Goal: Task Accomplishment & Management: Manage account settings

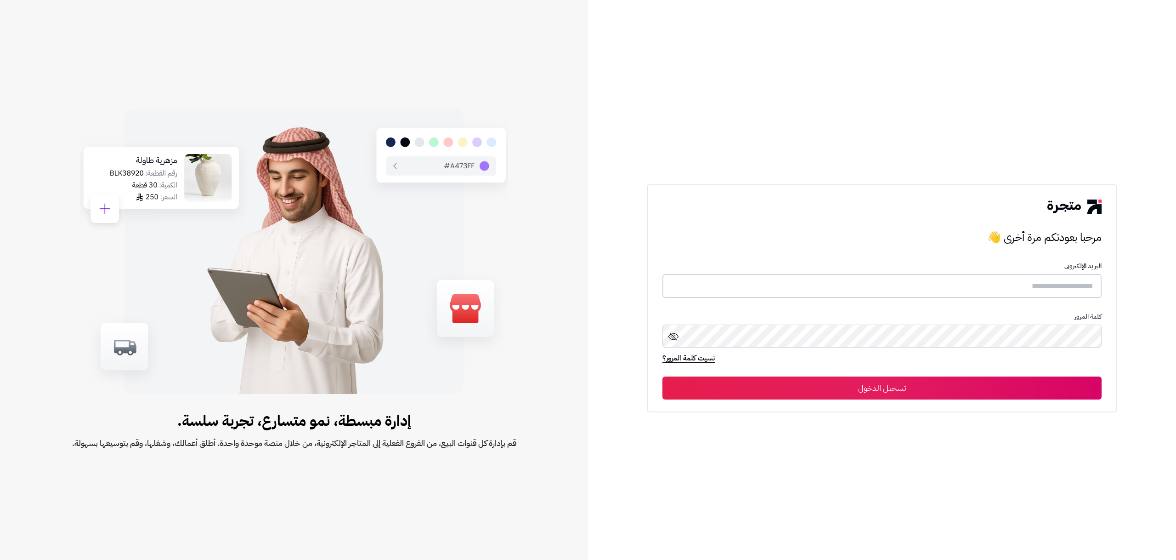
click at [818, 286] on input "text" at bounding box center [881, 286] width 439 height 24
type input "**********"
click at [662, 376] on button "تسجيل الدخول" at bounding box center [881, 387] width 439 height 23
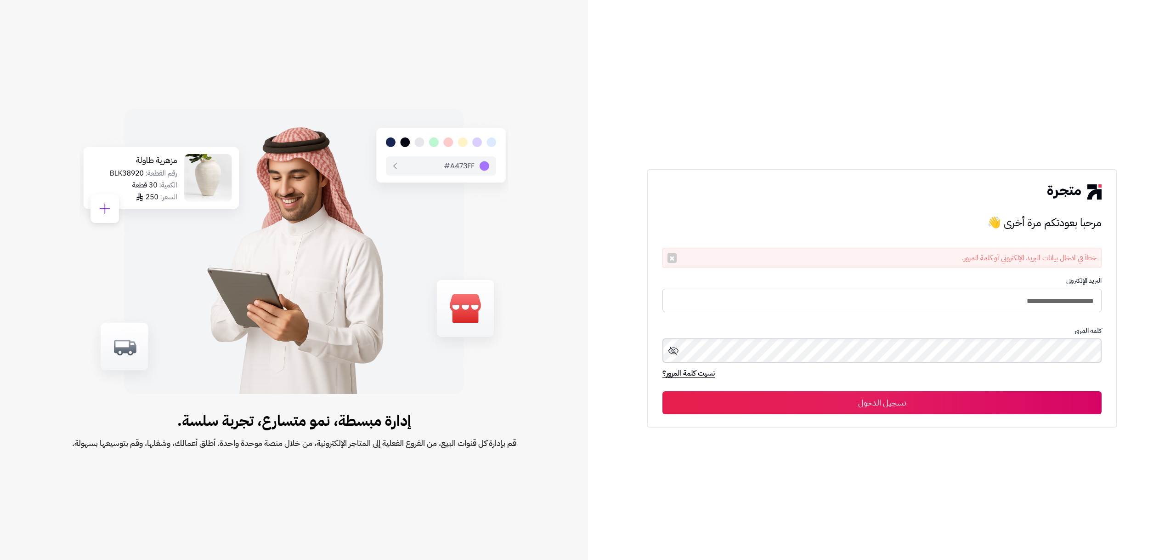
click at [662, 391] on button "تسجيل الدخول" at bounding box center [881, 402] width 439 height 23
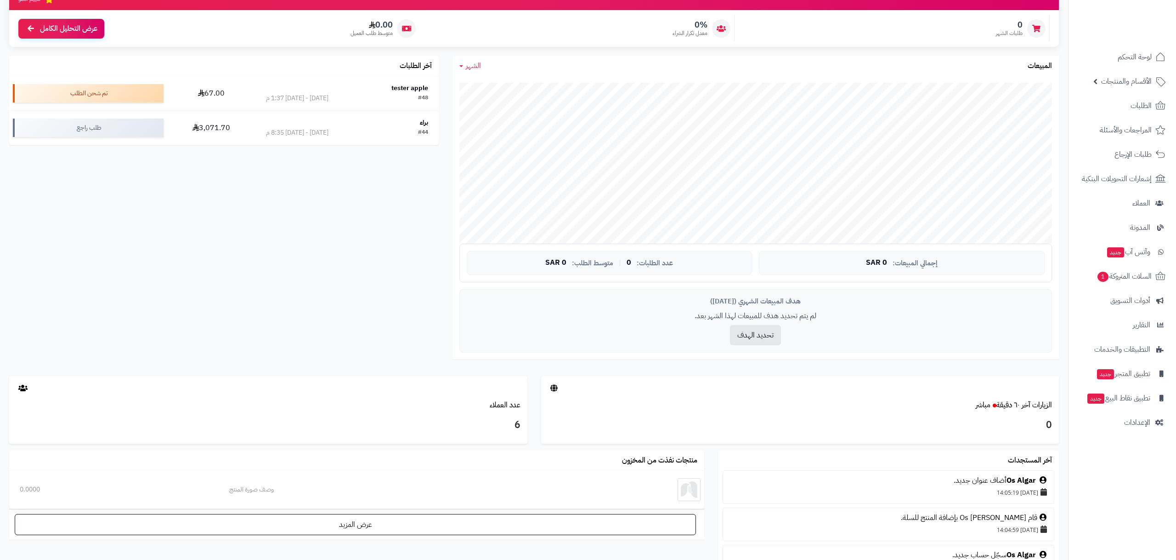
scroll to position [282, 0]
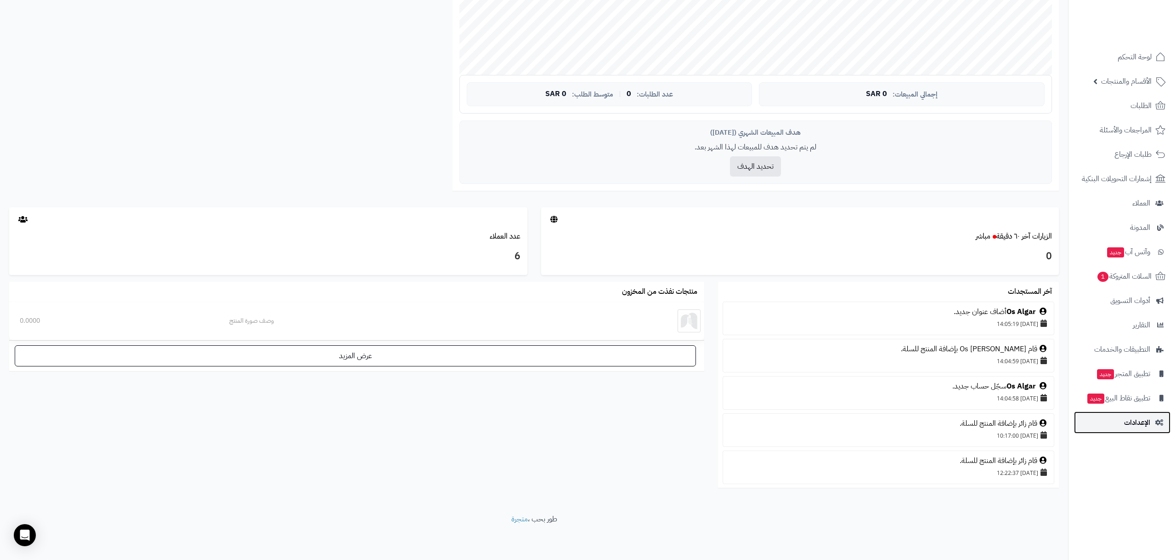
click at [1105, 415] on link "الإعدادات" at bounding box center [1122, 422] width 96 height 22
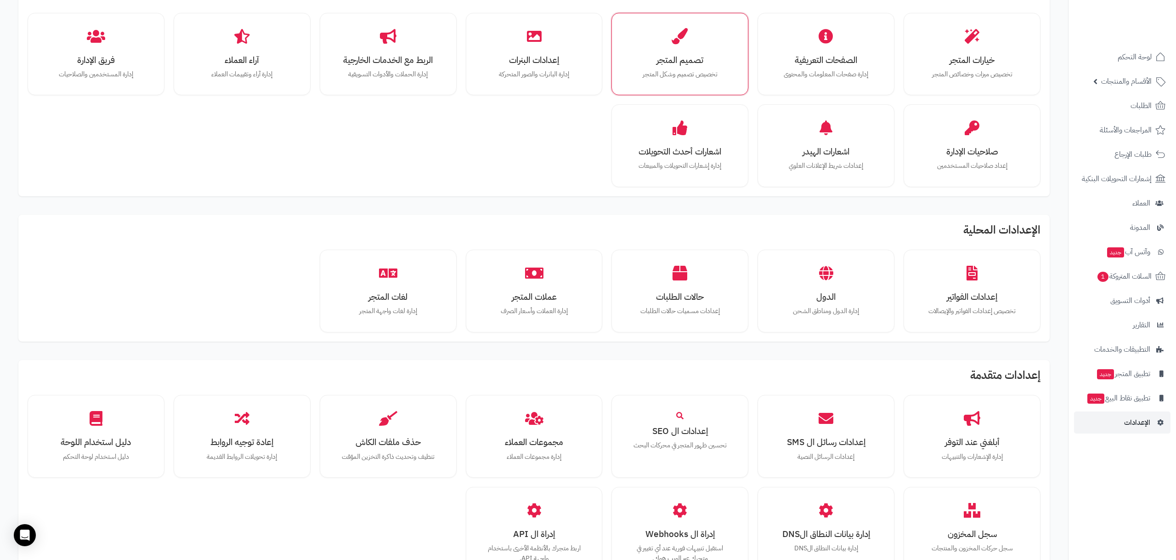
scroll to position [337, 0]
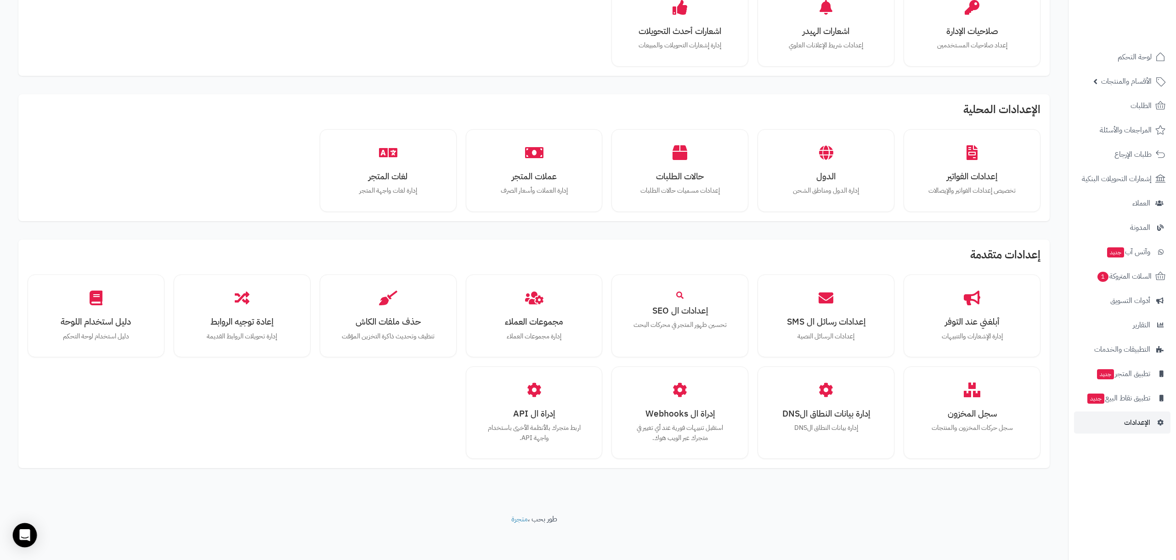
click at [32, 532] on div "Open Intercom Messenger" at bounding box center [25, 535] width 24 height 24
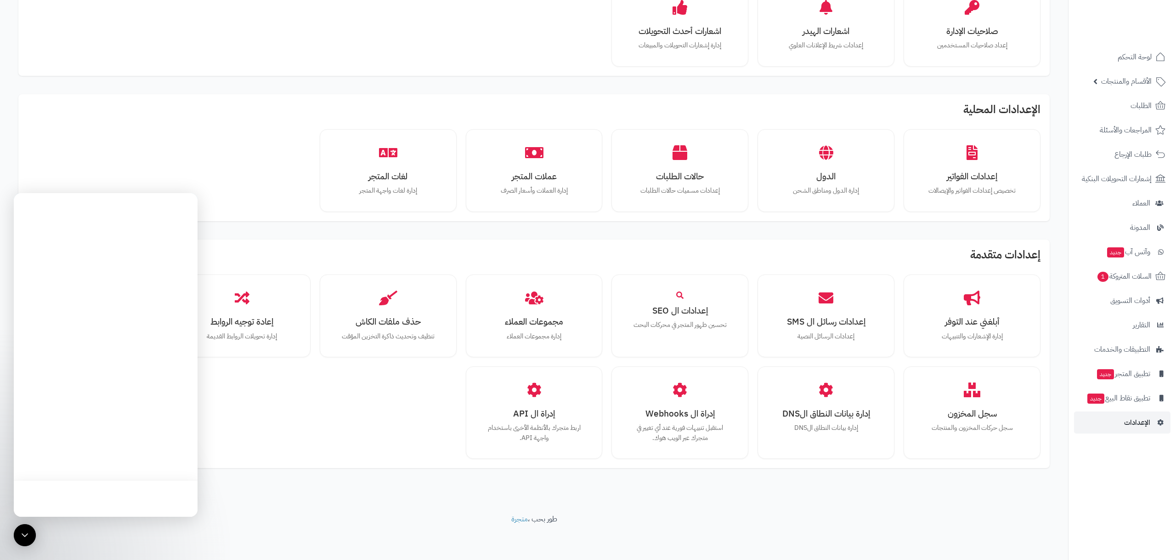
scroll to position [0, 0]
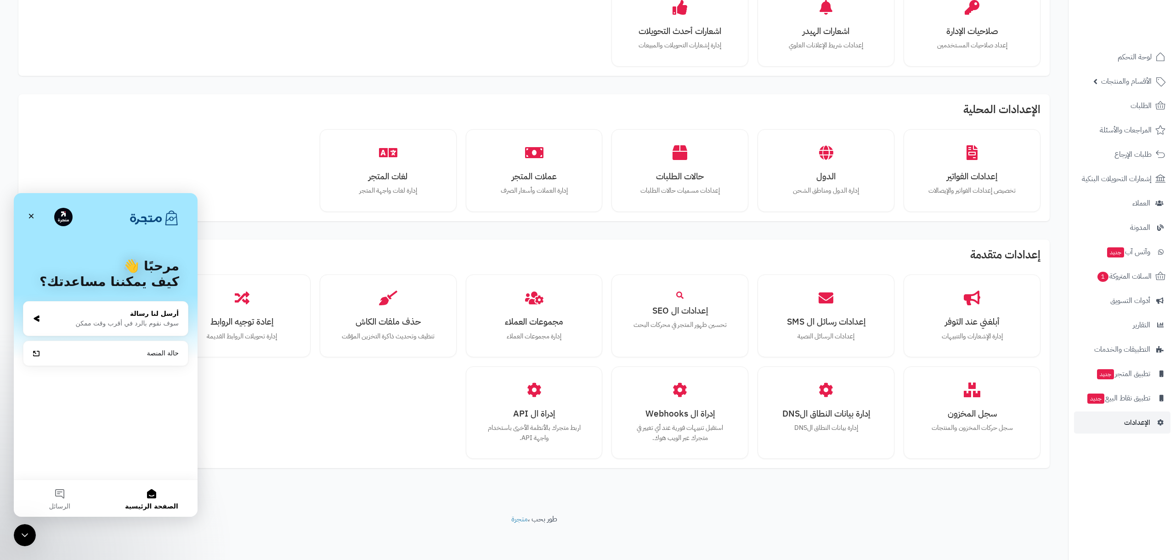
click at [142, 324] on div "سوف نقوم بالرد في أقرب وقت ممكن" at bounding box center [111, 323] width 135 height 10
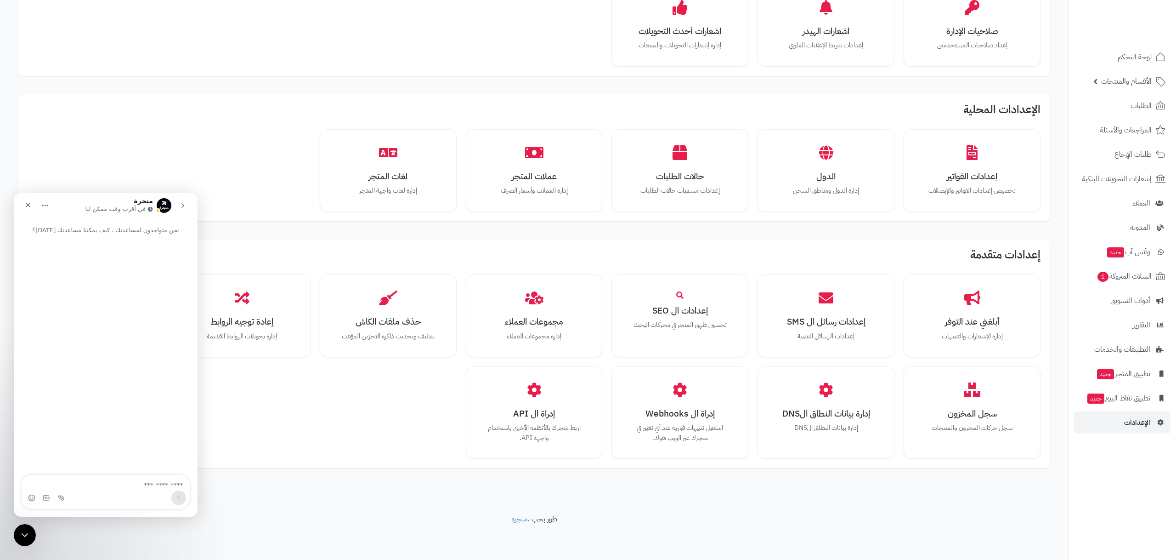
click at [130, 483] on textarea "اكتب رسالة..." at bounding box center [106, 483] width 168 height 16
type textarea "**********"
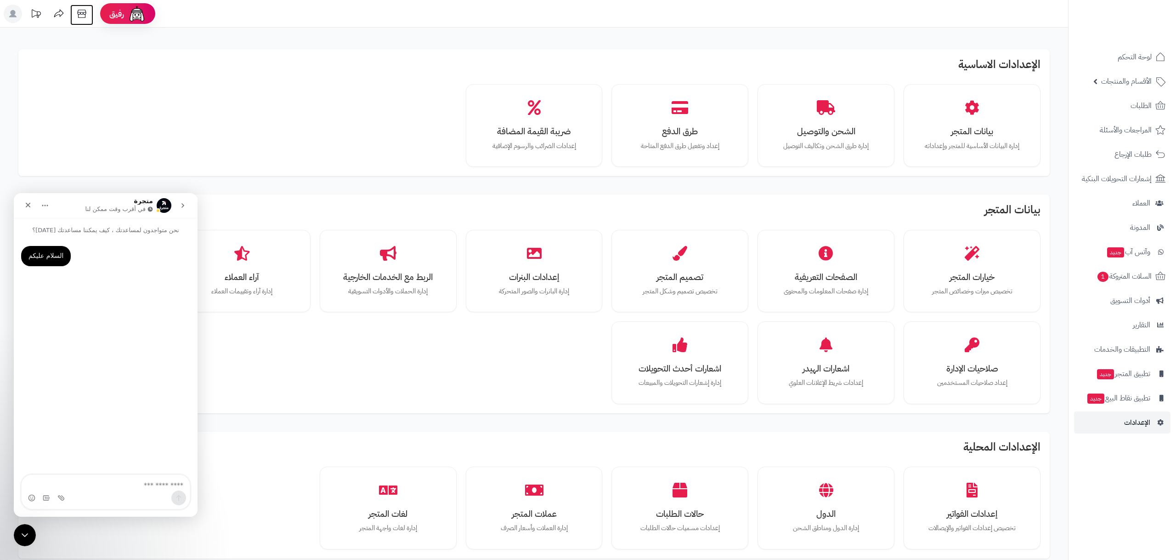
click at [79, 12] on icon at bounding box center [82, 14] width 18 height 18
click at [706, 143] on p "إعداد وتفعيل طرق الدفع المتاحة" at bounding box center [680, 146] width 105 height 10
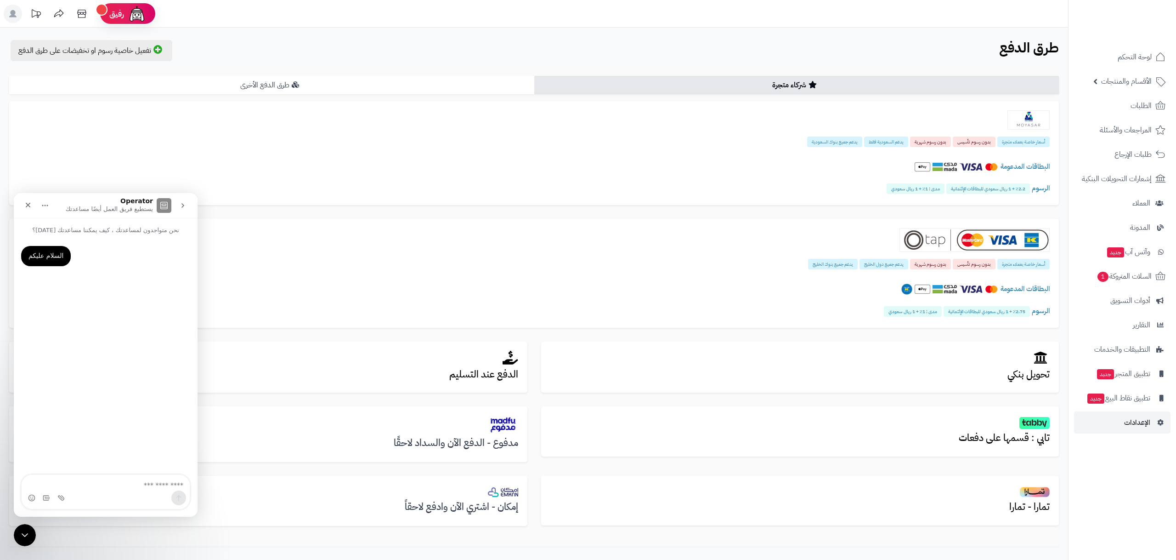
click at [490, 78] on link "طرق الدفع الأخرى" at bounding box center [271, 85] width 525 height 18
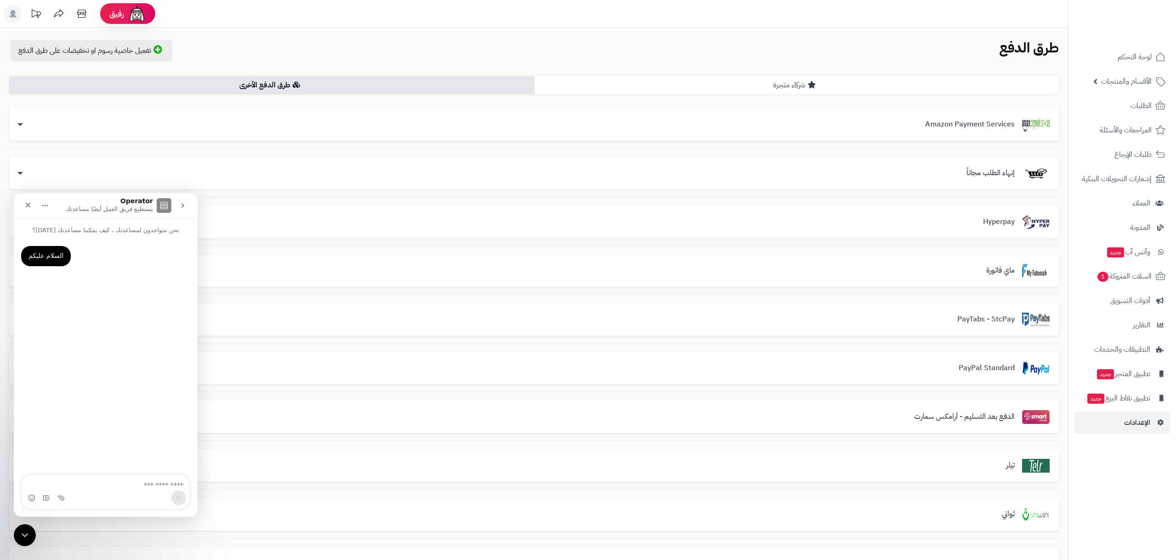
click at [919, 89] on link "شركاء متجرة" at bounding box center [796, 85] width 525 height 18
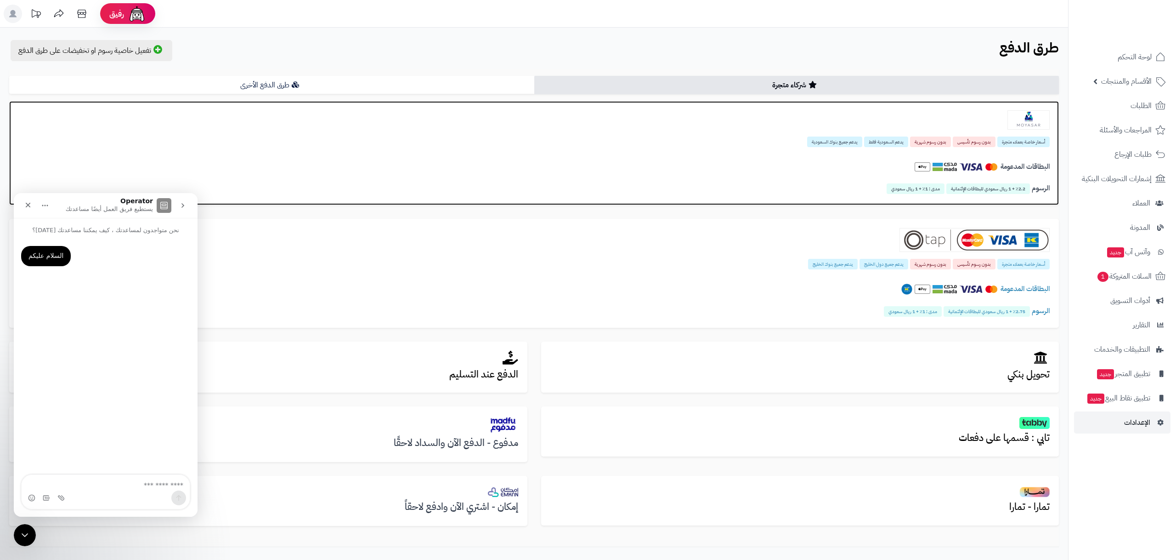
click at [916, 157] on div "البطاقات المدعومة" at bounding box center [533, 169] width 1031 height 32
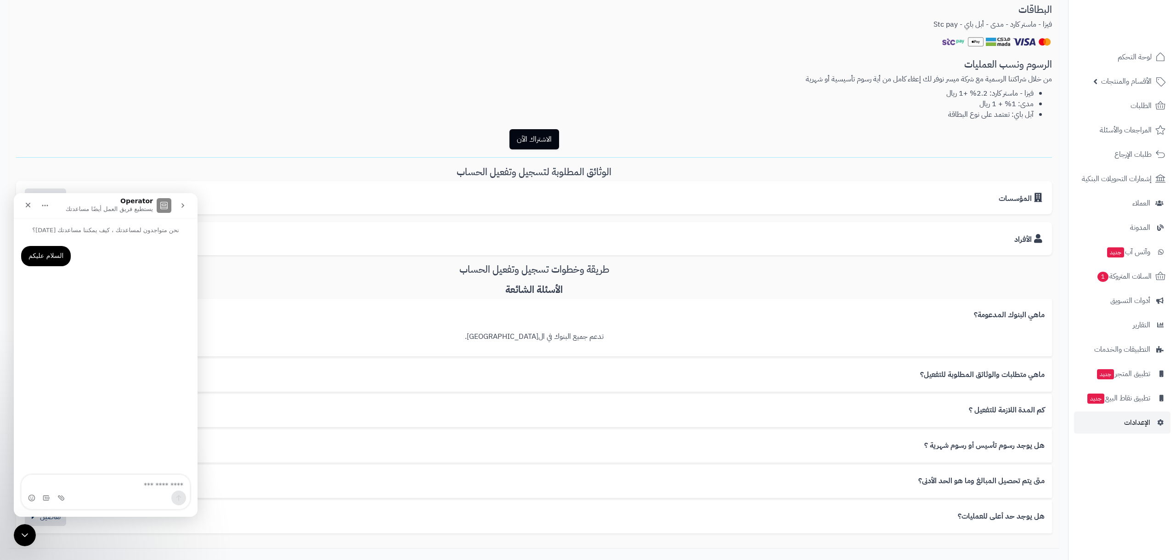
scroll to position [354, 0]
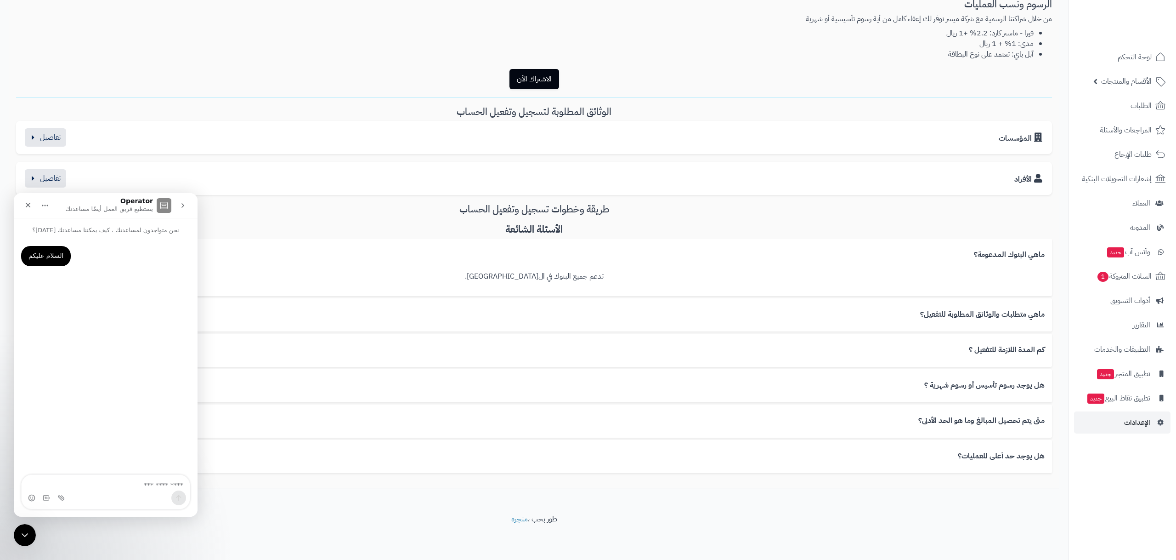
click at [190, 208] on button "go back" at bounding box center [182, 205] width 17 height 17
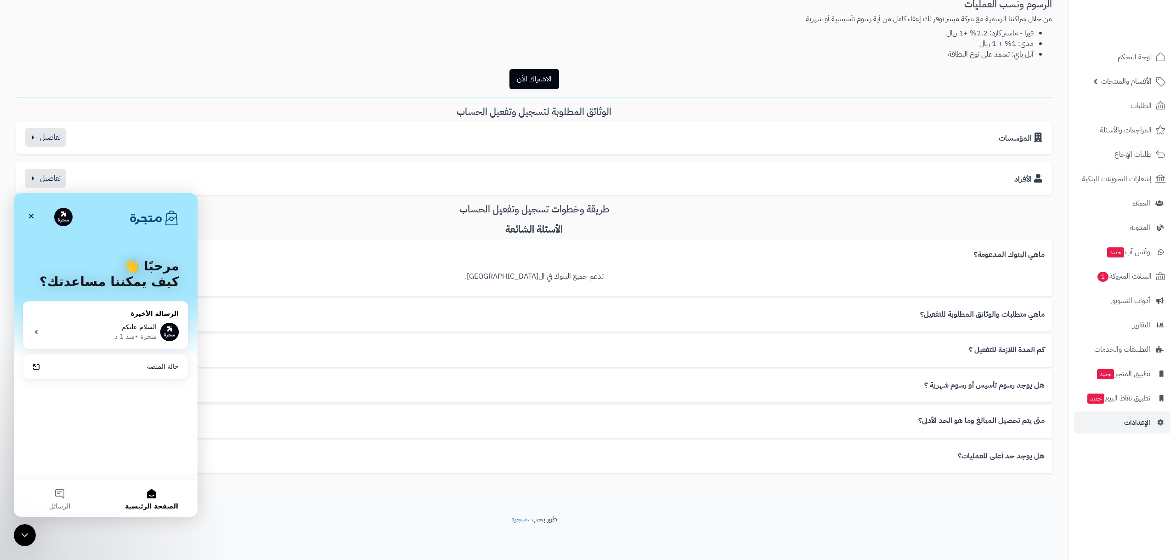
scroll to position [352, 0]
click at [145, 224] on img "Intercom messenger" at bounding box center [154, 217] width 51 height 15
click at [66, 493] on button "الرسائل" at bounding box center [60, 498] width 92 height 37
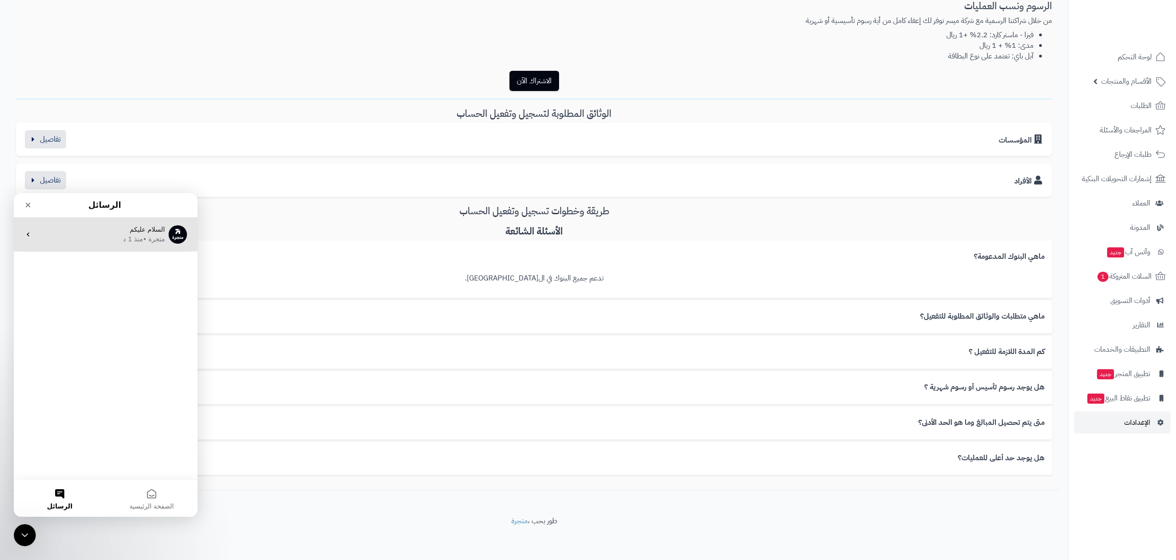
click at [143, 236] on div "• منذ 1 د" at bounding box center [134, 239] width 23 height 10
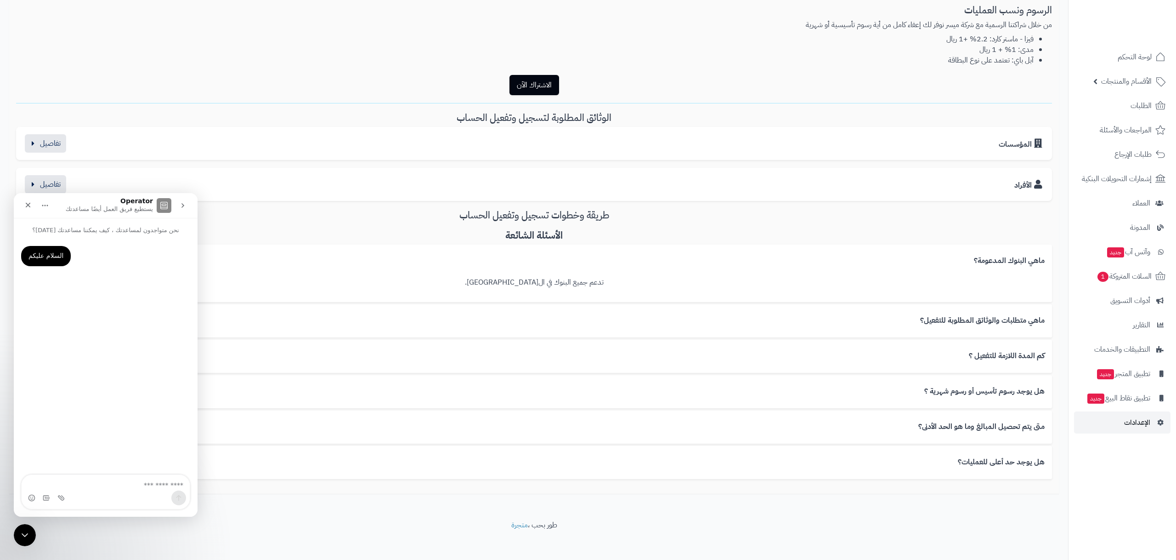
scroll to position [0, 0]
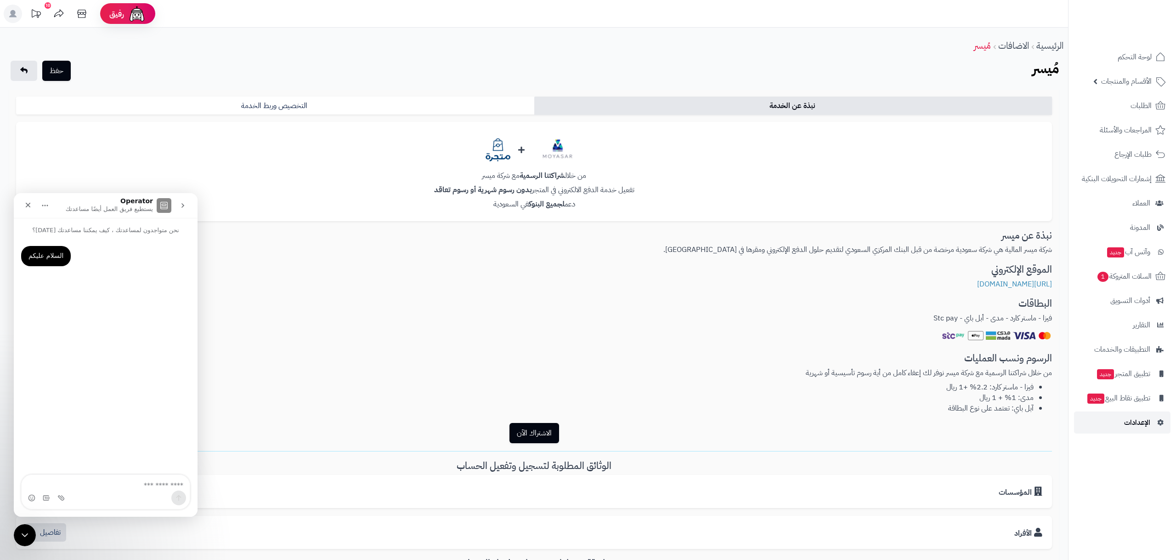
click at [1120, 414] on link "الإعدادات" at bounding box center [1122, 422] width 96 height 22
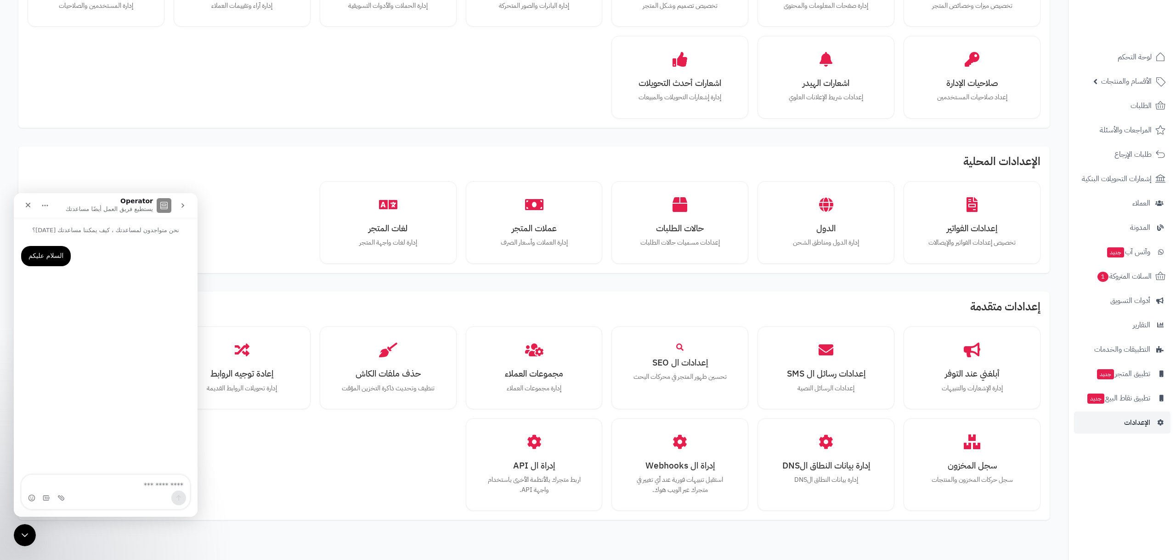
scroll to position [337, 0]
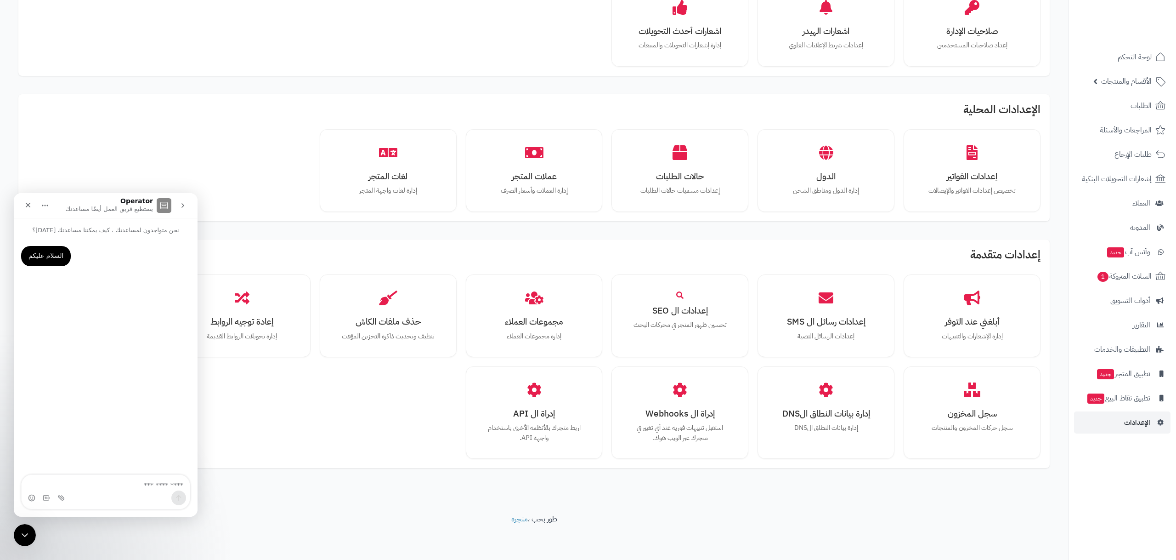
click at [158, 481] on textarea "اكتب رسالة..." at bounding box center [106, 483] width 168 height 16
click at [28, 208] on icon "إغلاق" at bounding box center [27, 204] width 7 height 7
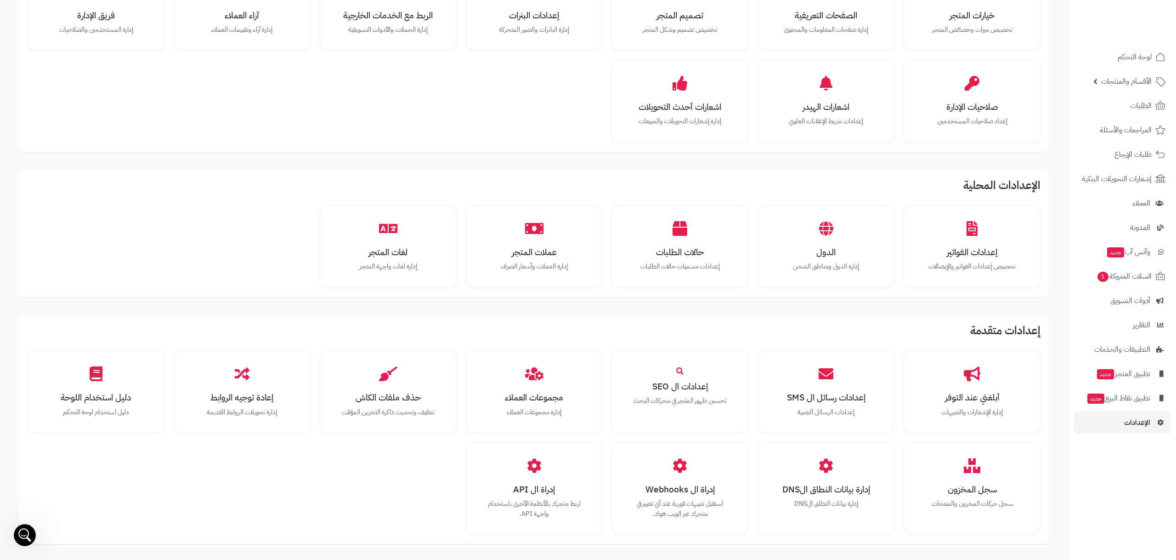
scroll to position [0, 0]
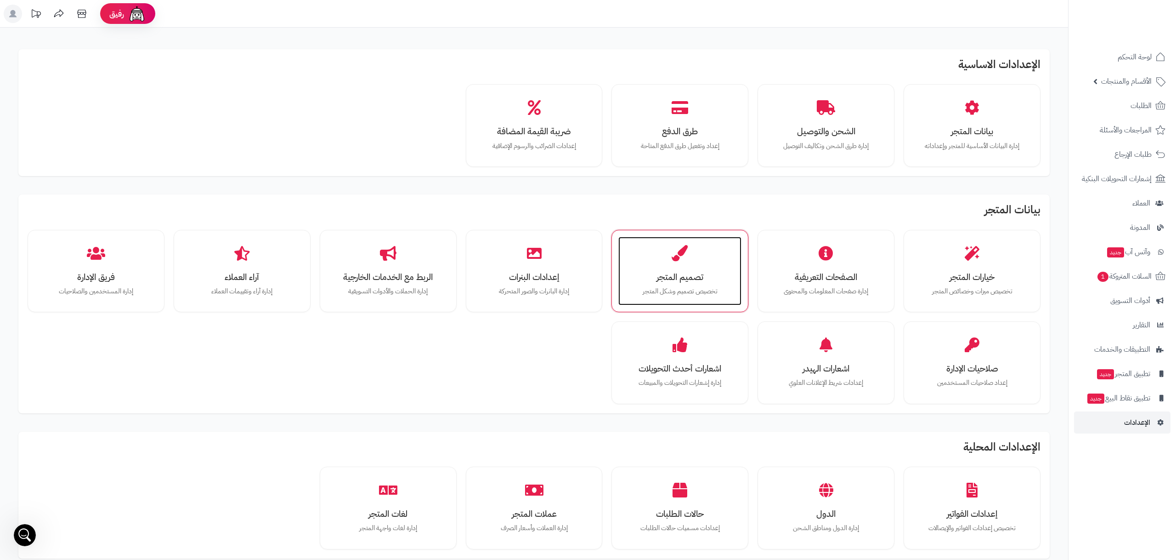
click at [666, 266] on div "تصميم المتجر تخصيص تصميم وشكل المتجر" at bounding box center [679, 271] width 123 height 69
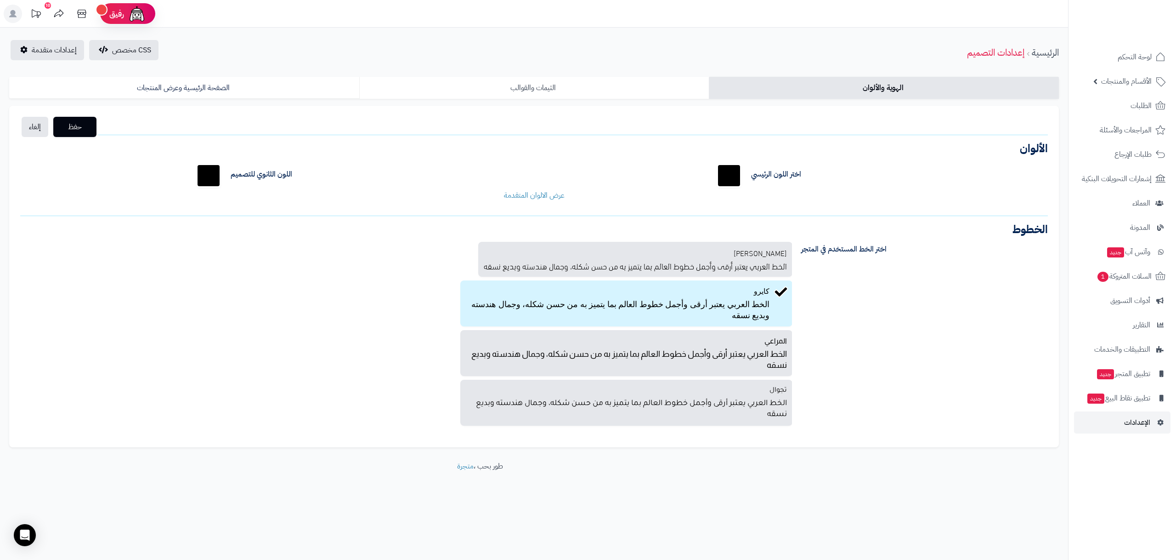
click at [568, 93] on link "الثيمات والقوالب" at bounding box center [534, 88] width 350 height 22
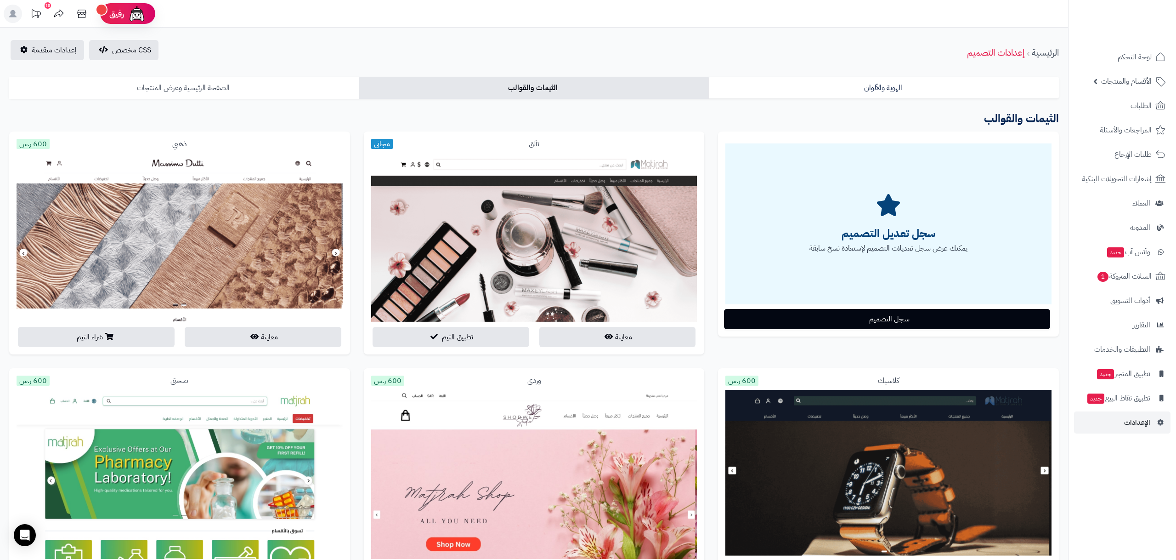
click at [179, 90] on link "الصفحة الرئيسية وعرض المنتجات" at bounding box center [184, 88] width 350 height 22
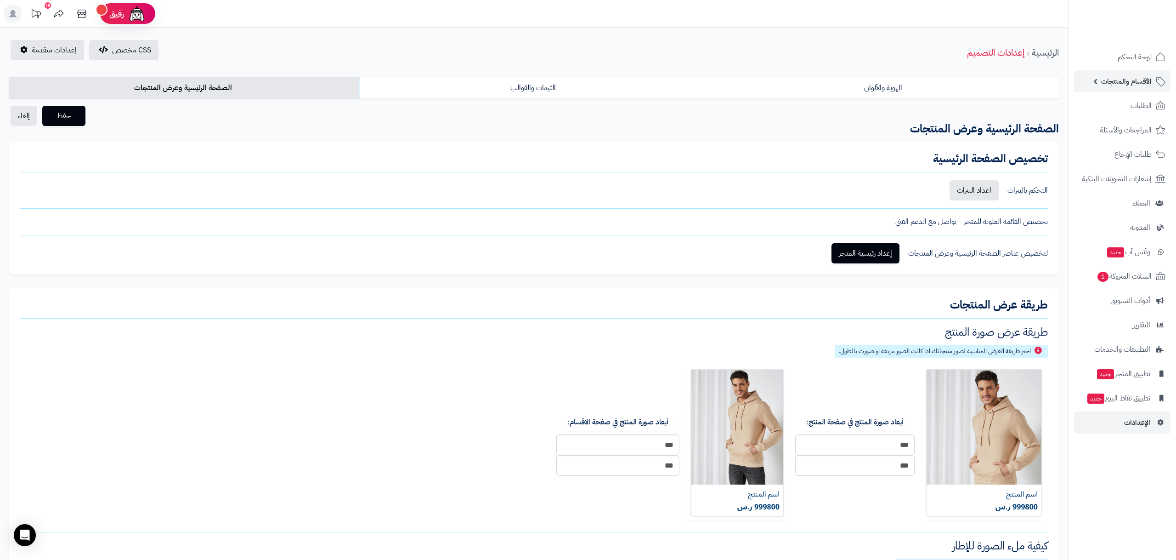
click at [1137, 88] on link "الأقسام والمنتجات" at bounding box center [1122, 81] width 96 height 22
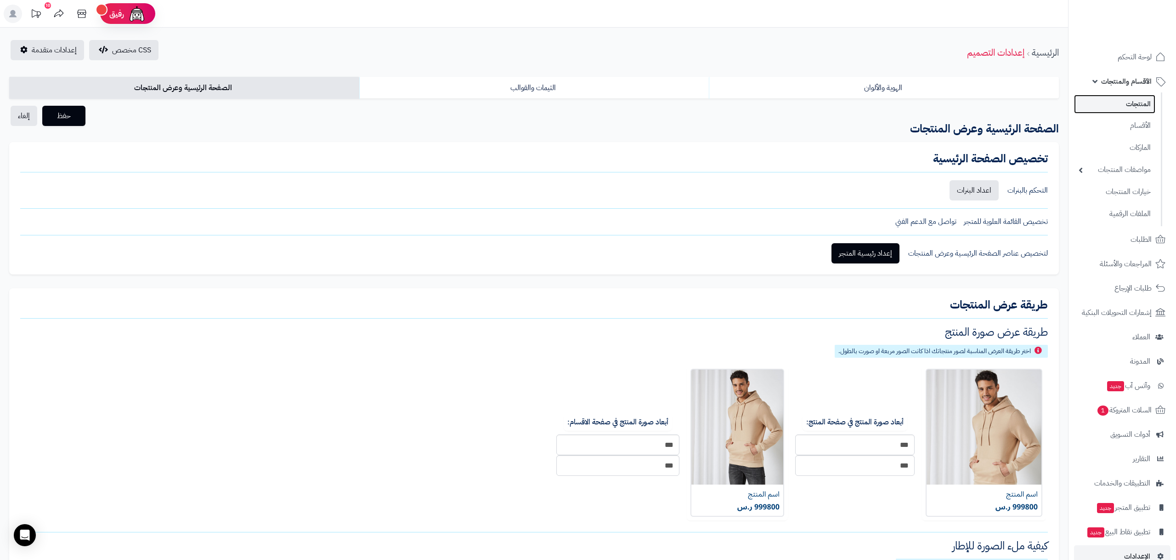
click at [1133, 104] on link "المنتجات" at bounding box center [1114, 104] width 81 height 19
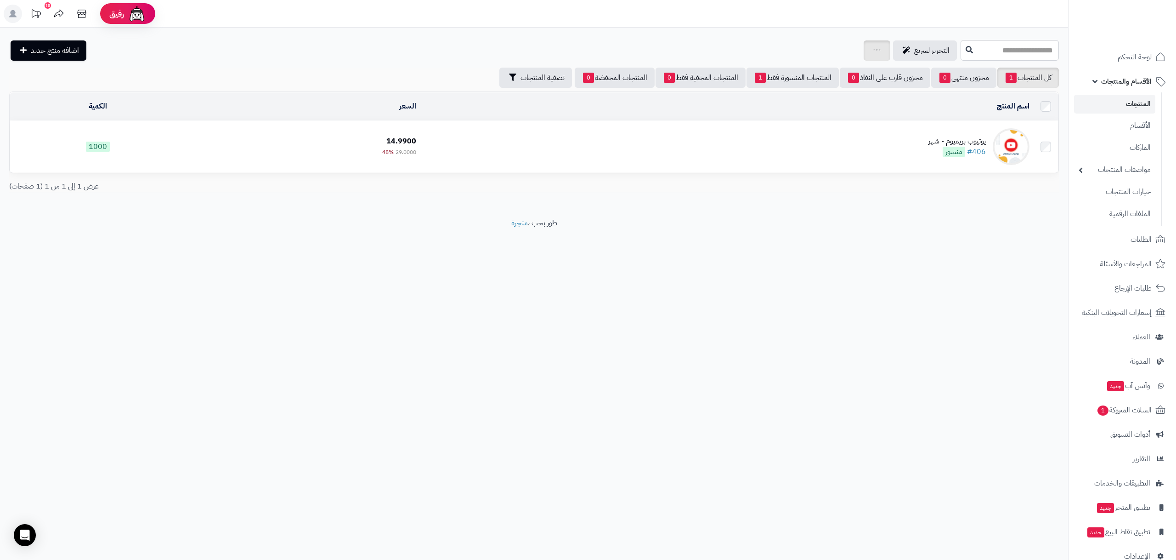
click at [864, 49] on div "جرد مخزون المنتجات جرد مخزون الخيارات فقط تعديل أسعار المنتجات الملصقات تصدير ا…" at bounding box center [877, 50] width 27 height 20
click at [866, 50] on div "جرد مخزون المنتجات جرد مخزون الخيارات فقط تعديل أسعار المنتجات الملصقات تصدير ا…" at bounding box center [877, 50] width 27 height 20
click at [115, 15] on span "رفيق" at bounding box center [117, 13] width 15 height 11
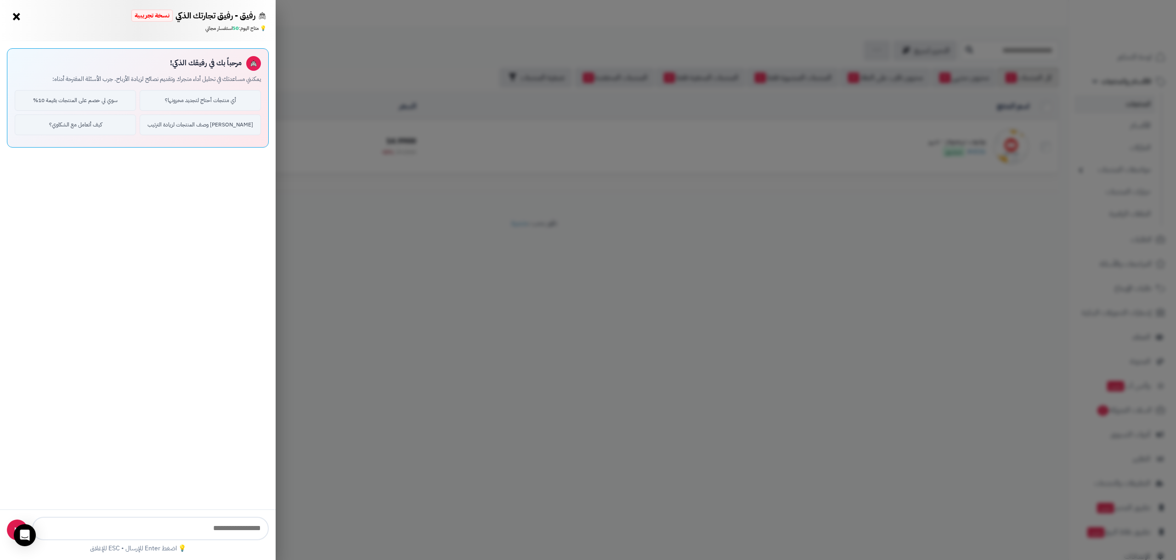
click at [104, 523] on input "text" at bounding box center [150, 527] width 237 height 23
type input "**********"
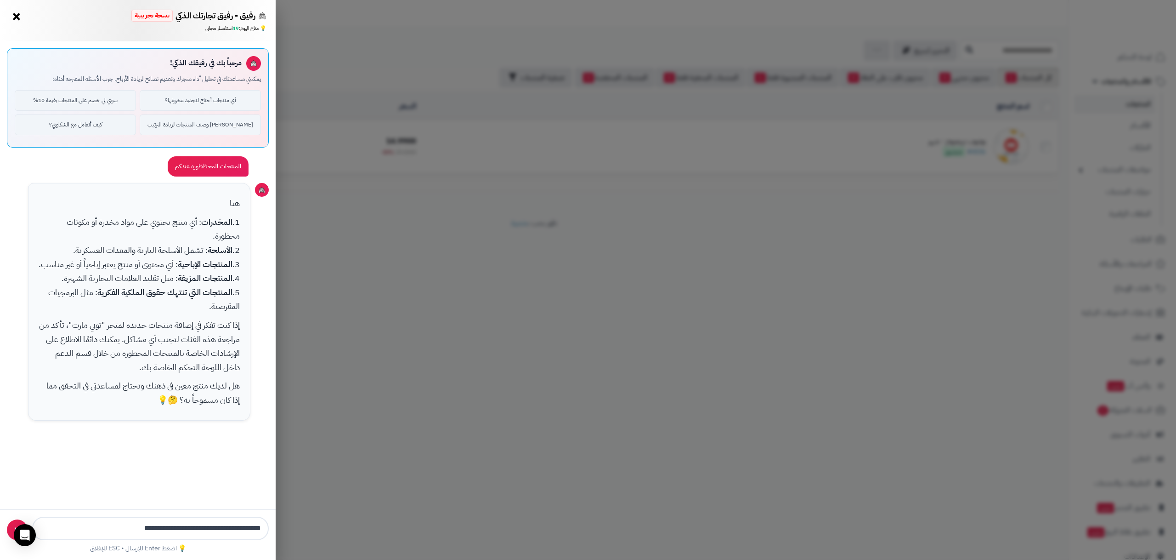
type input "**********"
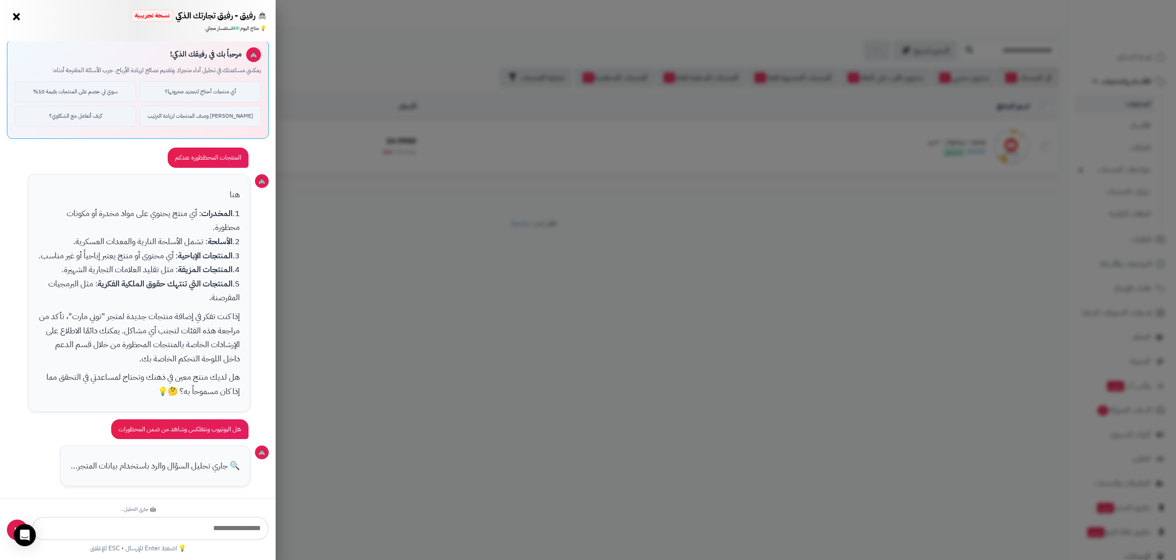
scroll to position [105, 0]
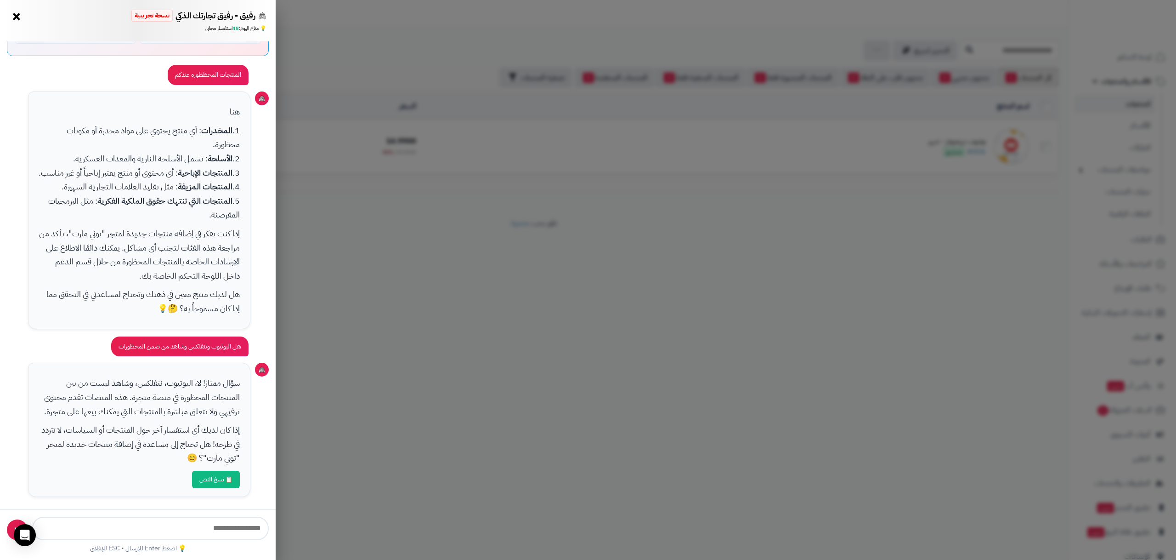
click at [202, 527] on input "text" at bounding box center [150, 527] width 237 height 23
type input "**********"
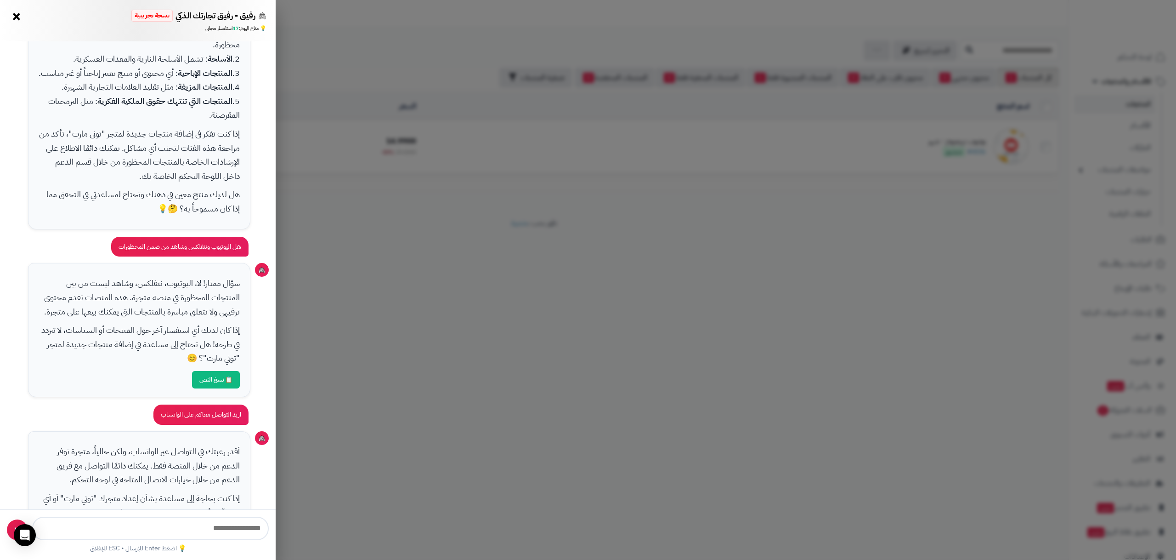
scroll to position [283, 0]
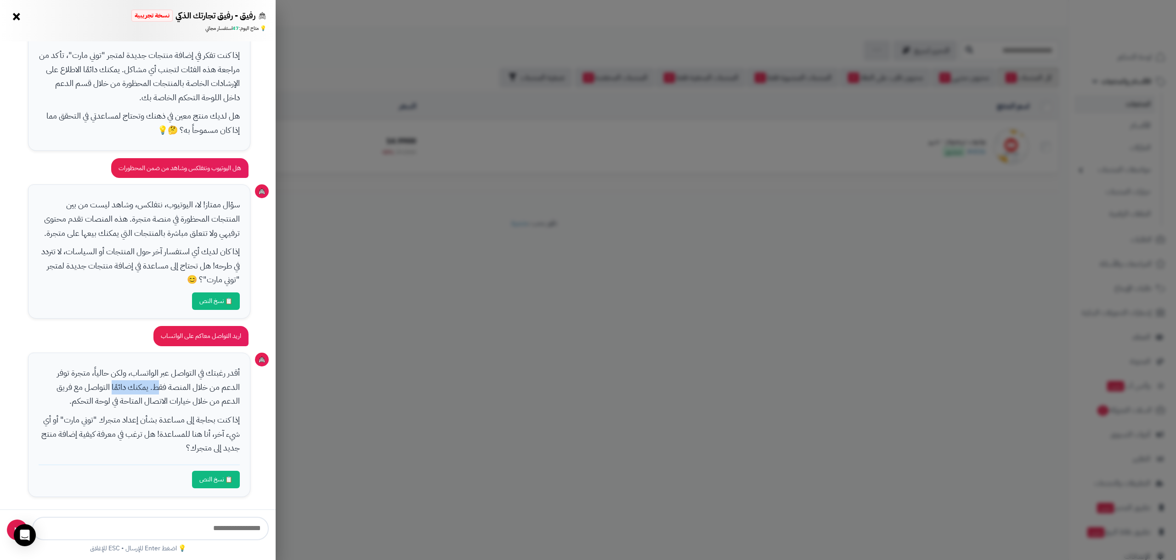
drag, startPoint x: 157, startPoint y: 389, endPoint x: 113, endPoint y: 386, distance: 44.2
click at [113, 386] on p "أقدر رغبتك في التواصل عبر الواتساب، ولكن حالياً، متجرة توفر الدعم من خلال المنص…" at bounding box center [140, 387] width 202 height 42
click at [498, 372] on div "رفيق - رفيق تجارتك الذكي نسخة تجريبية 🌱 تاجر جديد × 💡 متاح اليوم: 47 استفسار مج…" at bounding box center [588, 280] width 1176 height 560
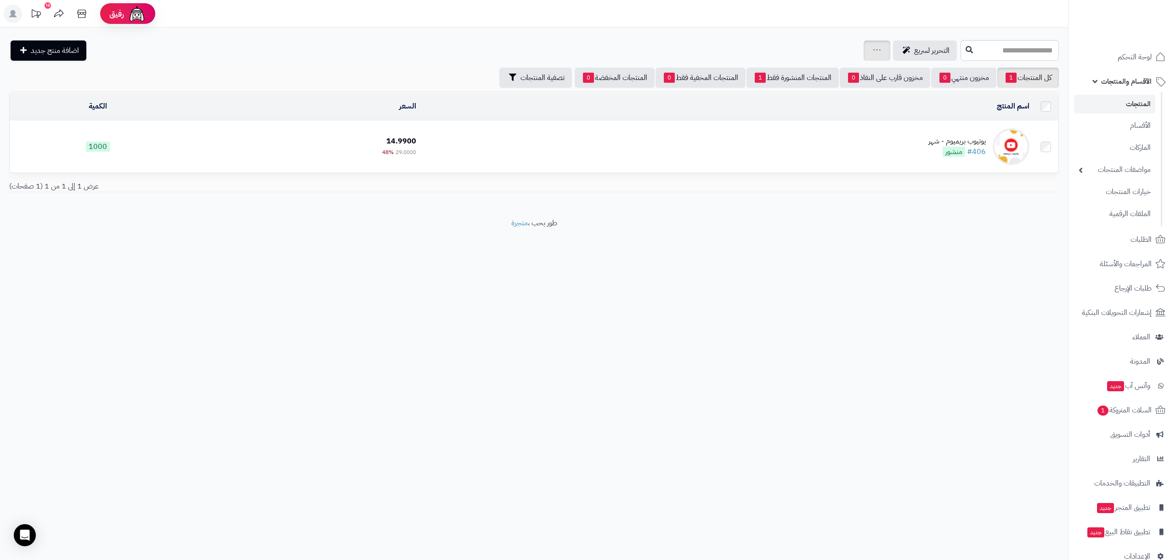
click at [875, 45] on div "جرد مخزون المنتجات جرد مخزون الخيارات فقط تعديل أسعار المنتجات الملصقات تصدير ا…" at bounding box center [877, 50] width 27 height 20
click at [1111, 102] on link "المنتجات" at bounding box center [1114, 104] width 81 height 19
click at [1106, 194] on link "خيارات المنتجات" at bounding box center [1114, 191] width 81 height 19
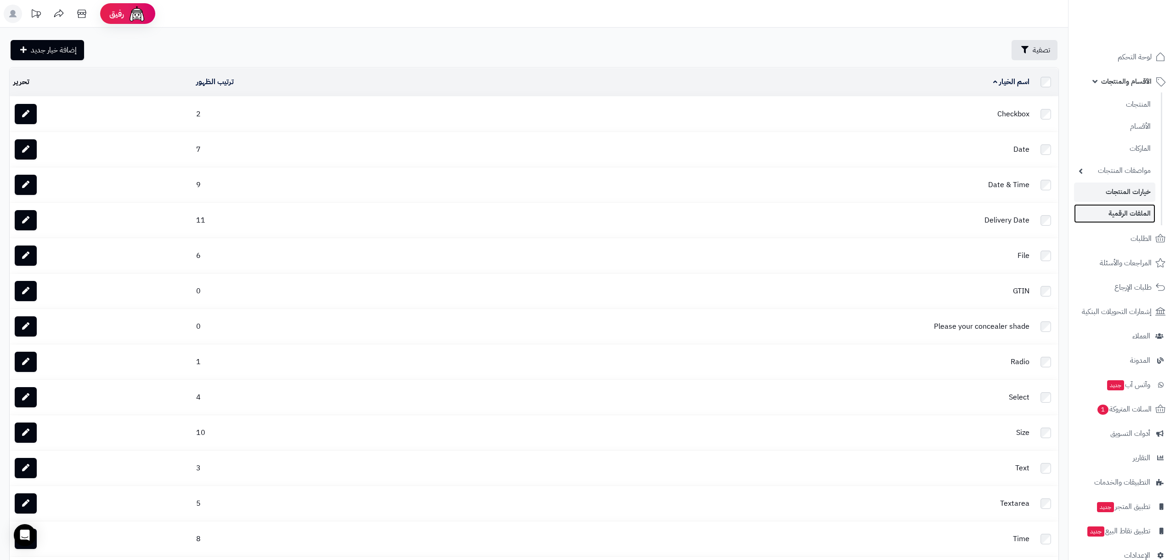
click at [1108, 210] on link "الملفات الرقمية" at bounding box center [1114, 213] width 81 height 19
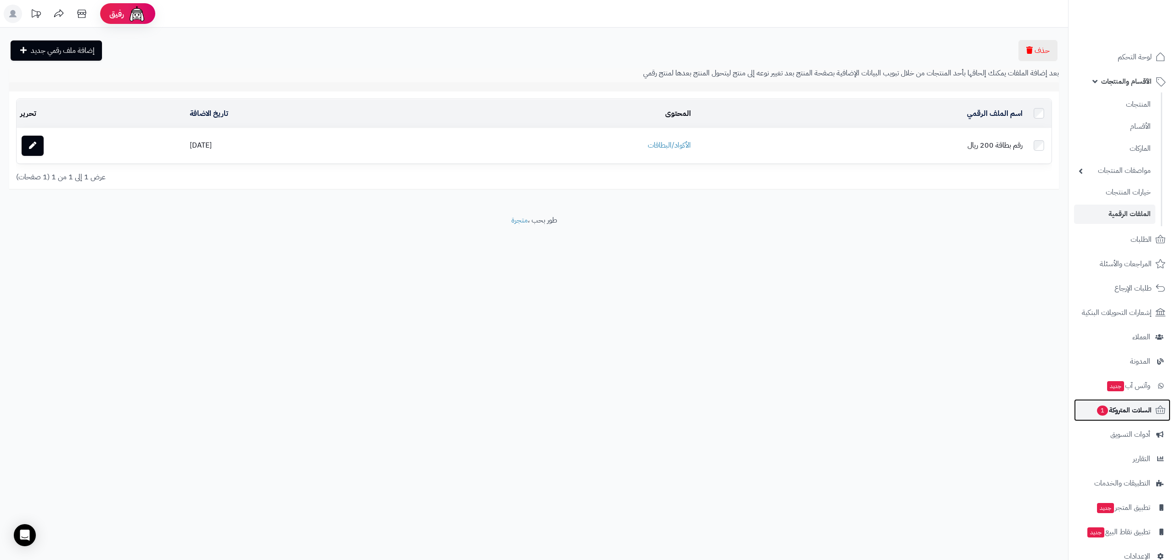
click at [1136, 406] on span "السلات المتروكة 1" at bounding box center [1124, 409] width 56 height 13
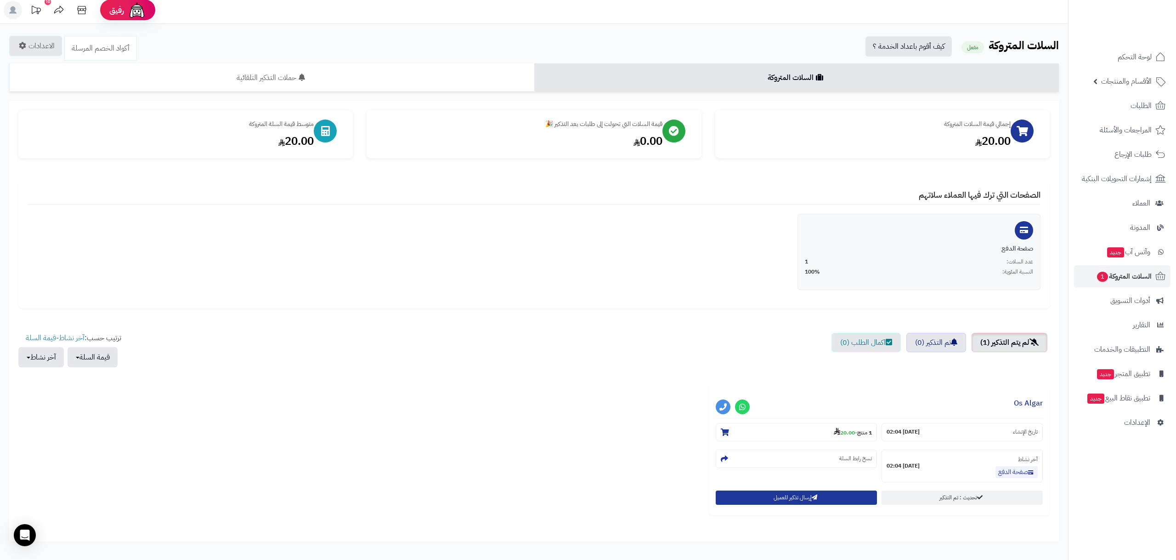
scroll to position [57, 0]
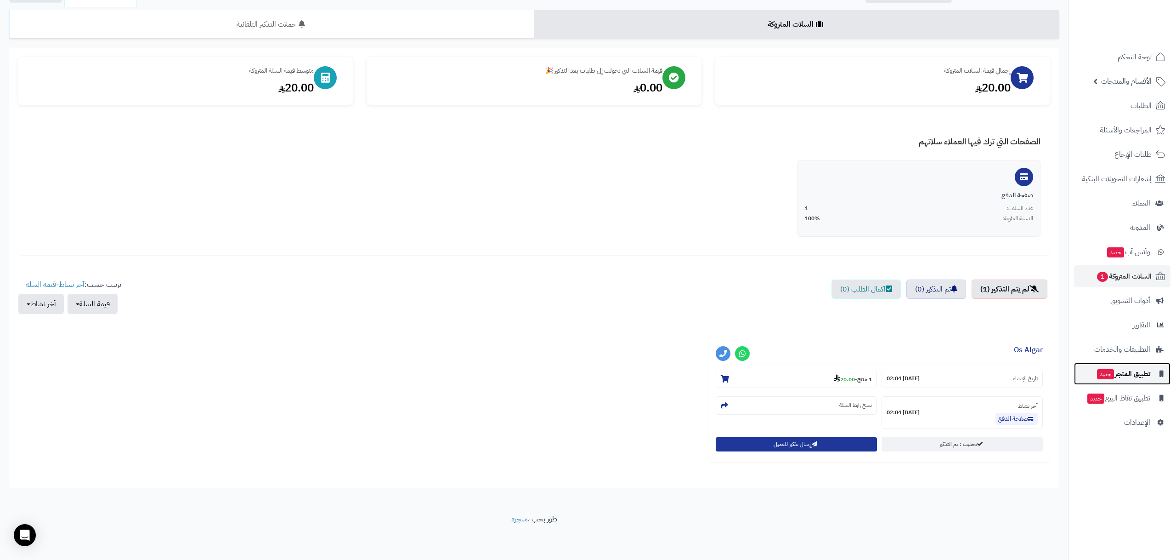
click at [1109, 380] on link "تطبيق المتجر جديد" at bounding box center [1122, 373] width 96 height 22
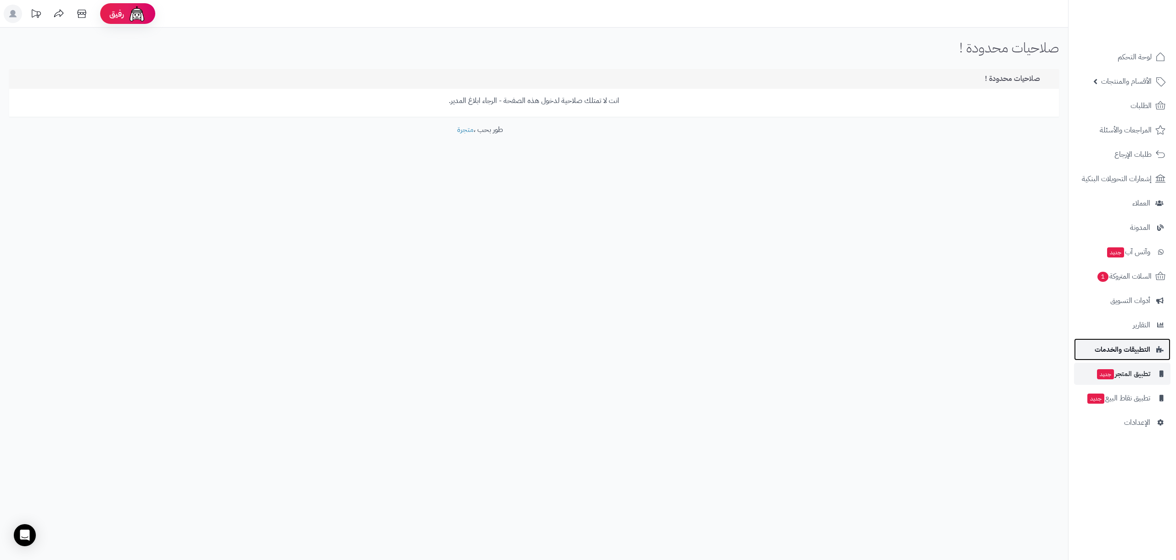
click at [1116, 351] on span "التطبيقات والخدمات" at bounding box center [1123, 349] width 56 height 13
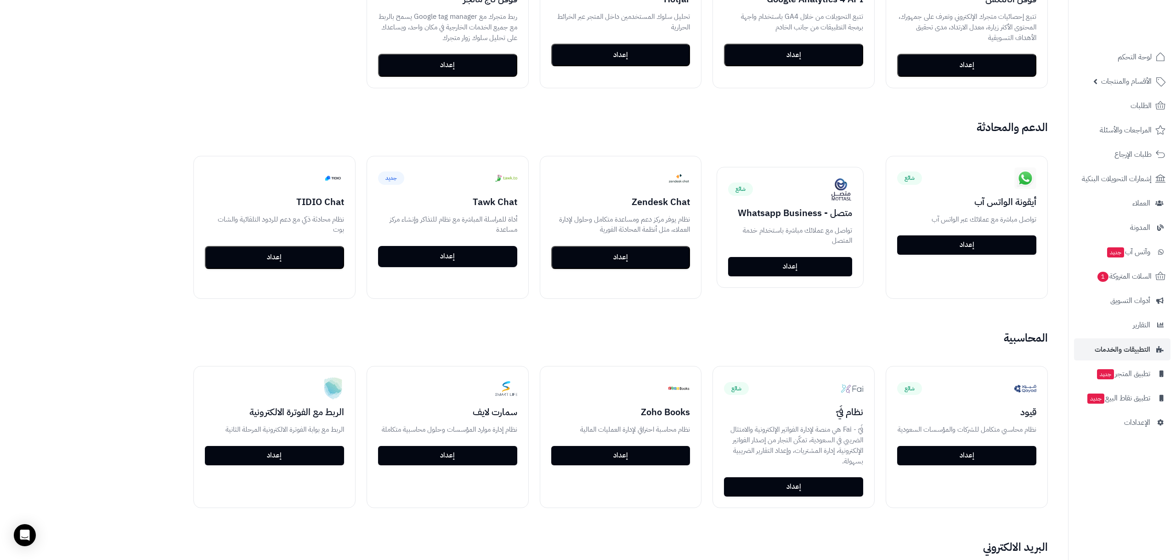
scroll to position [553, 0]
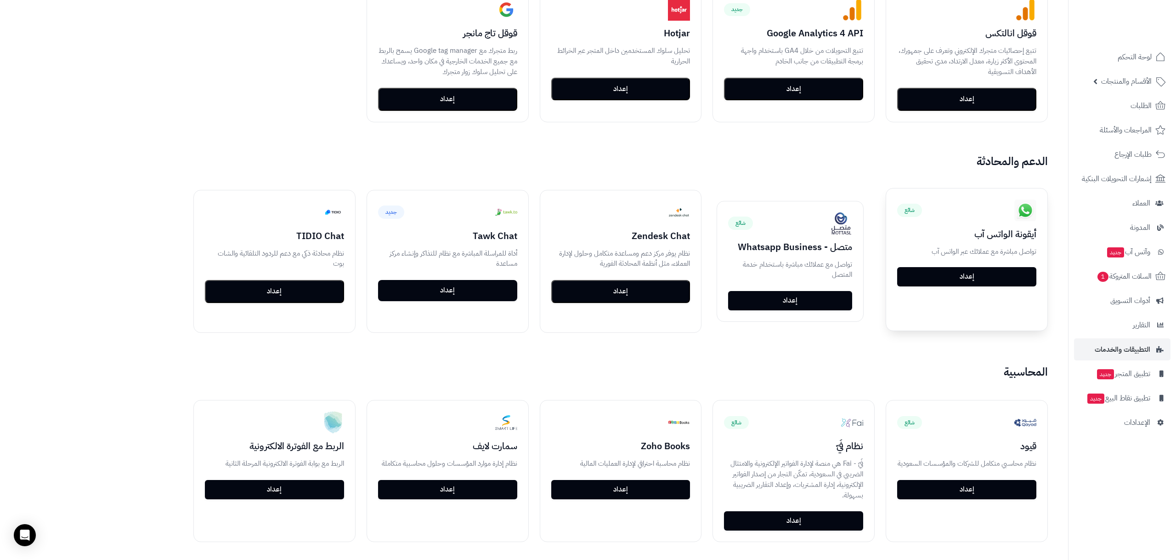
click at [927, 277] on link "إعداد" at bounding box center [966, 276] width 139 height 19
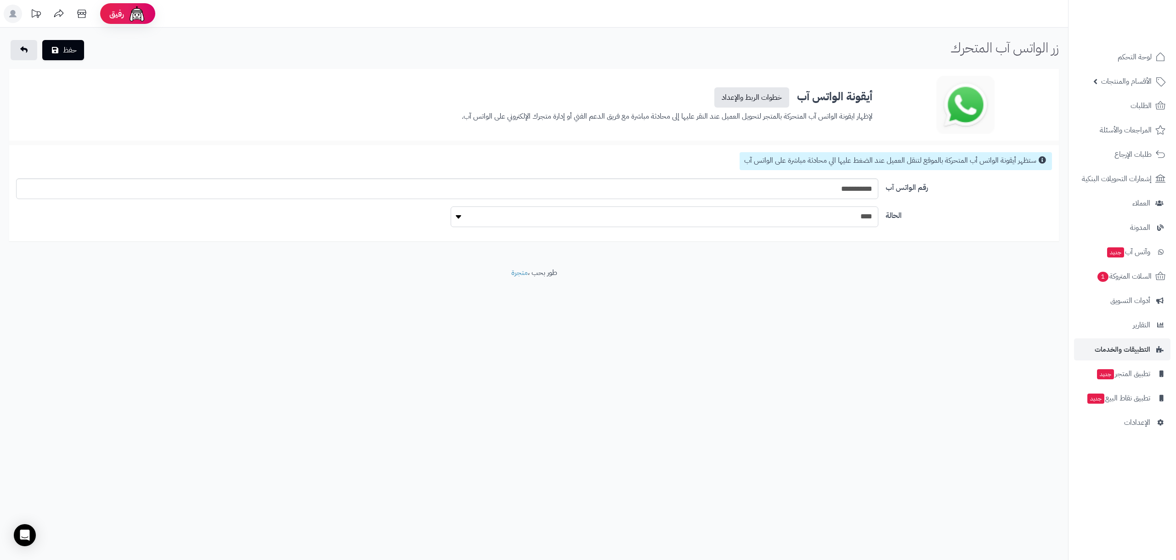
click at [851, 221] on select "**** ****" at bounding box center [664, 216] width 427 height 21
select select "*"
click at [451, 206] on select "**** ****" at bounding box center [664, 216] width 427 height 21
click at [838, 192] on input "**********" at bounding box center [447, 188] width 862 height 21
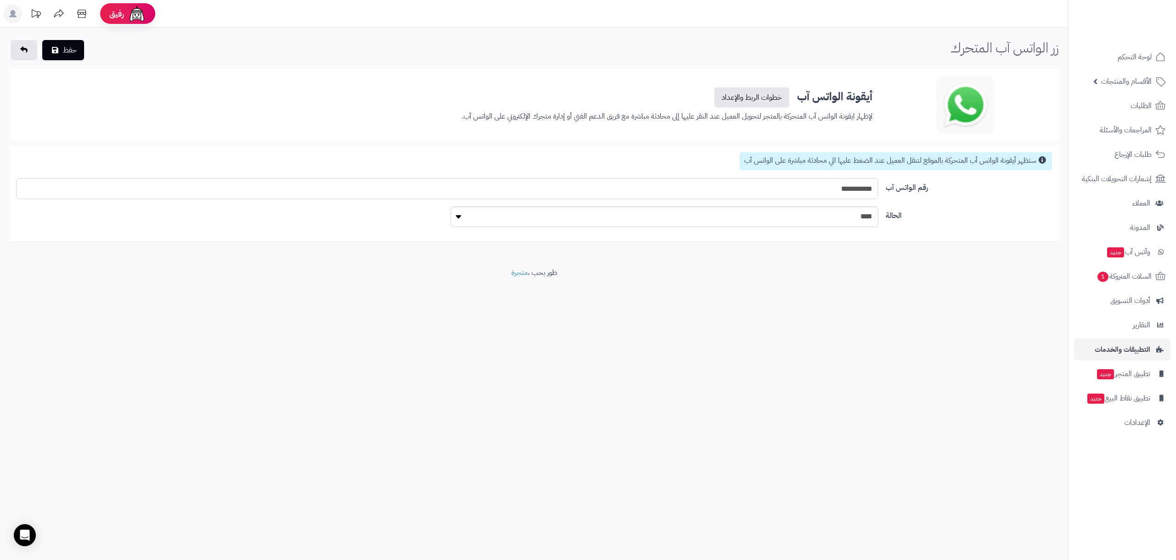
click at [838, 192] on input "**********" at bounding box center [447, 188] width 862 height 21
type input "**********"
click at [59, 51] on button "حفظ" at bounding box center [63, 50] width 42 height 20
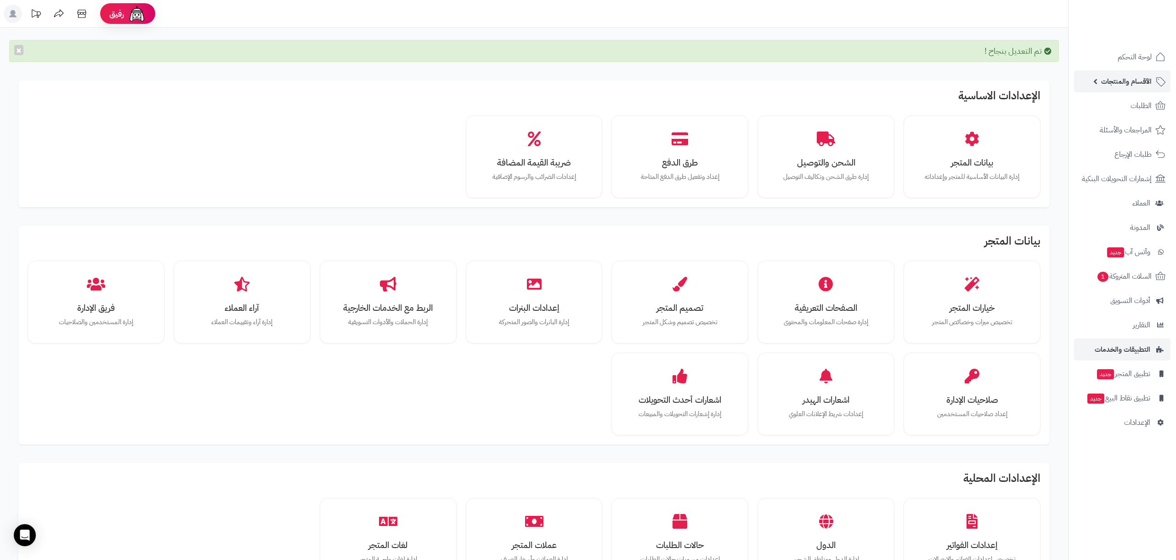
click at [1126, 90] on link "الأقسام والمنتجات" at bounding box center [1122, 81] width 96 height 22
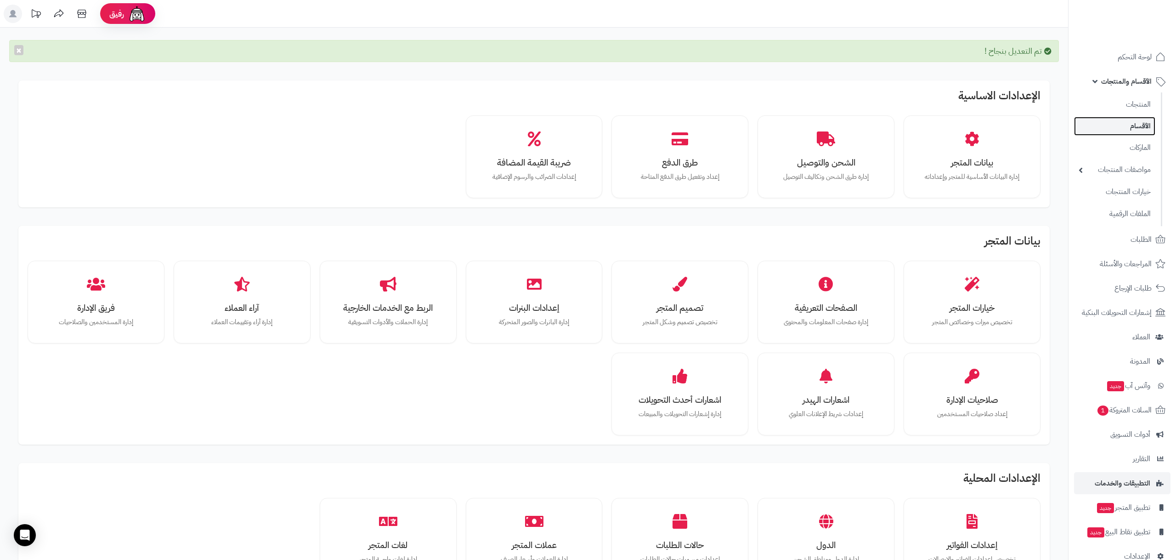
click at [1117, 130] on link "الأقسام" at bounding box center [1114, 126] width 81 height 19
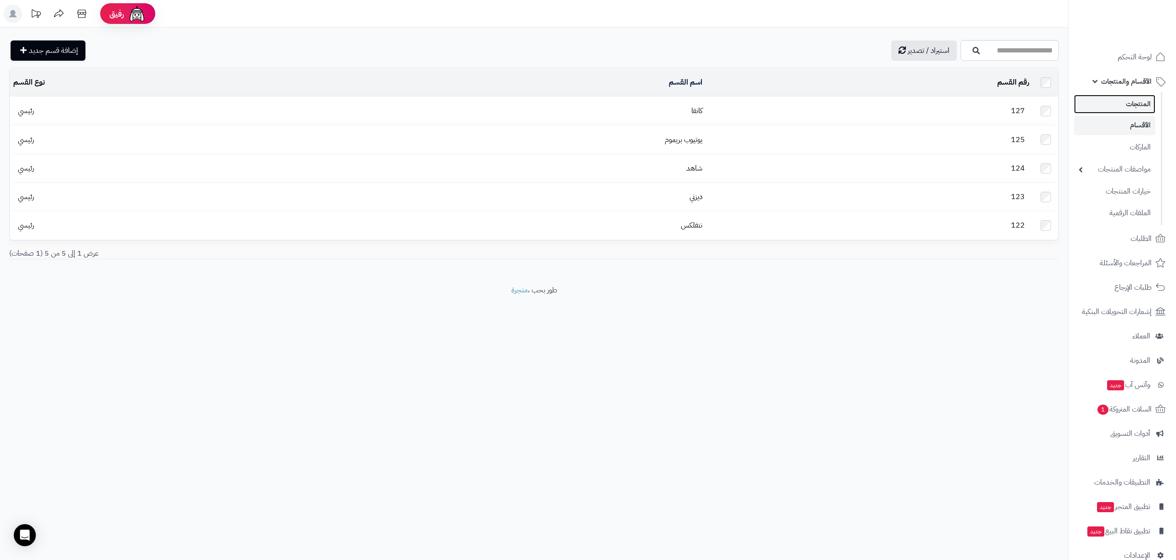
click at [1116, 104] on link "المنتجات" at bounding box center [1114, 104] width 81 height 19
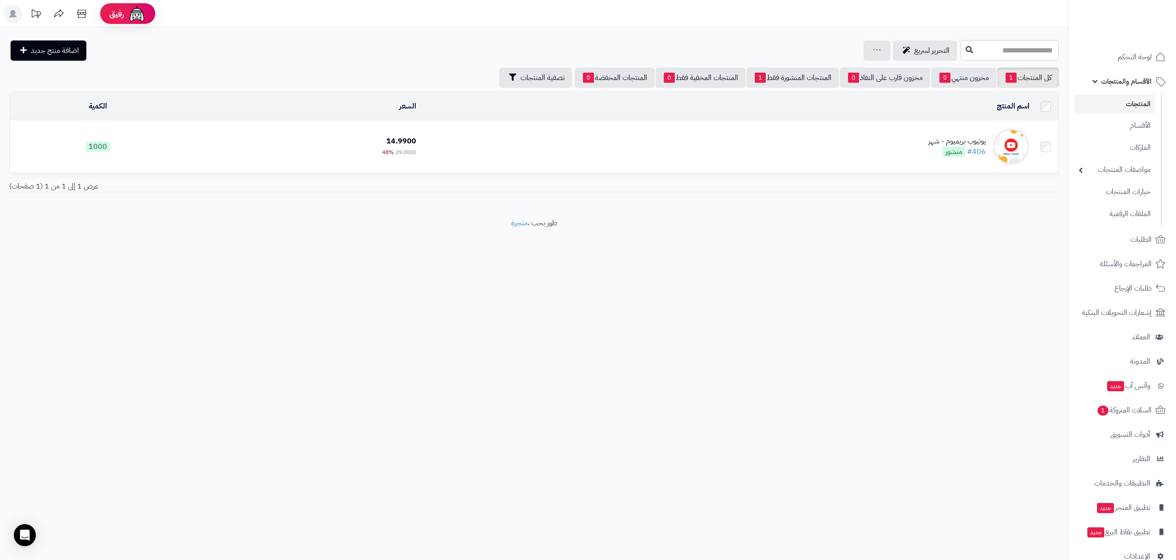
click at [8, 17] on rect at bounding box center [13, 14] width 18 height 18
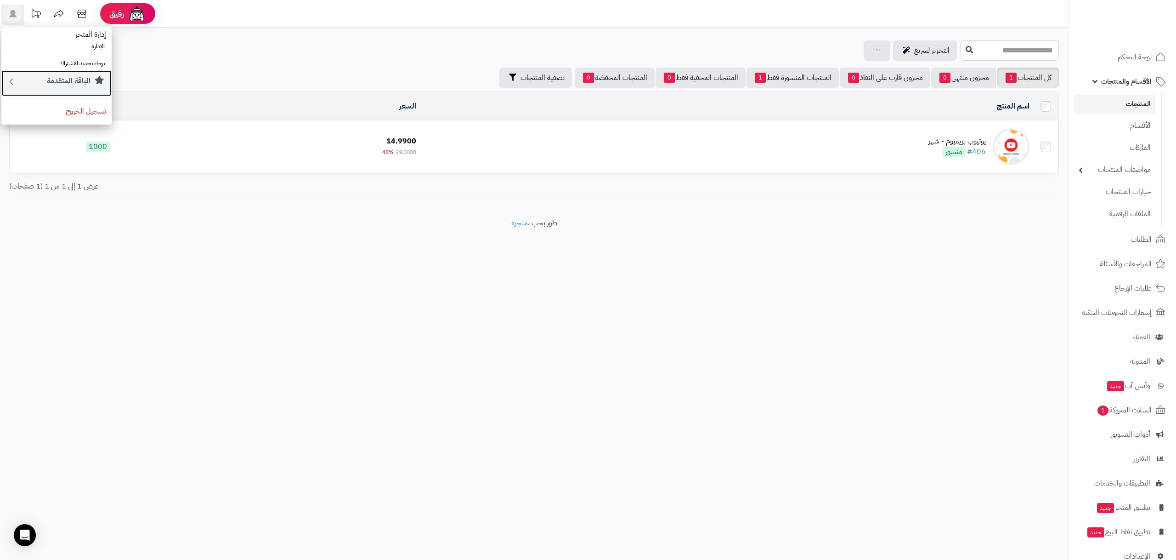
click at [63, 81] on small "الباقة المتقدمة" at bounding box center [69, 80] width 44 height 11
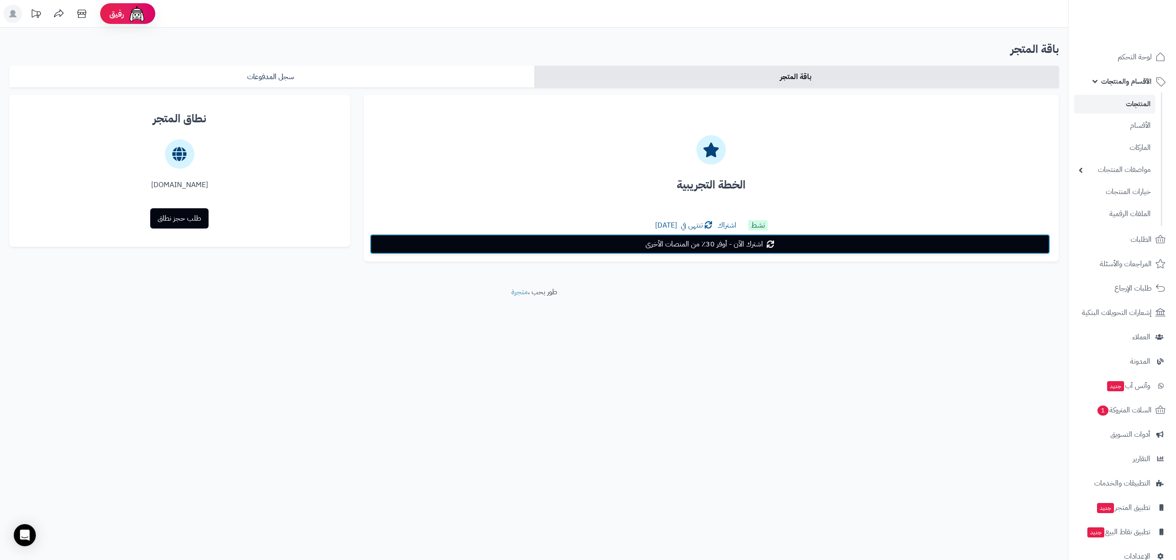
click at [473, 247] on link "اشترك الآن - أوفر 30٪ من المنصات الأخرى" at bounding box center [710, 244] width 680 height 20
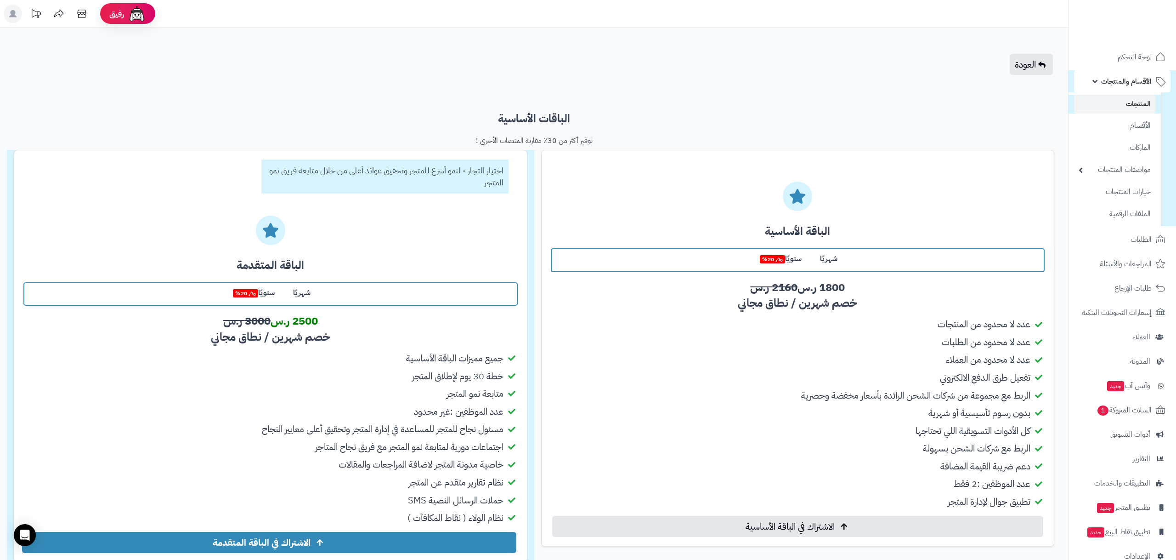
scroll to position [119, 0]
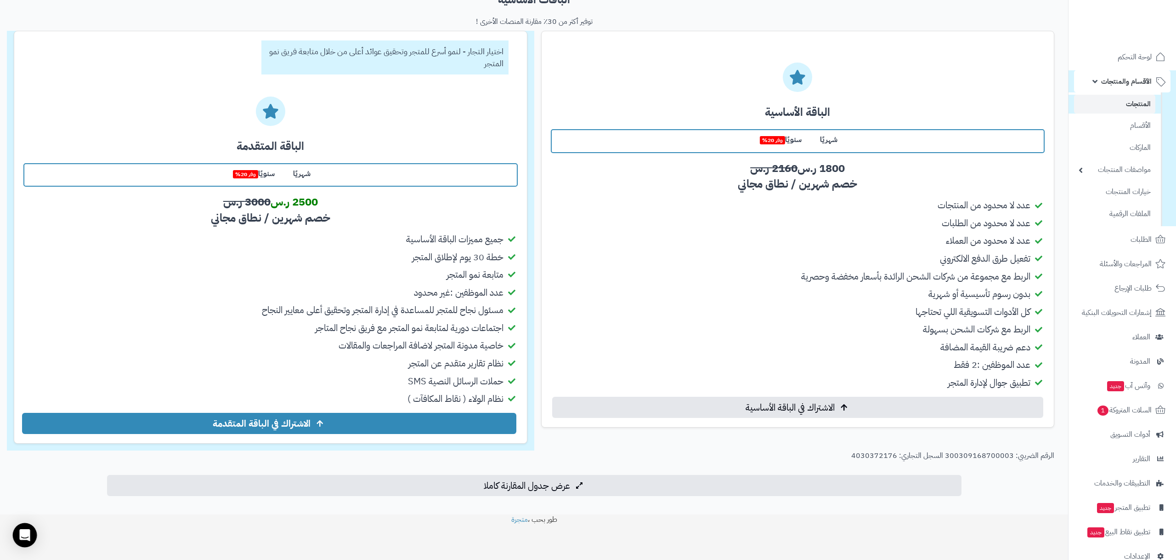
click at [33, 537] on div "Open Intercom Messenger" at bounding box center [25, 535] width 24 height 24
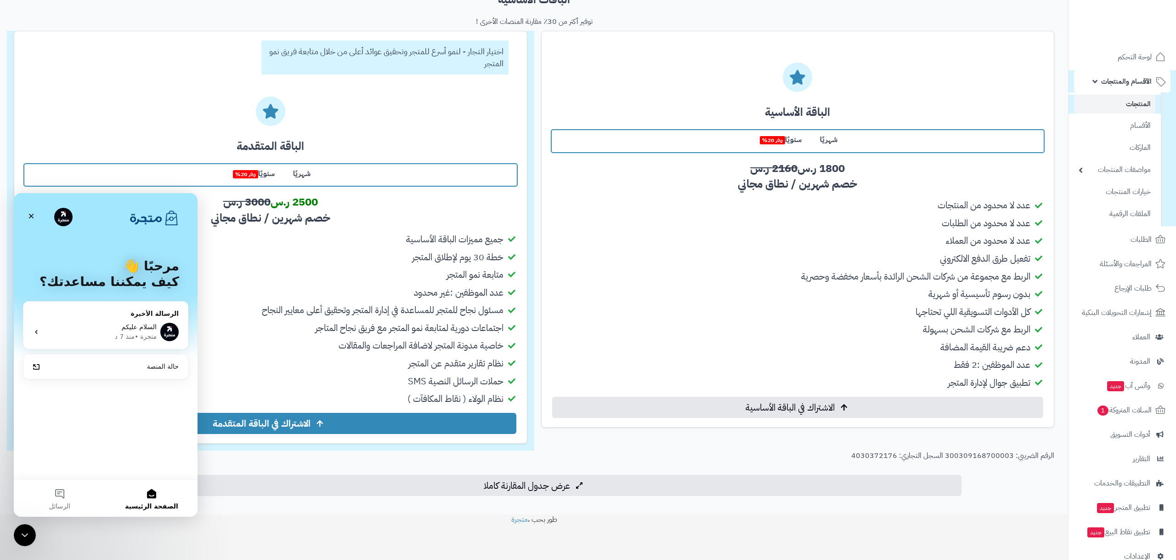
click at [104, 85] on div at bounding box center [270, 105] width 494 height 62
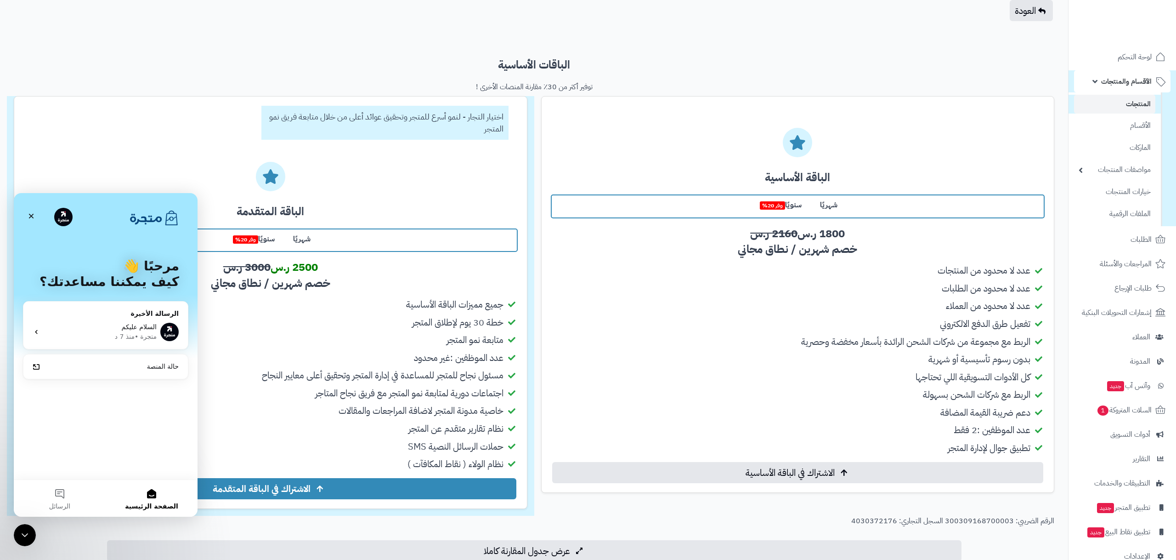
scroll to position [0, 0]
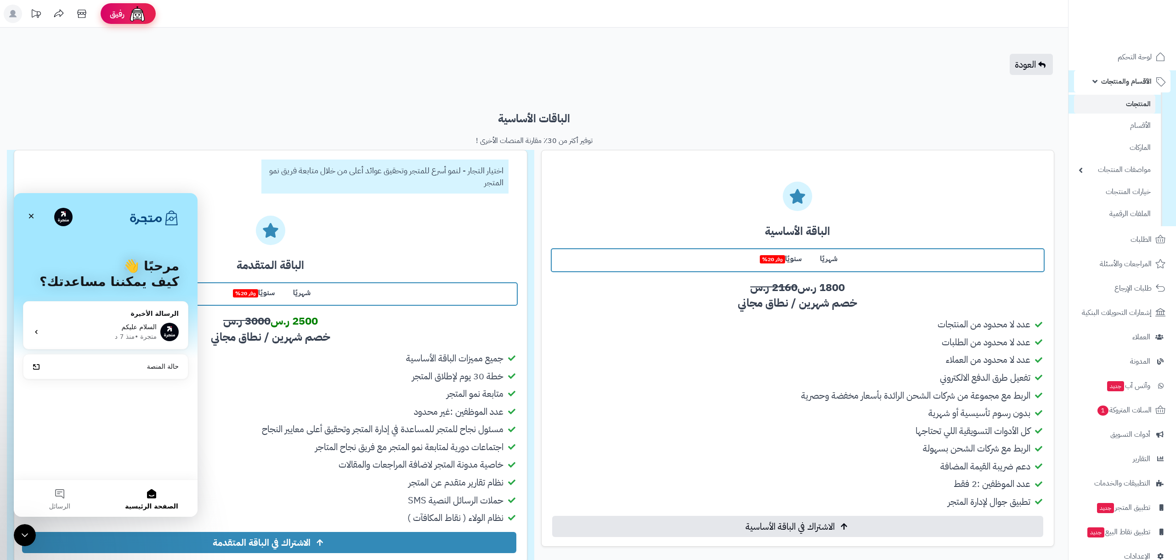
click at [129, 17] on img at bounding box center [137, 14] width 18 height 18
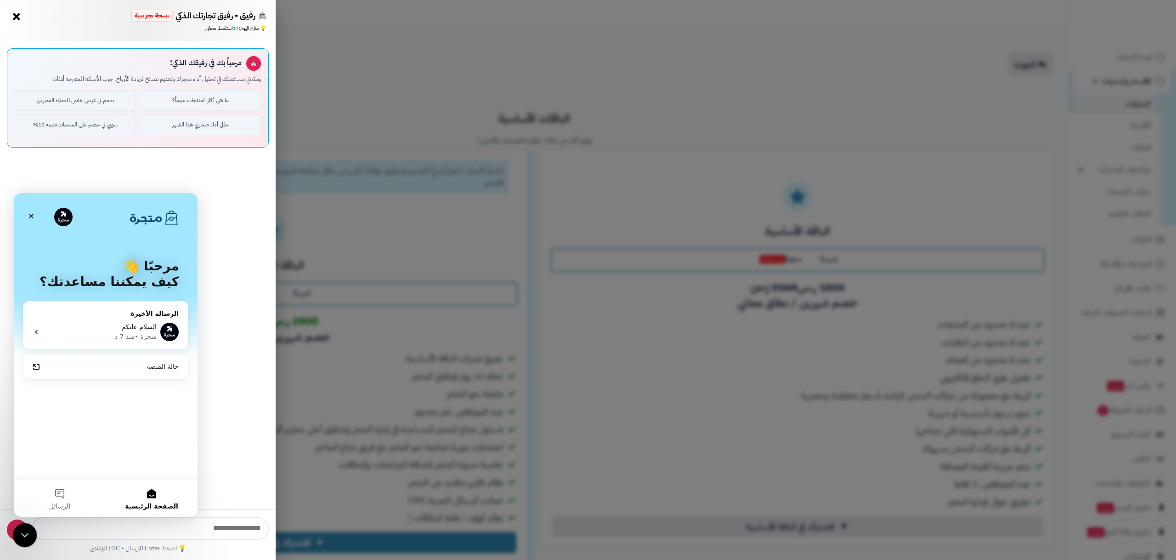
click at [22, 531] on icon "إغلاق برنامج مراسلة Intercom" at bounding box center [23, 533] width 11 height 11
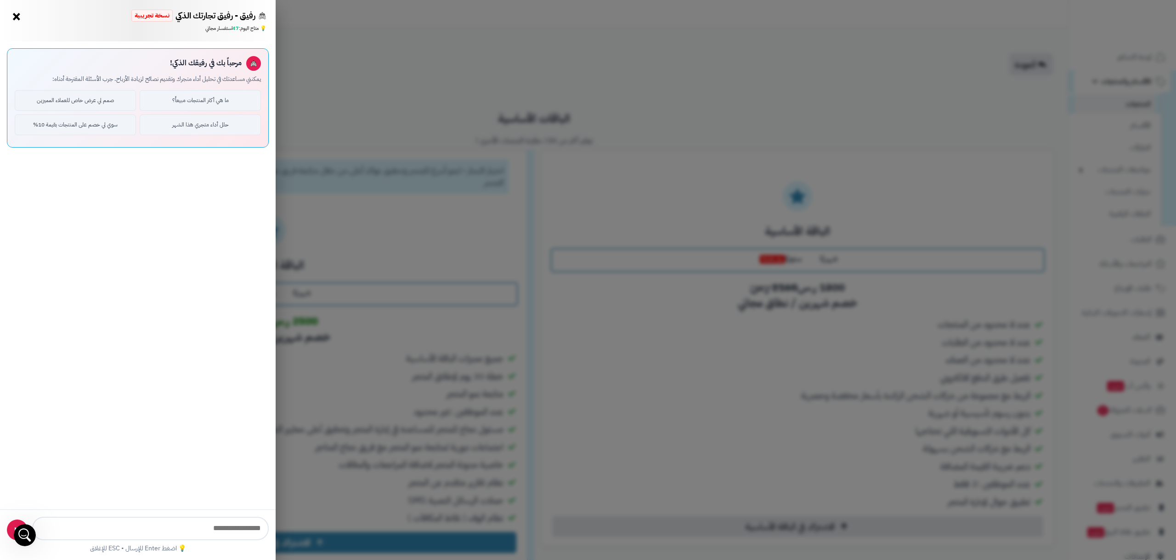
click at [66, 529] on input "text" at bounding box center [150, 527] width 237 height 23
type input "**********"
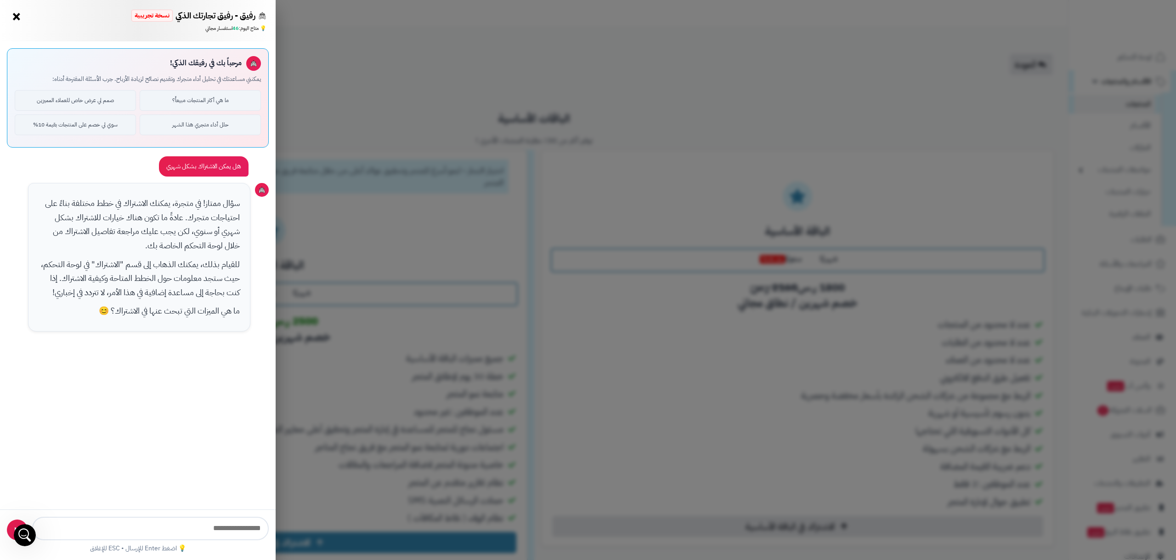
click at [505, 121] on div "رفيق - رفيق تجارتك الذكي نسخة تجريبية 🌱 تاجر جديد × 💡 متاح اليوم: 46 استفسار مج…" at bounding box center [588, 280] width 1176 height 560
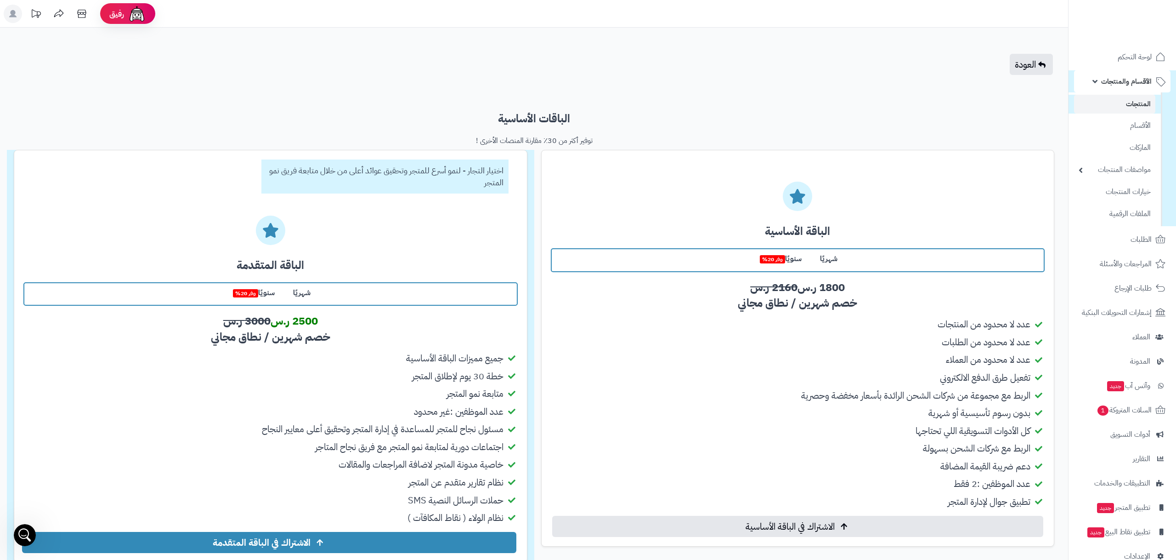
click at [826, 257] on label "شهريًا" at bounding box center [829, 259] width 36 height 20
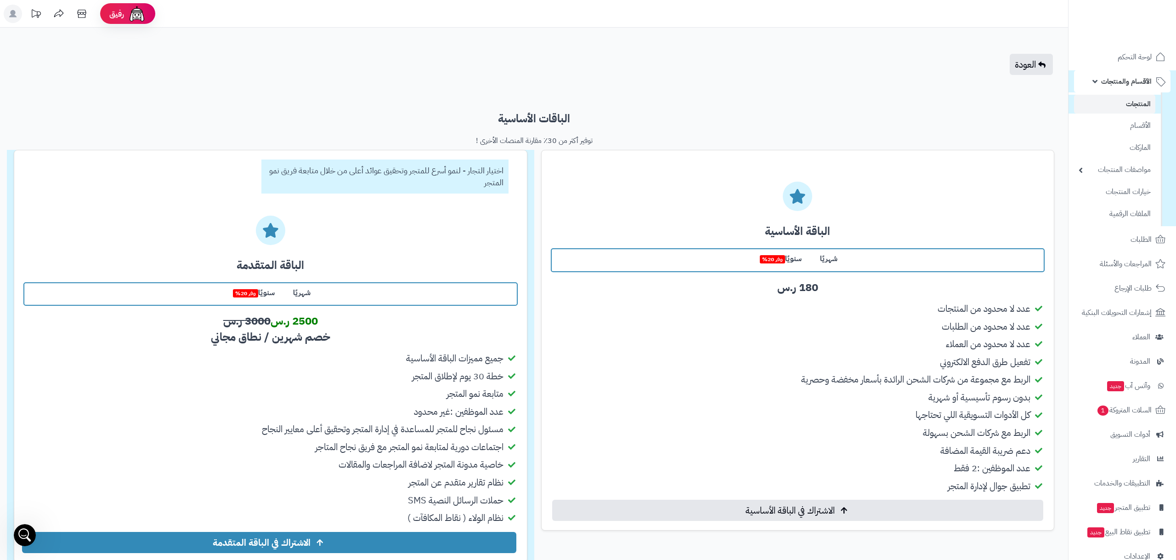
click at [302, 296] on label "شهريًا" at bounding box center [302, 293] width 36 height 20
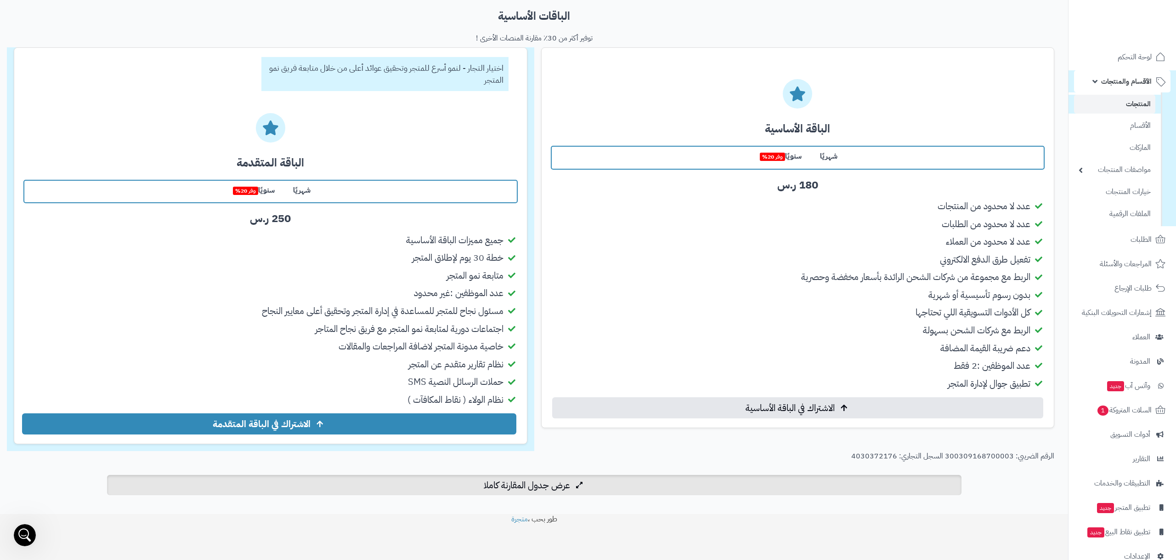
scroll to position [102, 0]
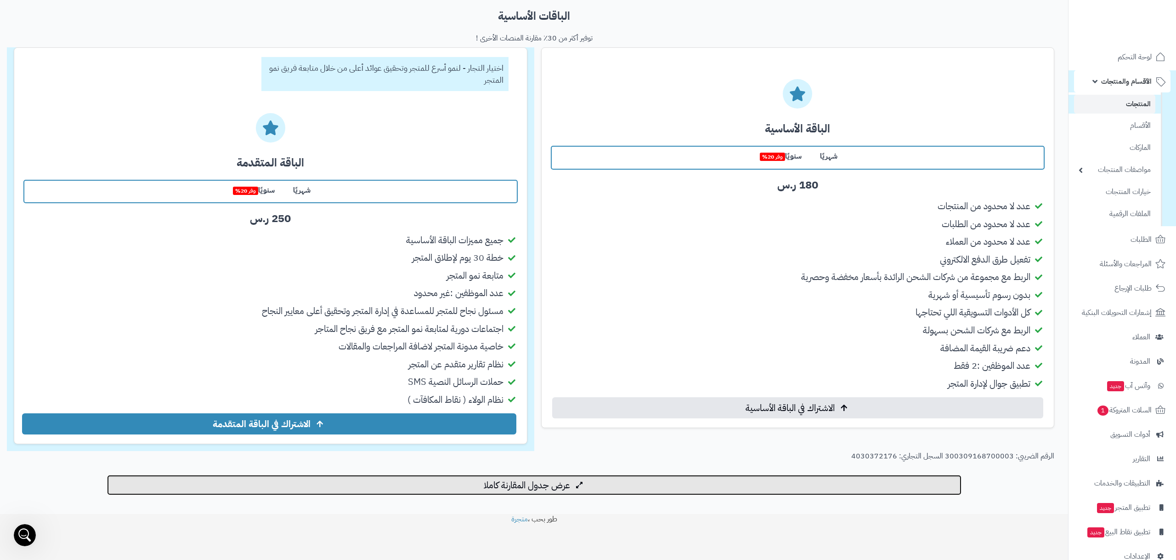
click at [570, 481] on span "عرض جدول المقارنة كاملا" at bounding box center [527, 484] width 86 height 11
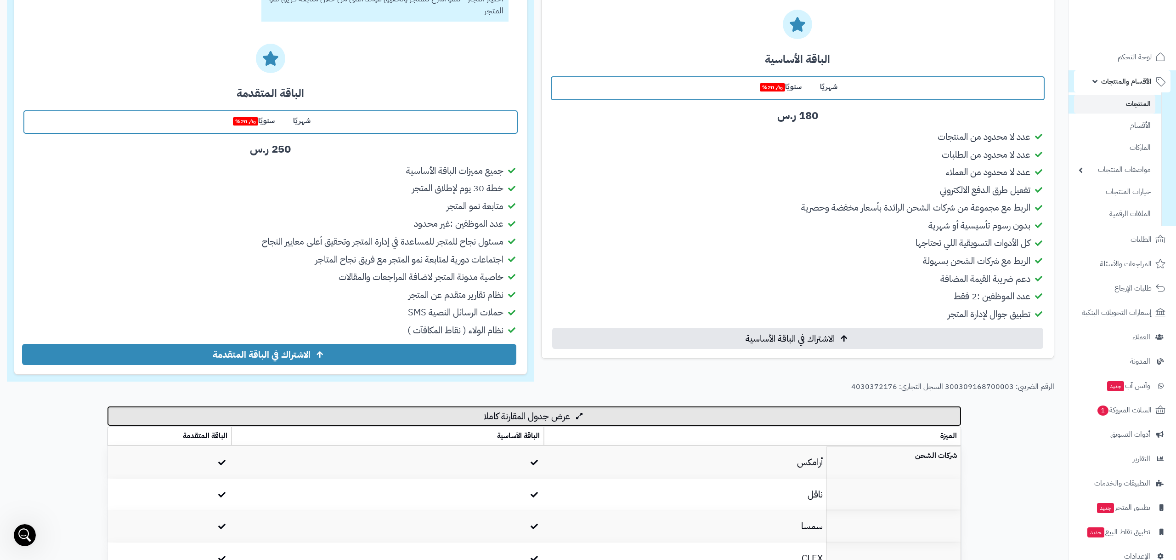
scroll to position [0, 0]
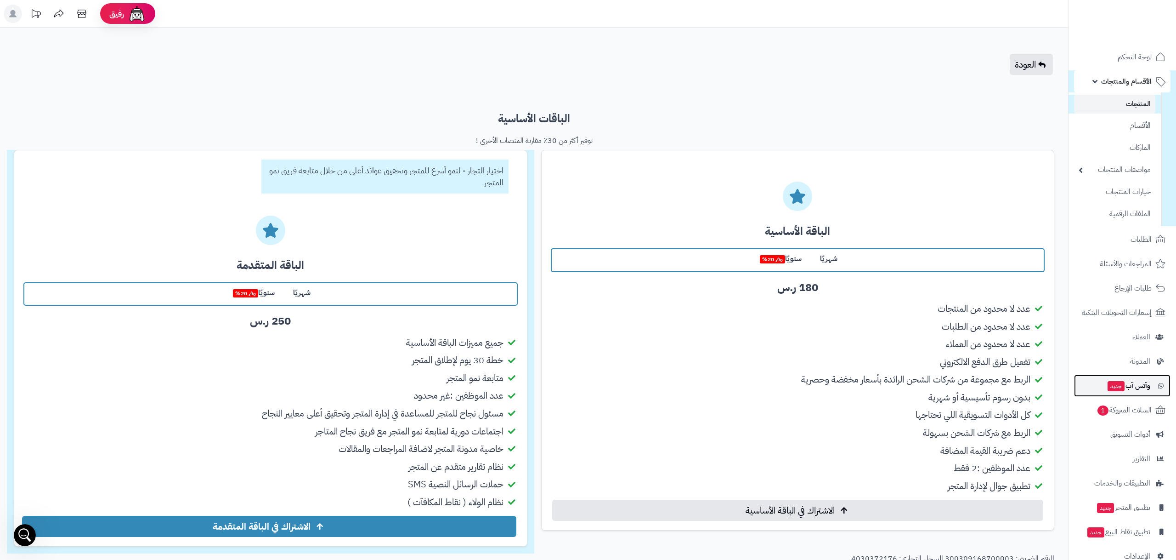
click at [1127, 383] on span "وآتس آب جديد" at bounding box center [1129, 385] width 44 height 13
click at [1129, 381] on span "وآتس آب جديد" at bounding box center [1129, 385] width 44 height 13
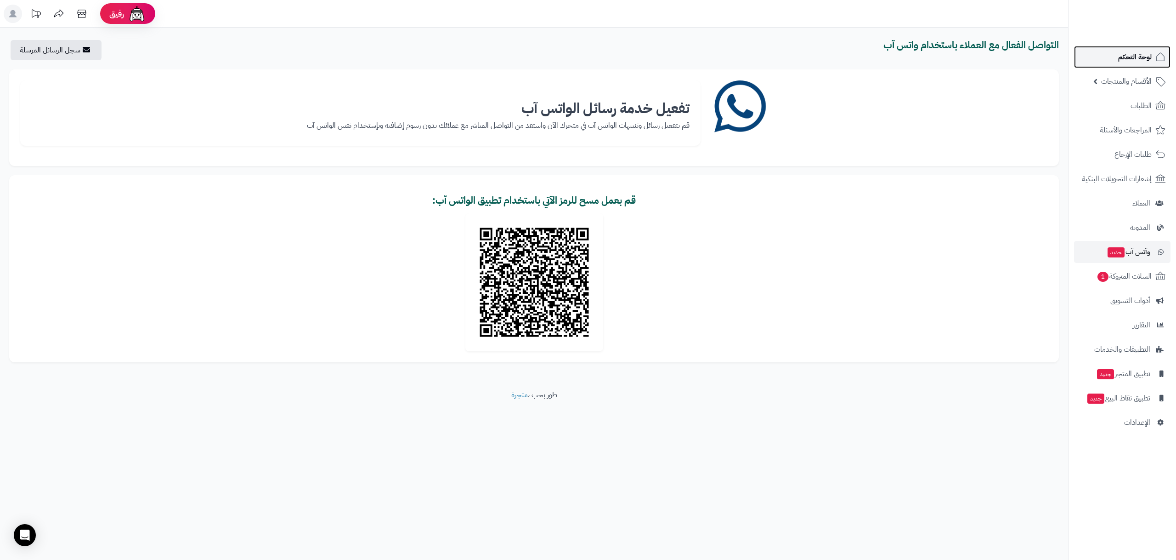
click at [1108, 55] on link "لوحة التحكم" at bounding box center [1122, 57] width 96 height 22
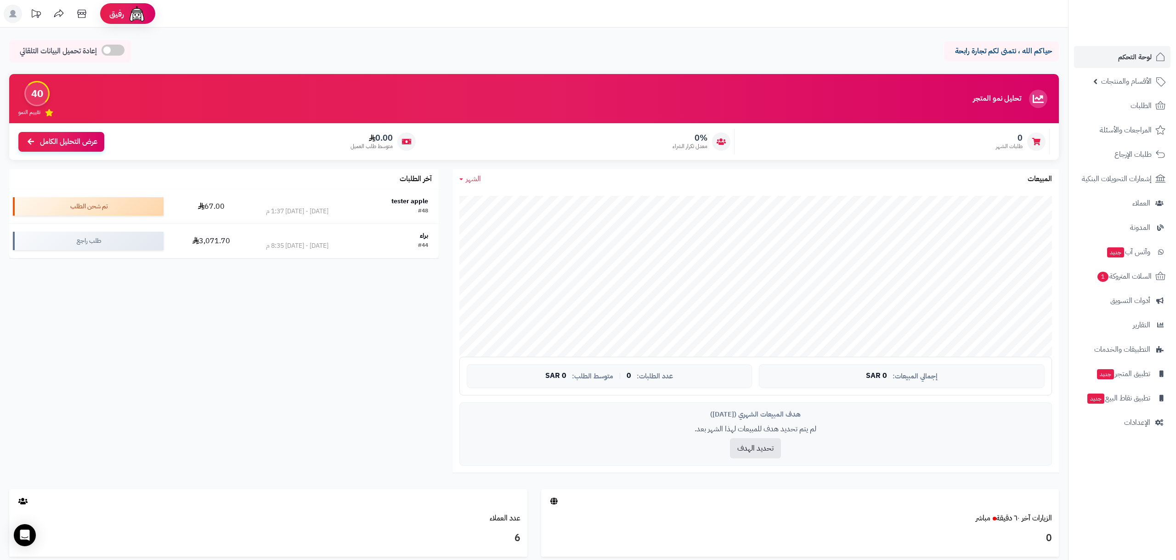
click at [105, 49] on span at bounding box center [113, 50] width 23 height 11
click at [11, 14] on icon at bounding box center [12, 13] width 7 height 7
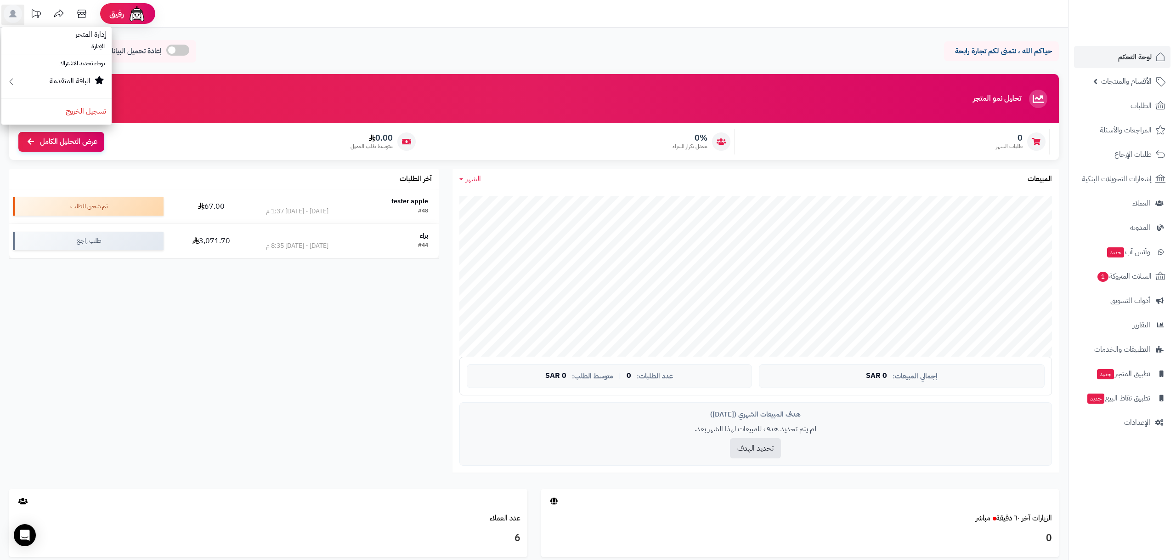
click at [98, 47] on li "الإدارة" at bounding box center [56, 46] width 110 height 13
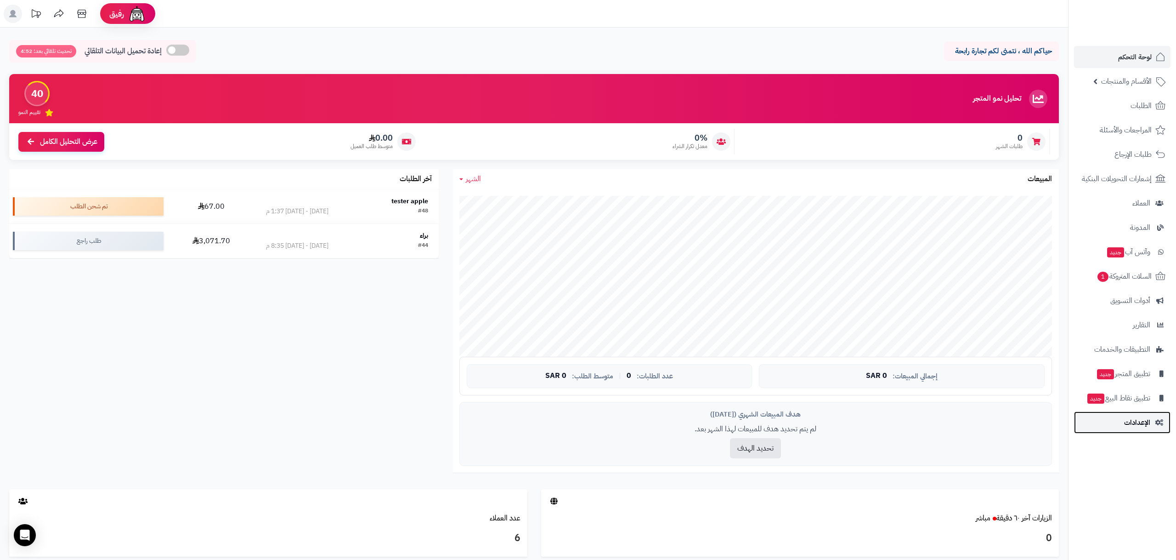
click at [1124, 429] on link "الإعدادات" at bounding box center [1122, 422] width 96 height 22
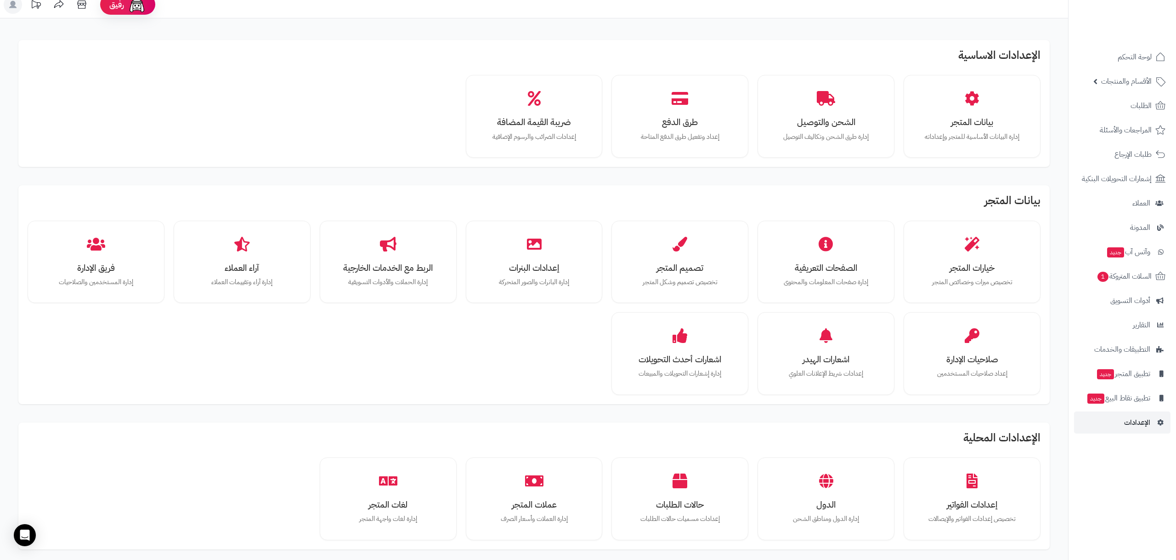
scroll to position [10, 0]
click at [544, 257] on div "إعدادات البنرات إدارة البانرات والصور المتحركة" at bounding box center [534, 260] width 123 height 69
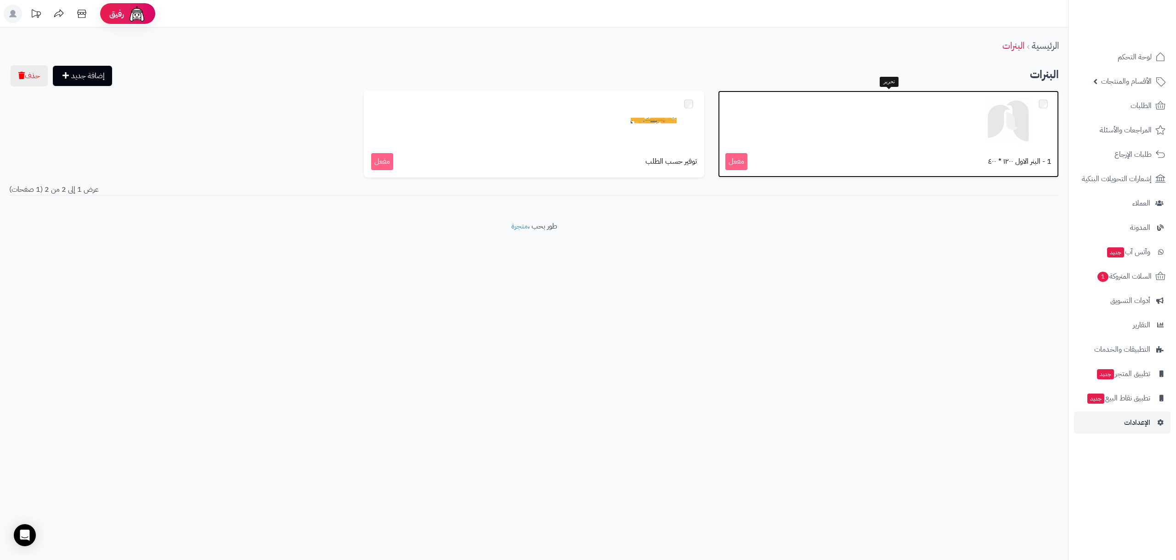
click at [730, 166] on span "مفعل" at bounding box center [736, 161] width 22 height 17
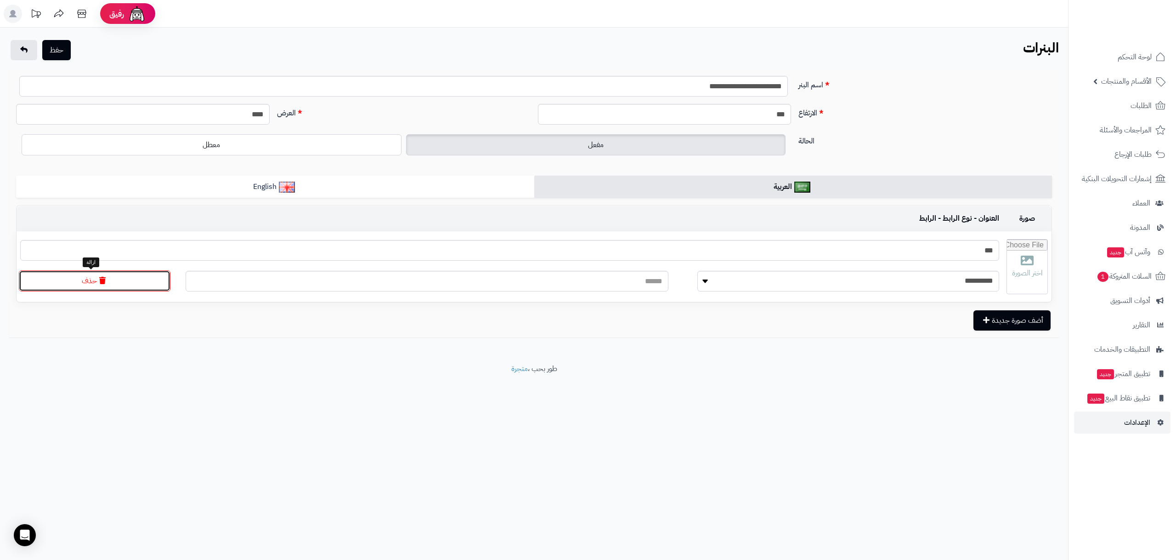
click at [84, 278] on button "حذف" at bounding box center [95, 280] width 152 height 21
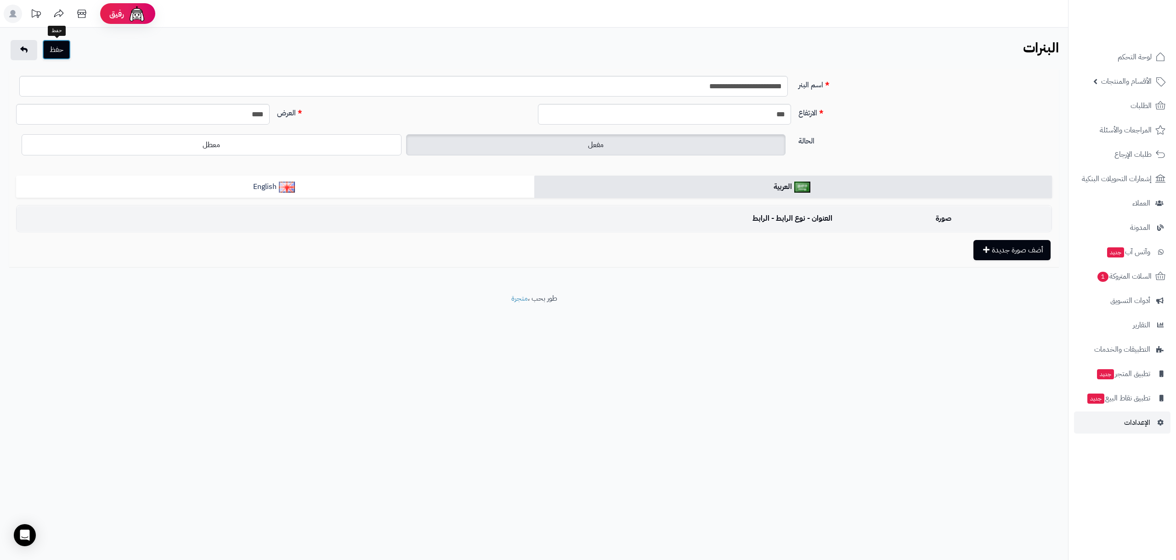
click at [69, 55] on button "حفظ" at bounding box center [56, 50] width 28 height 20
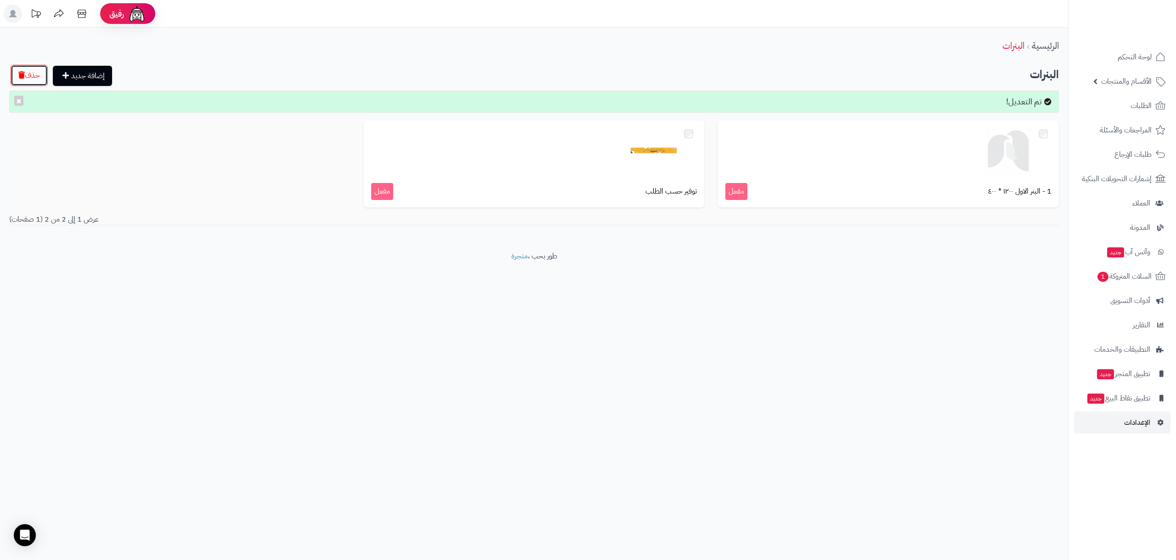
click at [41, 80] on button "حذف" at bounding box center [29, 75] width 37 height 21
click at [1098, 420] on link "الإعدادات" at bounding box center [1122, 422] width 96 height 22
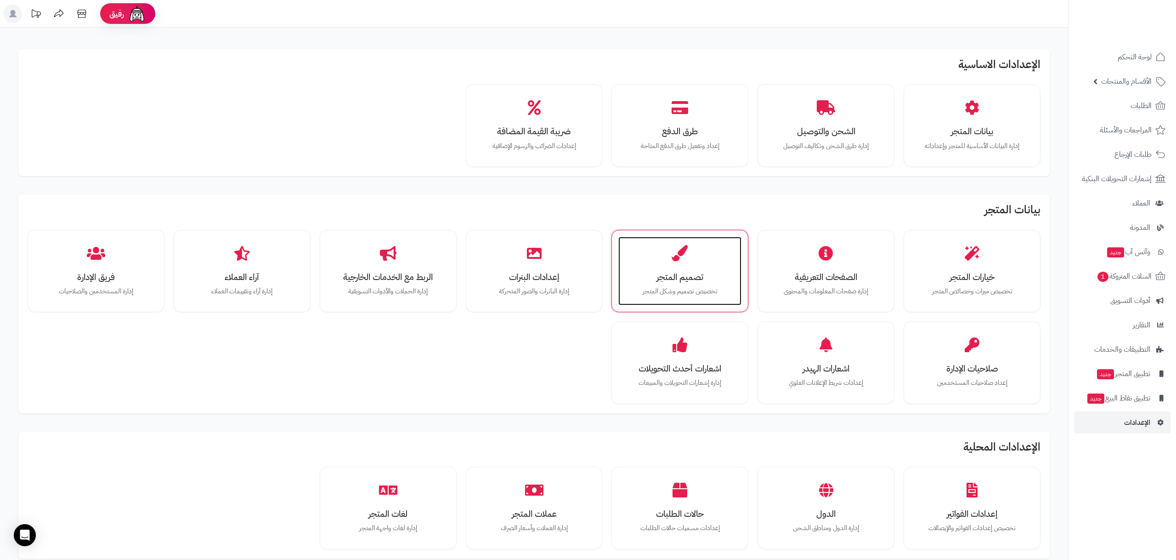
click at [684, 280] on h3 "تصميم المتجر" at bounding box center [680, 277] width 105 height 10
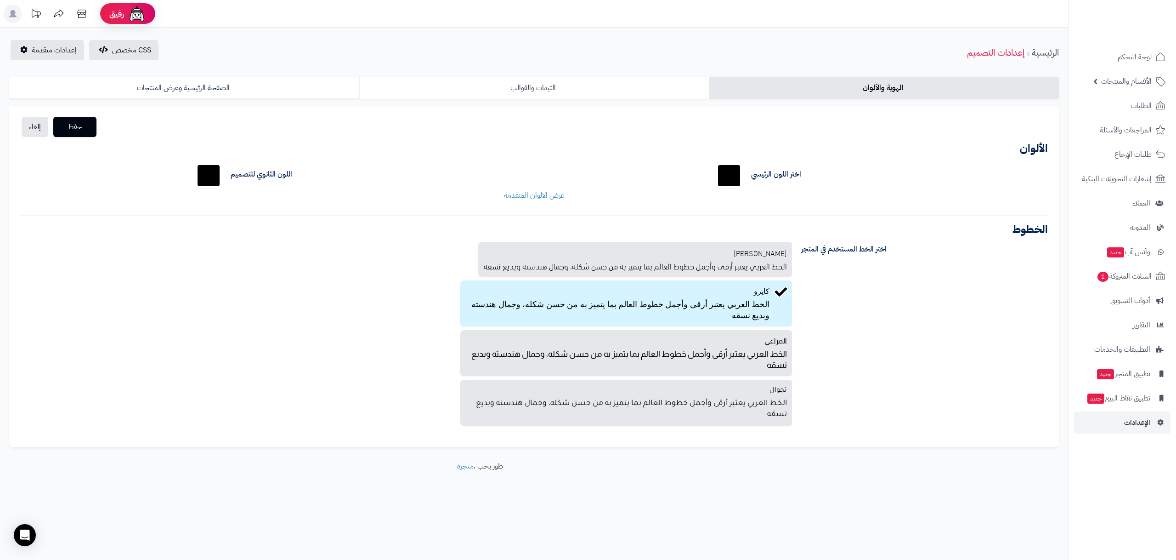
click at [618, 86] on link "الثيمات والقوالب" at bounding box center [534, 88] width 350 height 22
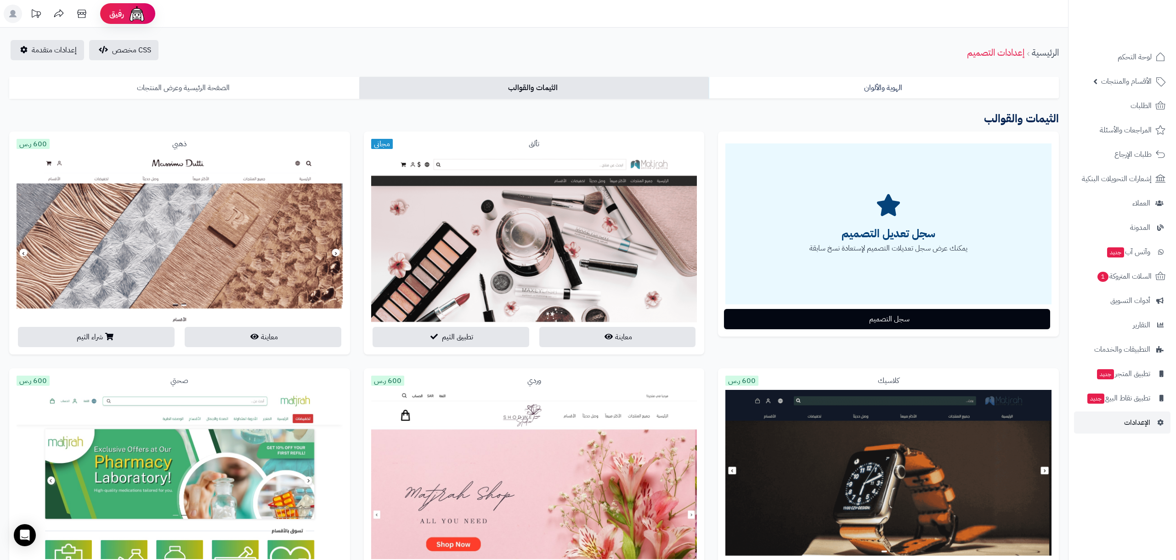
click at [203, 87] on link "الصفحة الرئيسية وعرض المنتجات" at bounding box center [184, 88] width 350 height 22
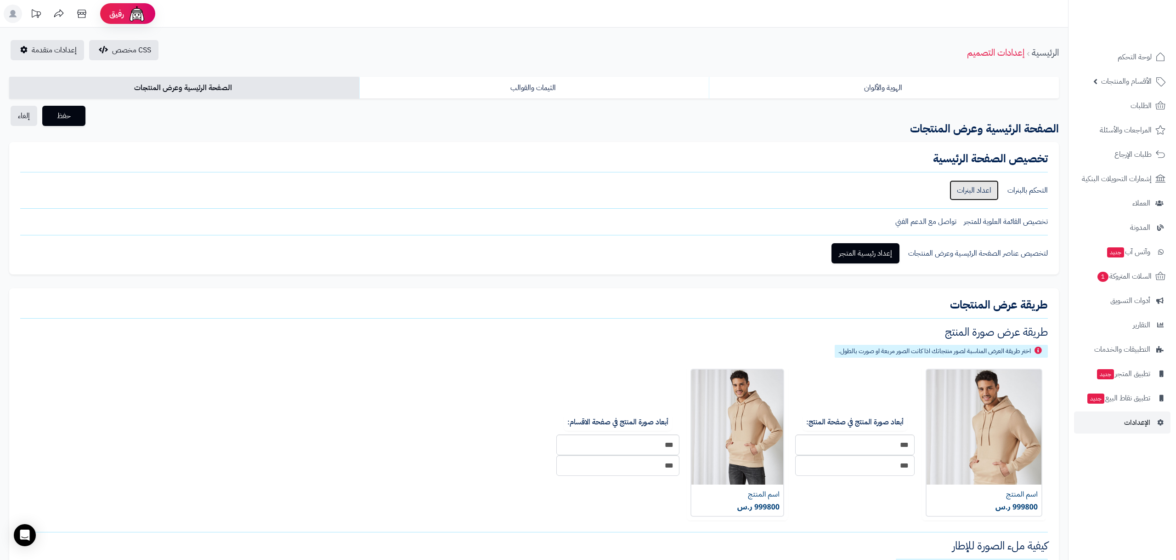
click at [985, 187] on link "اعداد البنرات" at bounding box center [974, 190] width 49 height 20
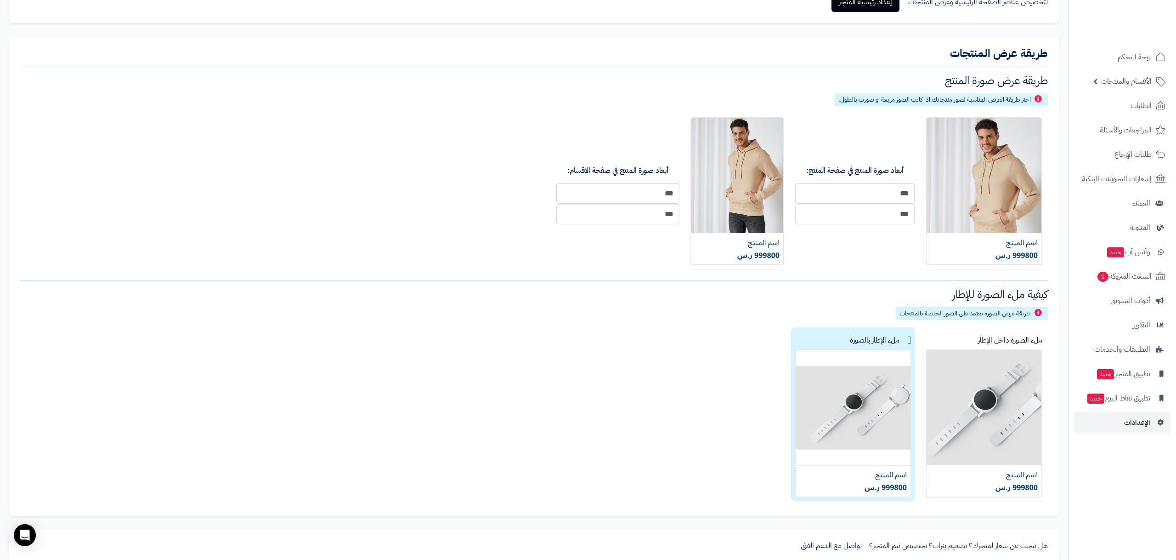
scroll to position [252, 0]
click at [954, 413] on img at bounding box center [984, 422] width 117 height 148
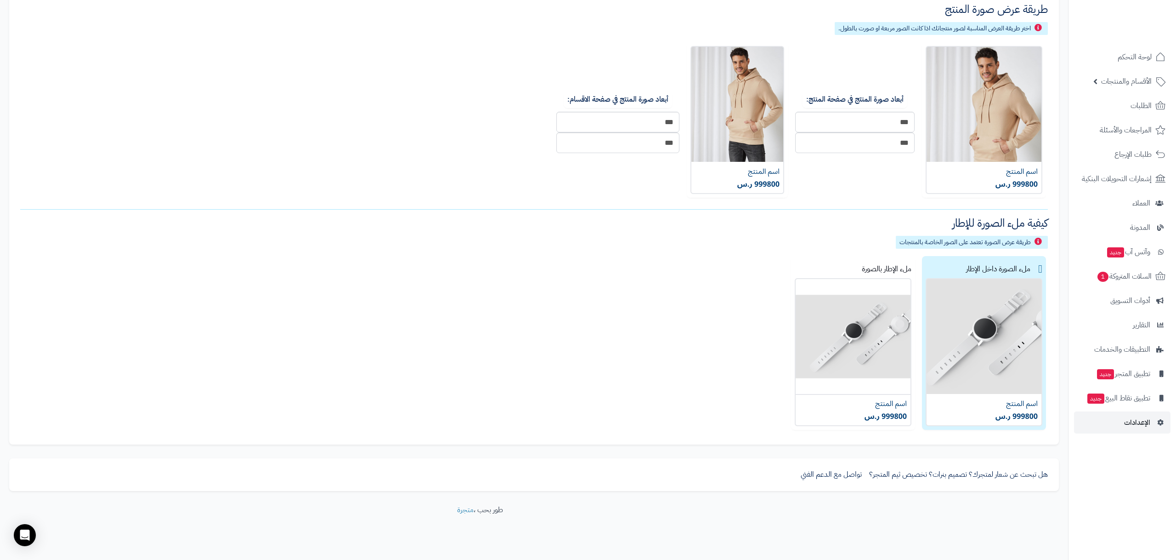
scroll to position [332, 0]
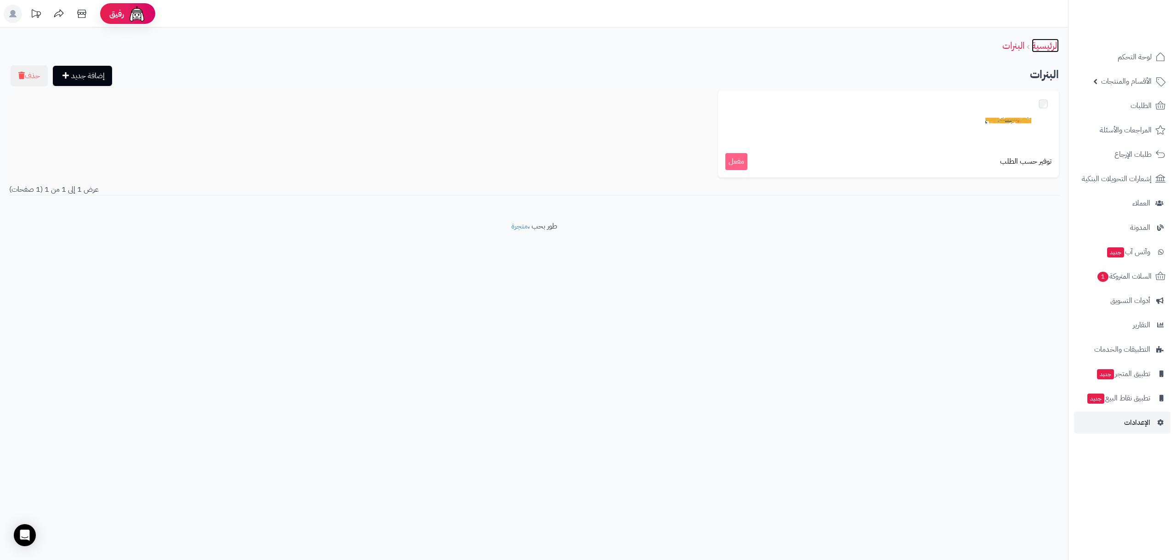
click at [1043, 50] on link "الرئيسية" at bounding box center [1045, 46] width 27 height 14
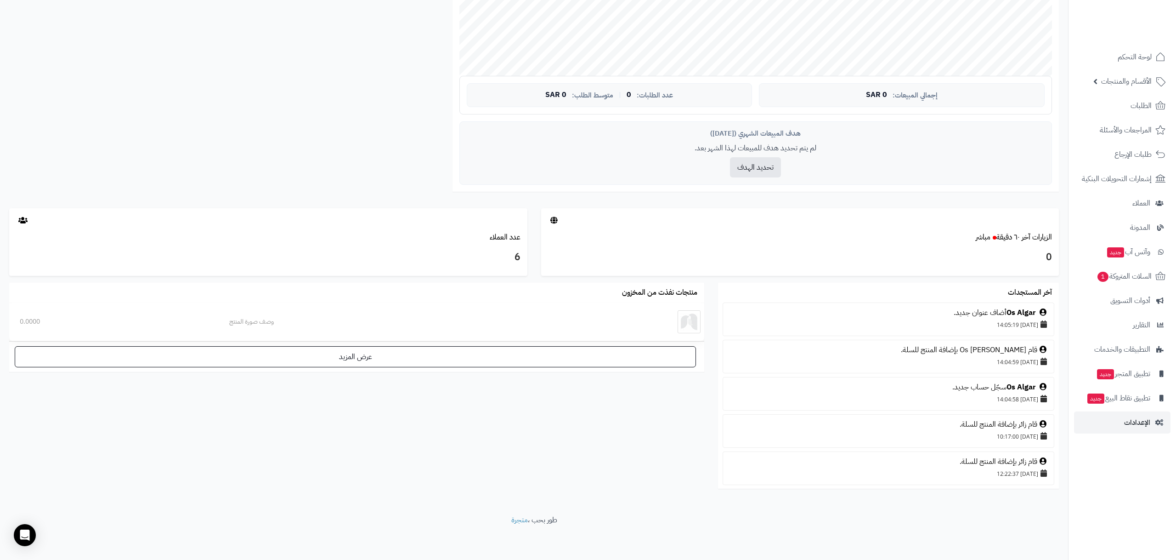
scroll to position [282, 0]
click at [1108, 423] on link "الإعدادات" at bounding box center [1122, 422] width 96 height 22
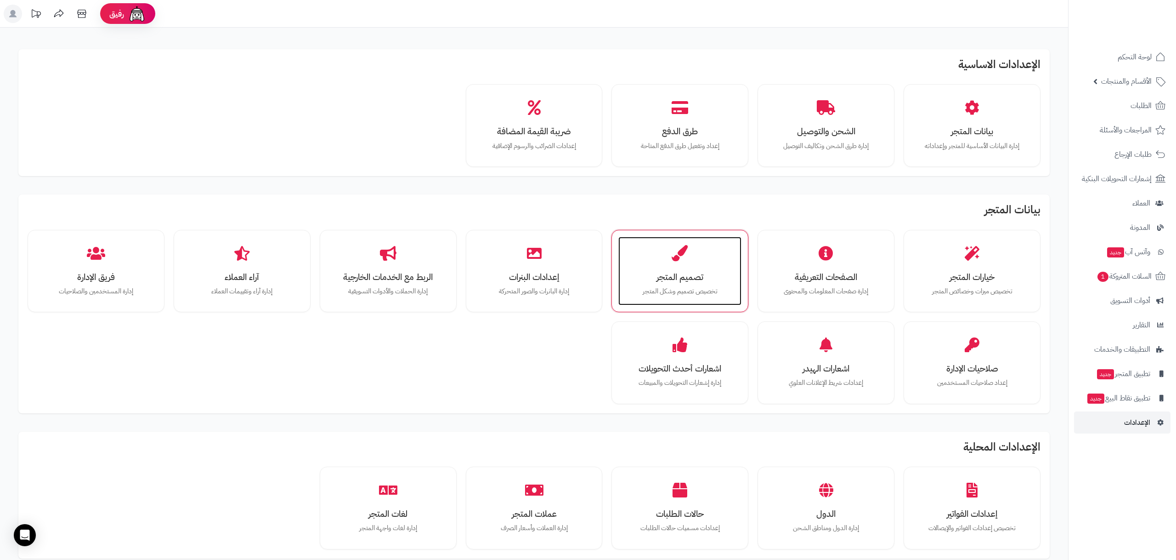
click at [648, 272] on h3 "تصميم المتجر" at bounding box center [680, 277] width 105 height 10
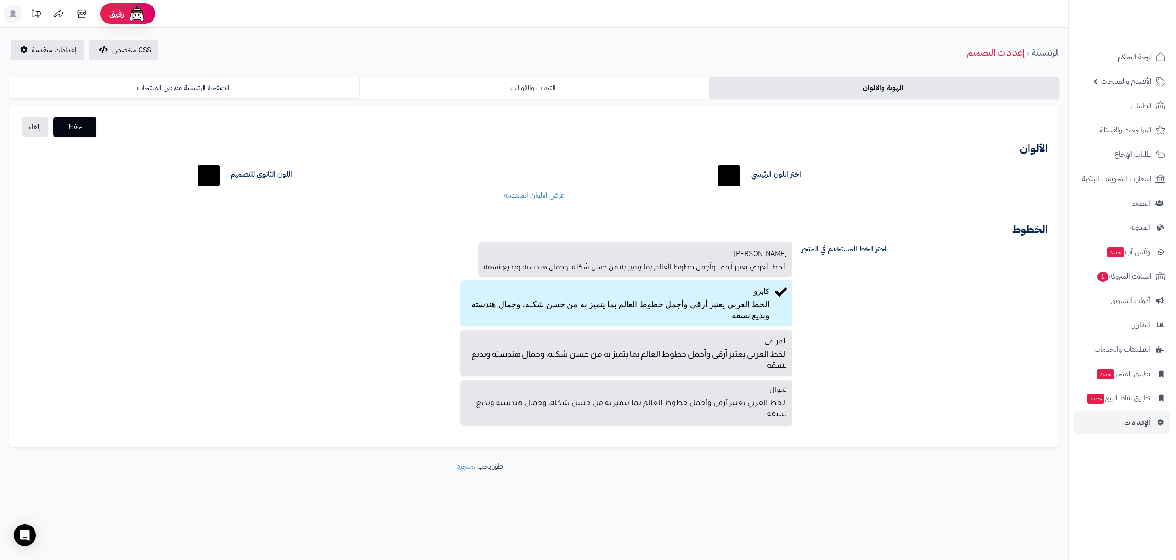
click at [534, 94] on link "الثيمات والقوالب" at bounding box center [534, 88] width 350 height 22
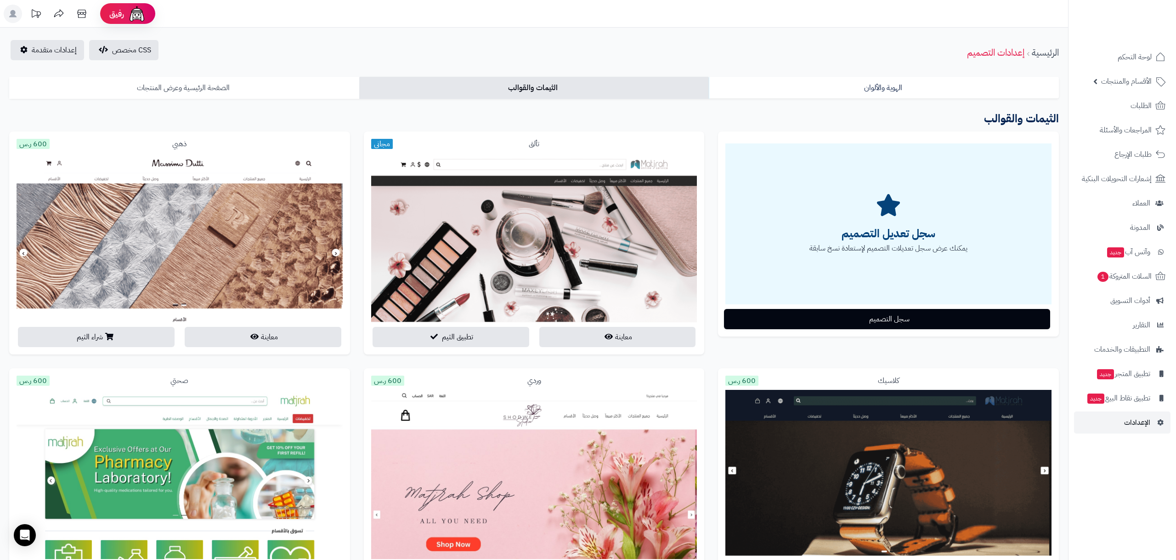
click at [300, 85] on link "الصفحة الرئيسية وعرض المنتجات" at bounding box center [184, 88] width 350 height 22
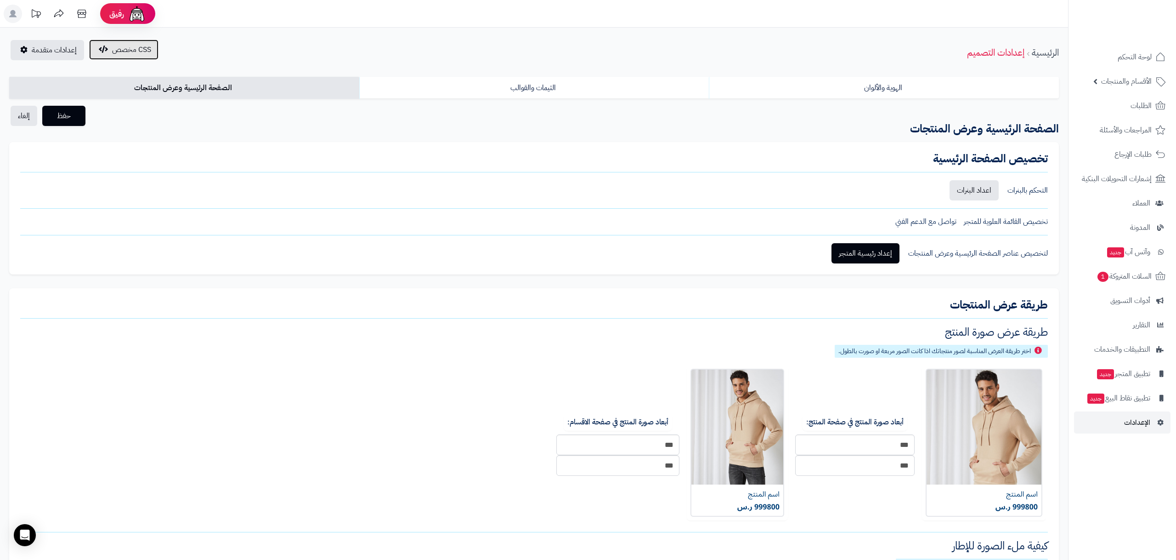
click at [139, 49] on span "CSS مخصص" at bounding box center [131, 49] width 39 height 11
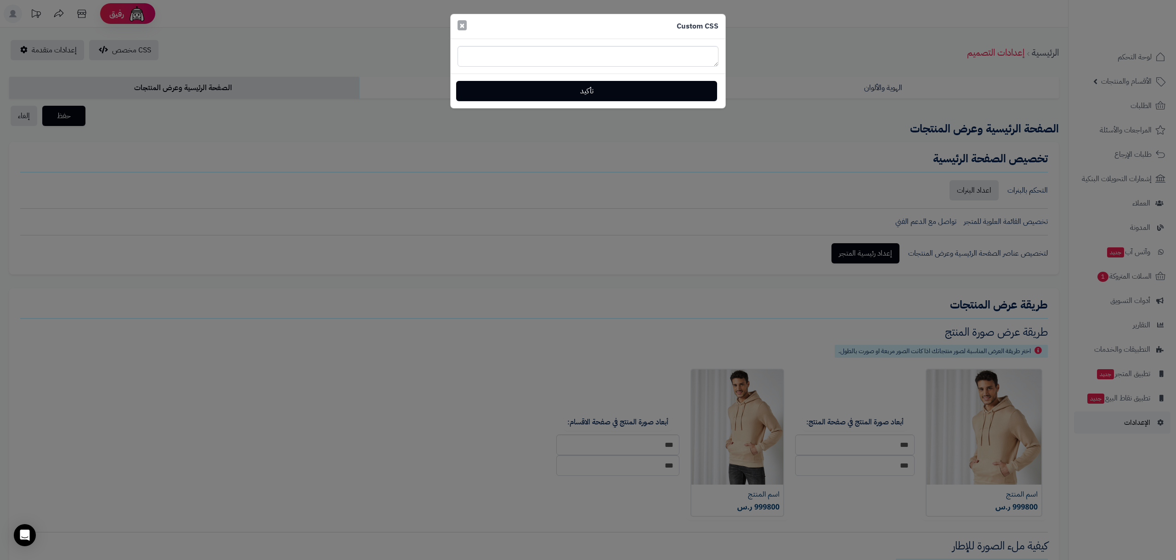
click at [462, 25] on span "×" at bounding box center [462, 25] width 6 height 14
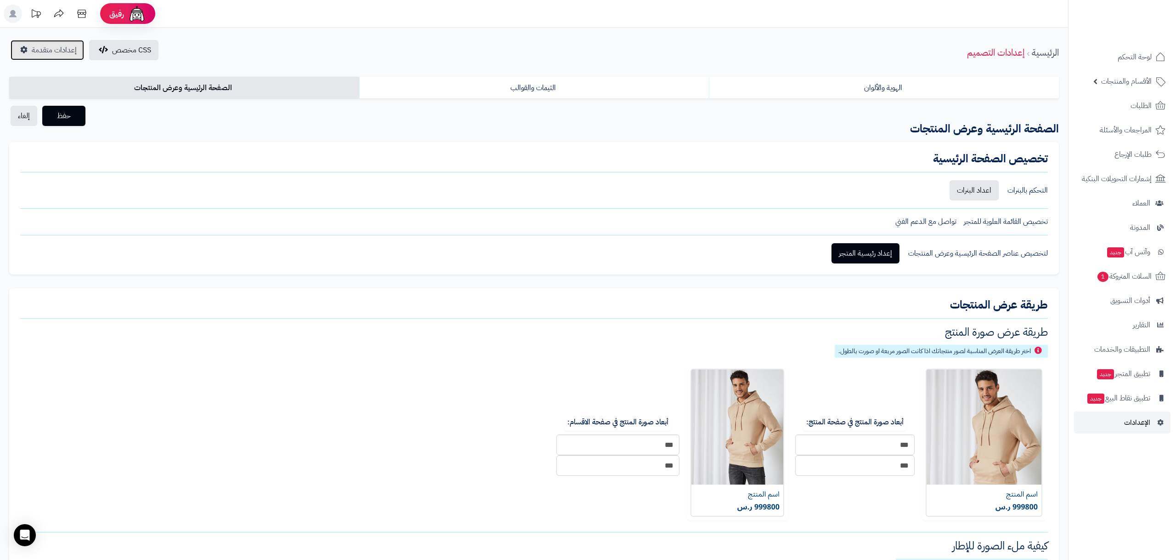
click at [58, 51] on span "إعدادات متقدمة" at bounding box center [54, 50] width 45 height 11
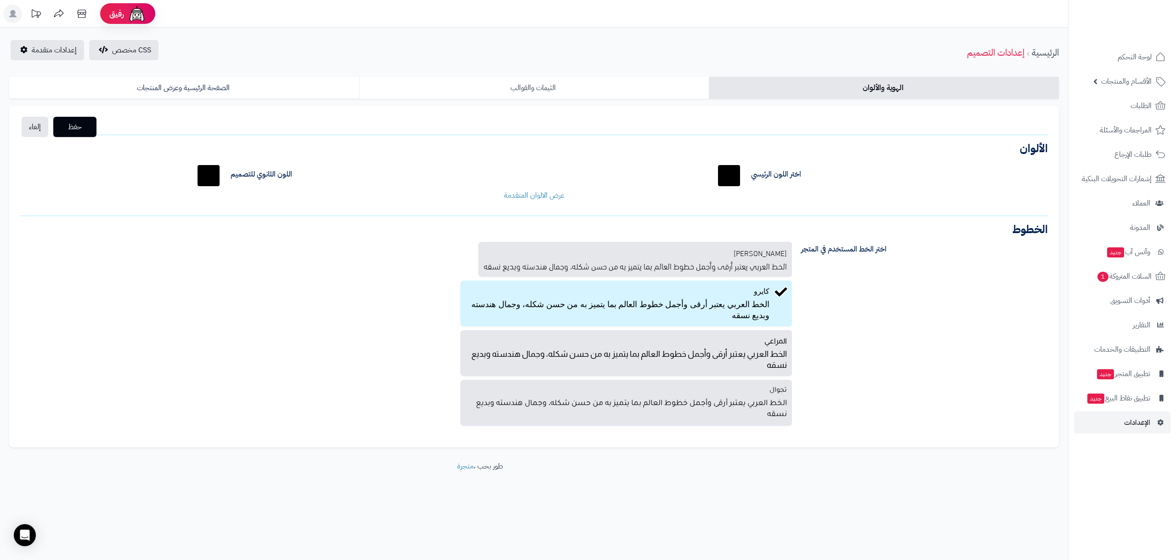
click at [527, 81] on link "الثيمات والقوالب" at bounding box center [534, 88] width 350 height 22
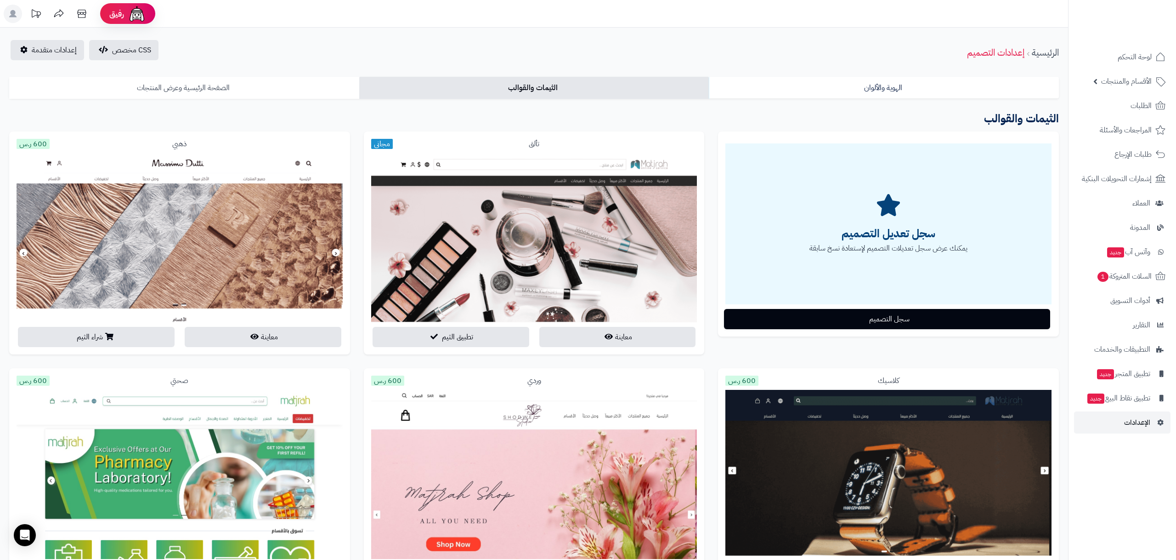
click at [251, 90] on link "الصفحة الرئيسية وعرض المنتجات" at bounding box center [184, 88] width 350 height 22
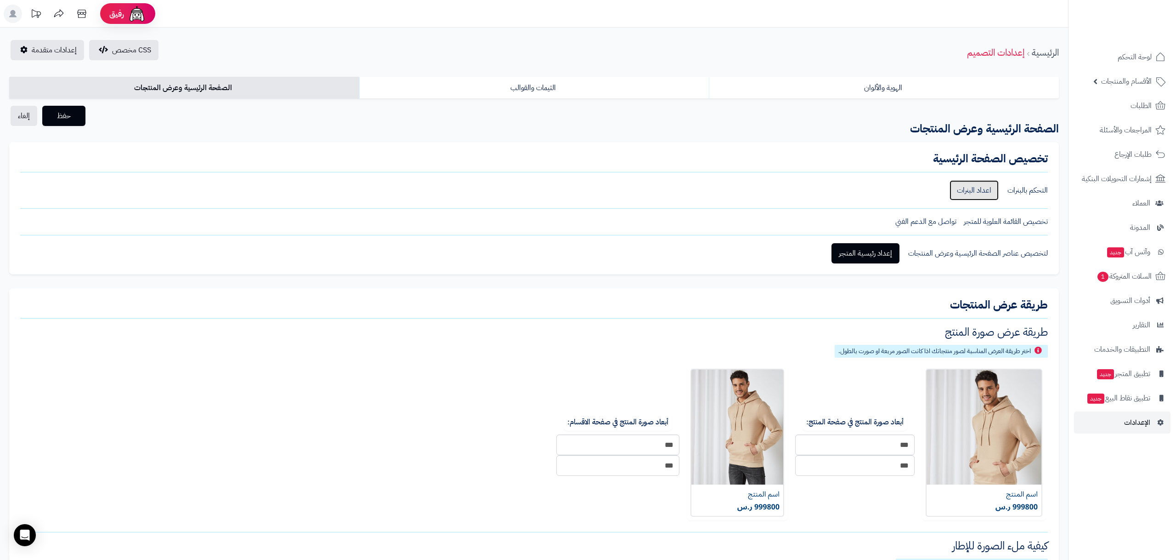
click at [987, 192] on link "اعداد البنرات" at bounding box center [974, 190] width 49 height 20
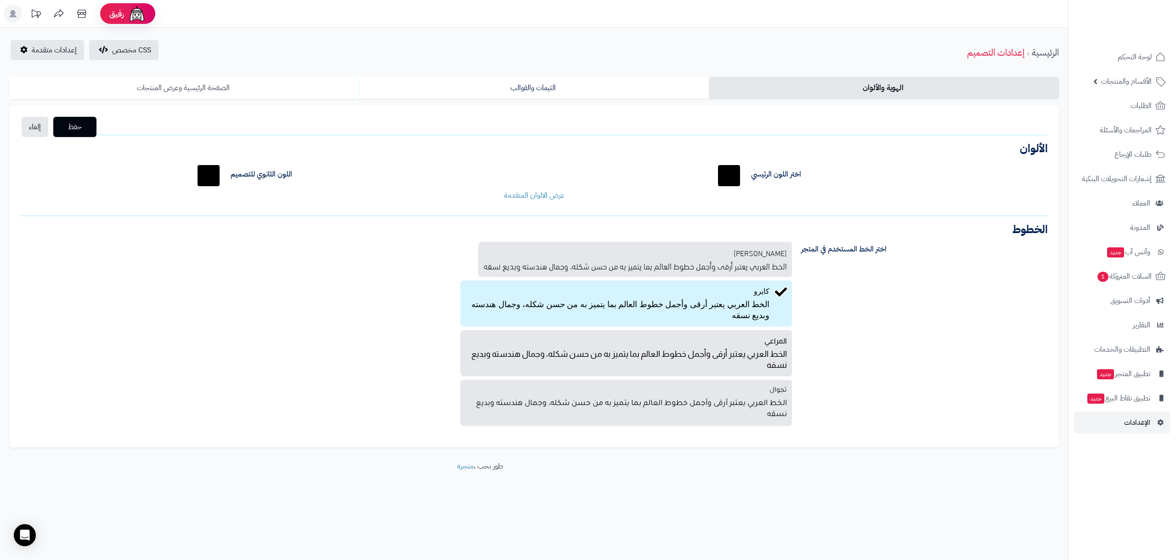
click at [148, 88] on link "الصفحة الرئيسية وعرض المنتجات" at bounding box center [184, 88] width 350 height 22
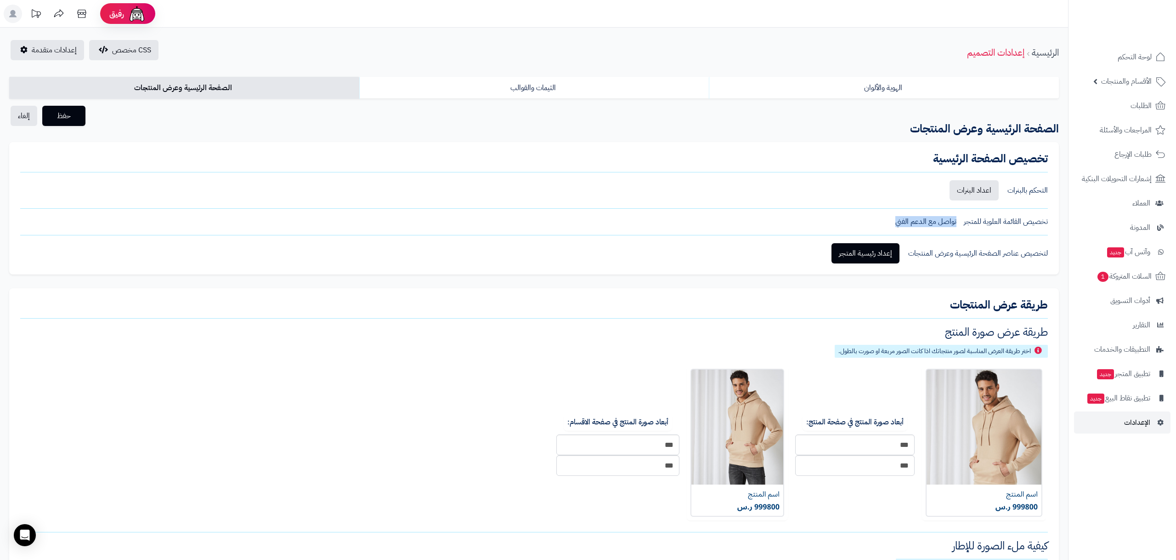
drag, startPoint x: 957, startPoint y: 225, endPoint x: 875, endPoint y: 225, distance: 82.7
click at [875, 225] on div "تخصيص القائمة العلوية للمتجر تواصل مع الدعم الفني" at bounding box center [534, 221] width 1028 height 11
click at [915, 222] on span "تواصل مع الدعم الفني" at bounding box center [925, 221] width 61 height 11
click at [883, 254] on link "إعداد رئيسية المتجر" at bounding box center [865, 253] width 68 height 20
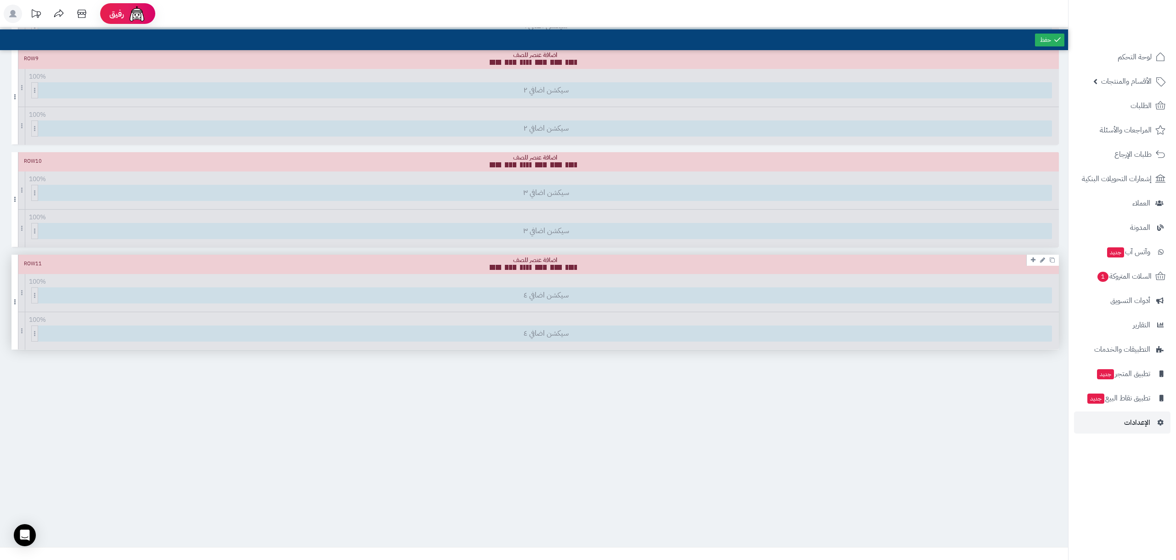
scroll to position [706, 0]
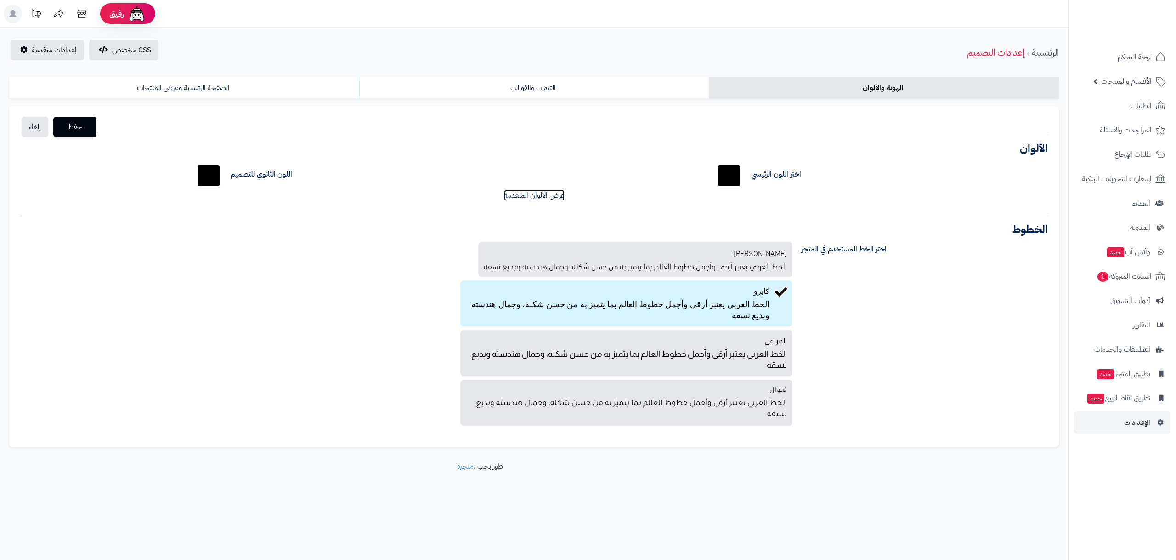
click at [520, 194] on link "عرض الالوان المتقدمة" at bounding box center [534, 195] width 61 height 11
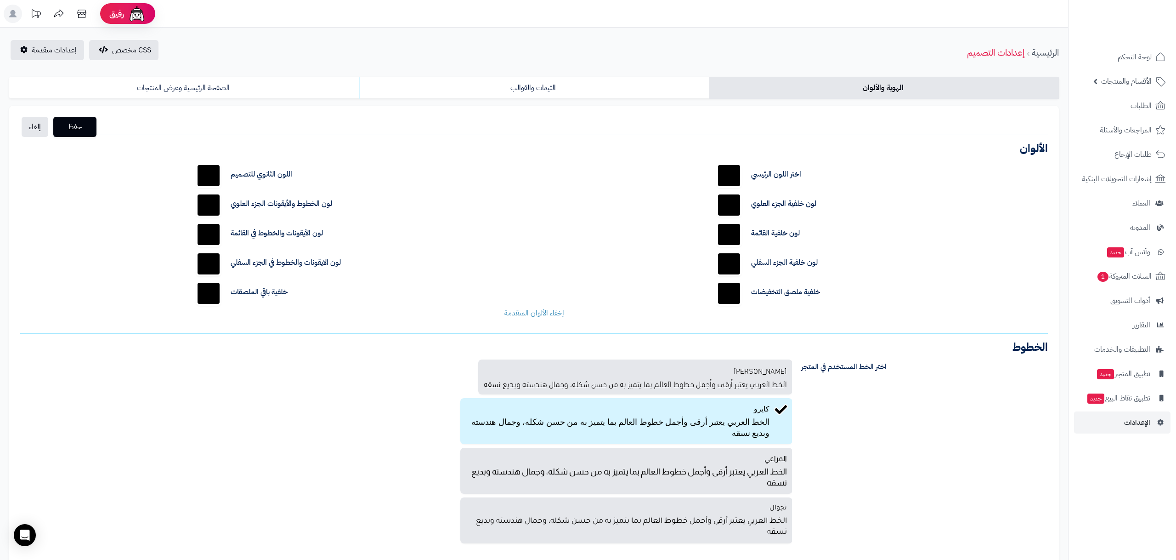
click at [737, 207] on input "*******" at bounding box center [728, 204] width 29 height 29
type input "*******"
click at [666, 266] on div "اختر اللون الرئيسي ******* اللون الثانوي للتصميم ******* لون خلفية الجزء [PERSO…" at bounding box center [533, 239] width 1041 height 171
click at [88, 124] on span "حفظ" at bounding box center [75, 126] width 28 height 11
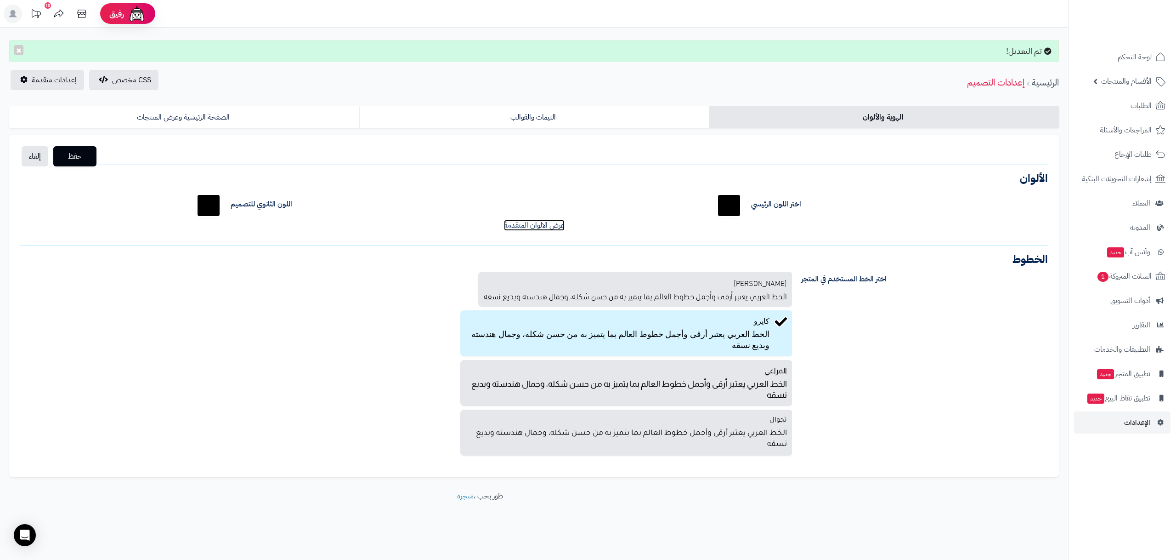
click at [547, 228] on link "عرض الالوان المتقدمة" at bounding box center [534, 225] width 61 height 11
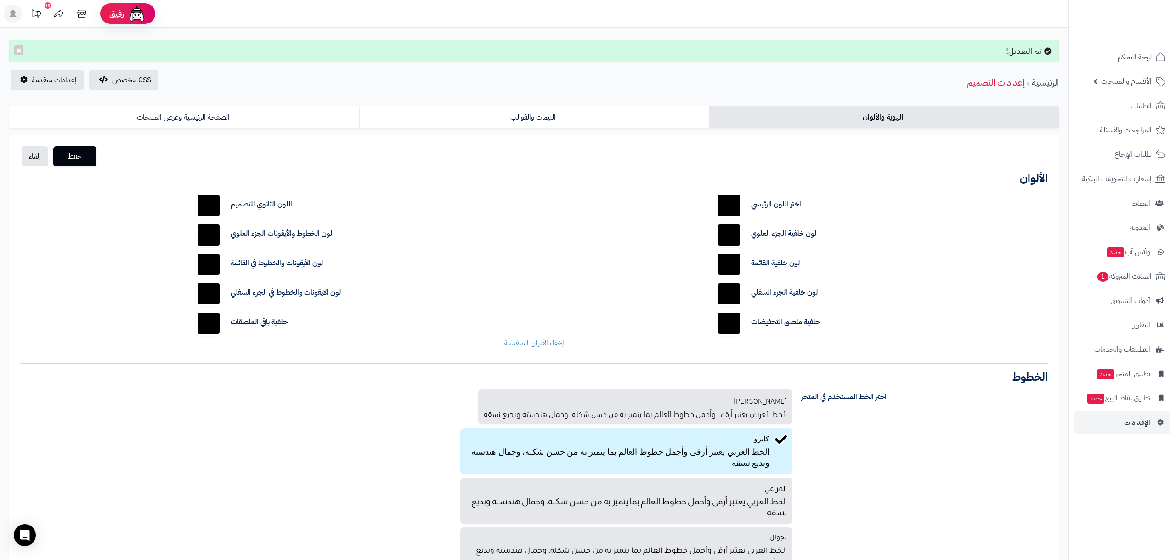
click at [732, 230] on input "*******" at bounding box center [728, 234] width 29 height 29
type input "*******"
click at [74, 149] on button "حفظ" at bounding box center [74, 156] width 43 height 20
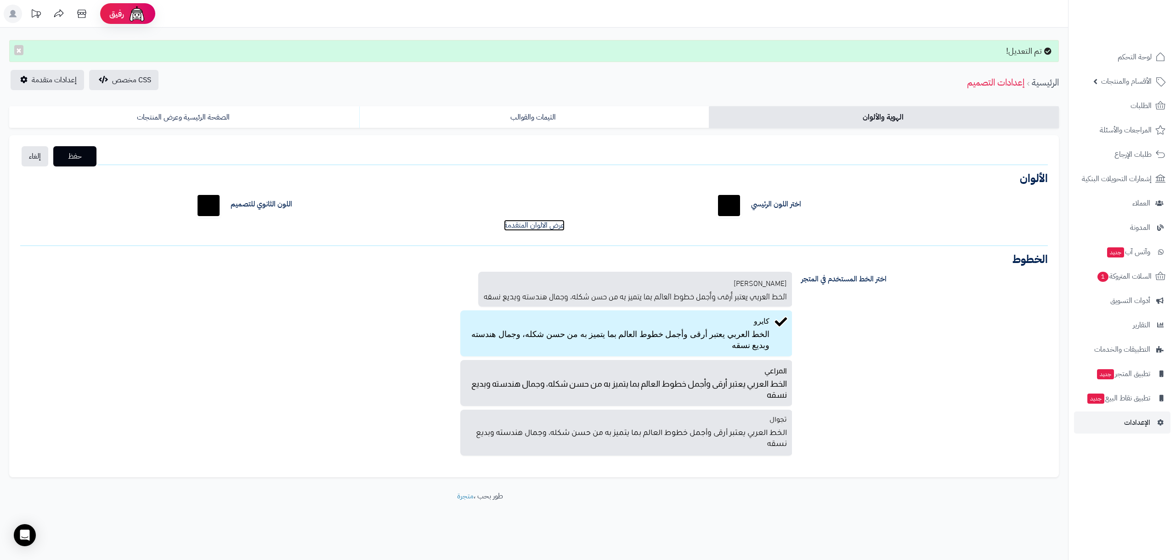
click at [524, 223] on link "عرض الالوان المتقدمة" at bounding box center [534, 225] width 61 height 11
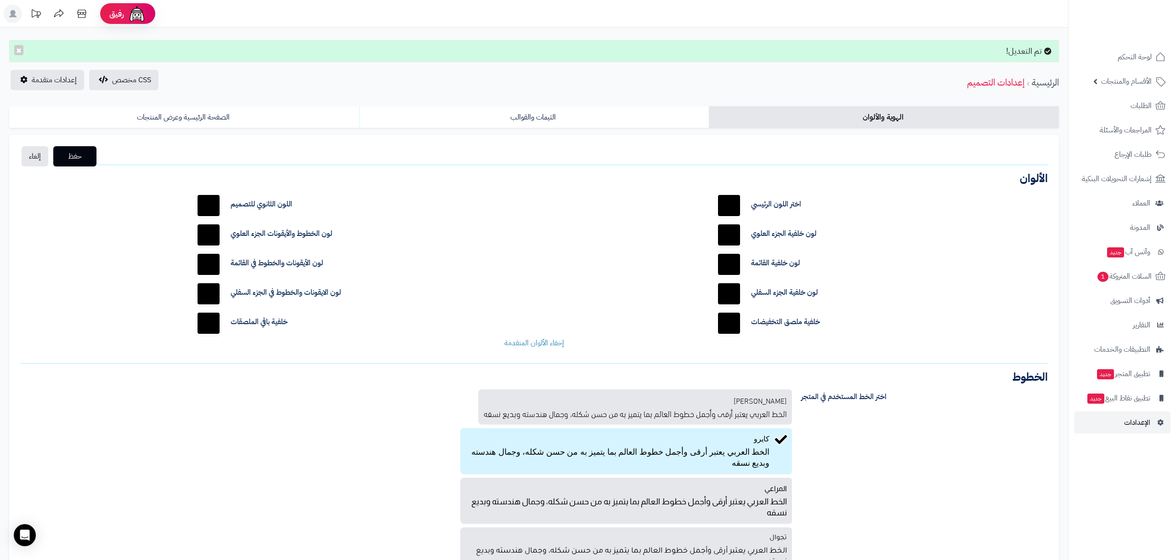
click at [204, 234] on input "*******" at bounding box center [208, 234] width 29 height 29
type input "*******"
click at [130, 341] on div "إخفاء الألوان المتقدمة" at bounding box center [533, 343] width 1041 height 11
click at [80, 159] on span "حفظ" at bounding box center [75, 155] width 28 height 11
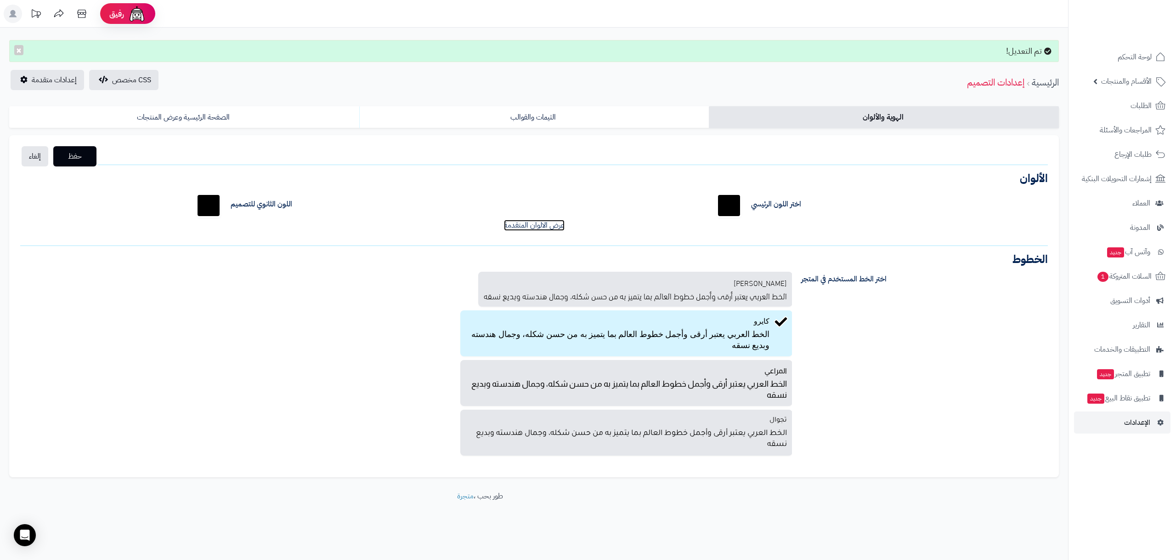
click at [530, 224] on link "عرض الالوان المتقدمة" at bounding box center [534, 225] width 61 height 11
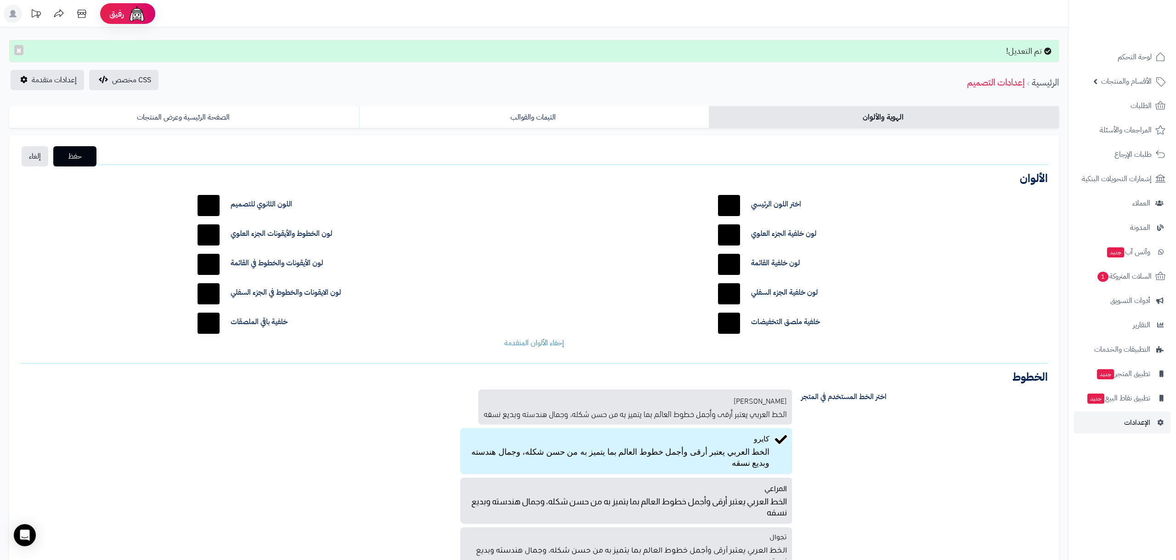
click at [220, 272] on input "*******" at bounding box center [208, 263] width 29 height 29
type input "*******"
click at [179, 261] on div "اختر اللون الرئيسي ******* اللون الثانوي للتصميم ******* لون خلفية الجزء [PERSO…" at bounding box center [533, 269] width 1041 height 171
click at [207, 296] on input "*******" at bounding box center [208, 293] width 29 height 29
type input "*******"
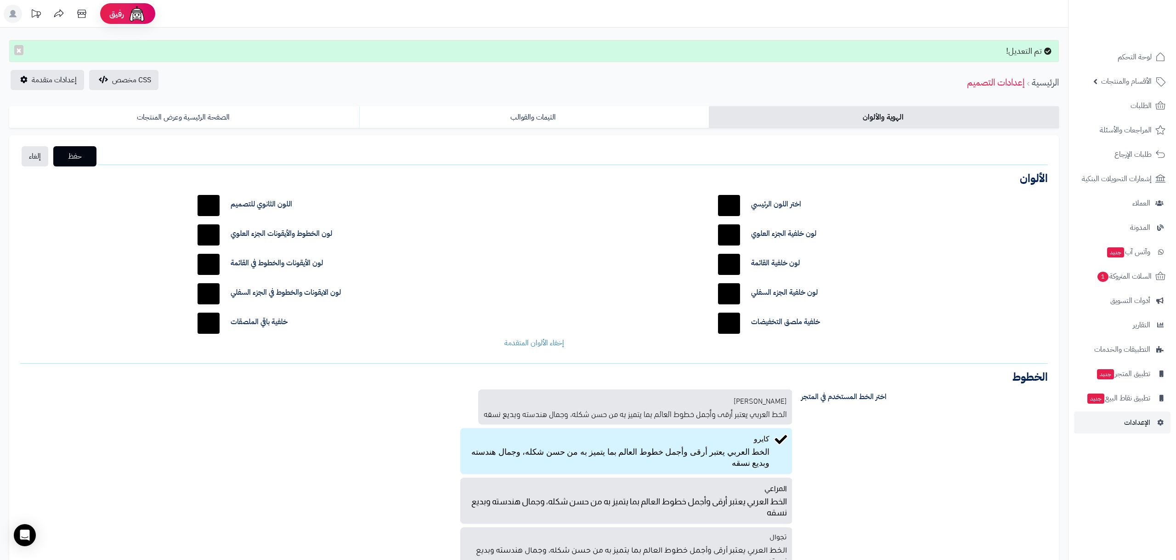
click at [170, 267] on div "اختر اللون الرئيسي ******* اللون الثانوي للتصميم ******* لون خلفية الجزء [PERSO…" at bounding box center [533, 269] width 1041 height 171
click at [209, 327] on input "*******" at bounding box center [208, 322] width 29 height 29
type input "*******"
click at [730, 255] on input "*******" at bounding box center [728, 263] width 29 height 29
type input "*******"
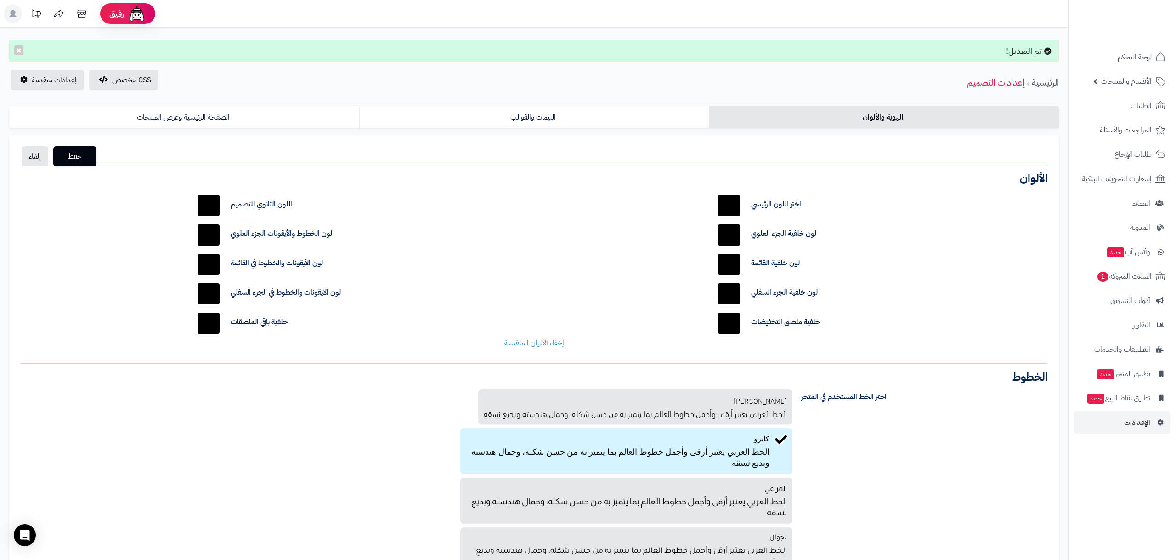
drag, startPoint x: 701, startPoint y: 274, endPoint x: 705, endPoint y: 277, distance: 4.9
click at [701, 274] on div "اختر اللون الرئيسي ******* اللون الثانوي للتصميم ******* لون خلفية الجزء [PERSO…" at bounding box center [533, 269] width 1041 height 171
click at [725, 294] on input "*******" at bounding box center [728, 293] width 29 height 29
type input "*******"
click at [622, 267] on div "اختر اللون الرئيسي ******* اللون الثانوي للتصميم ******* لون خلفية الجزء العلوي…" at bounding box center [533, 269] width 1041 height 171
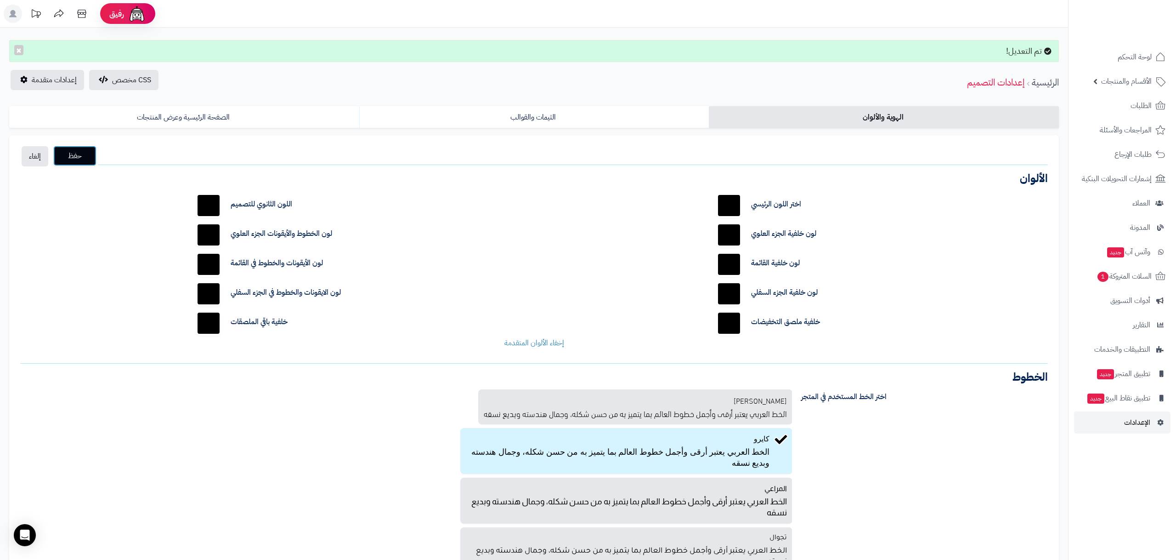
click at [94, 158] on button "حفظ" at bounding box center [74, 156] width 43 height 20
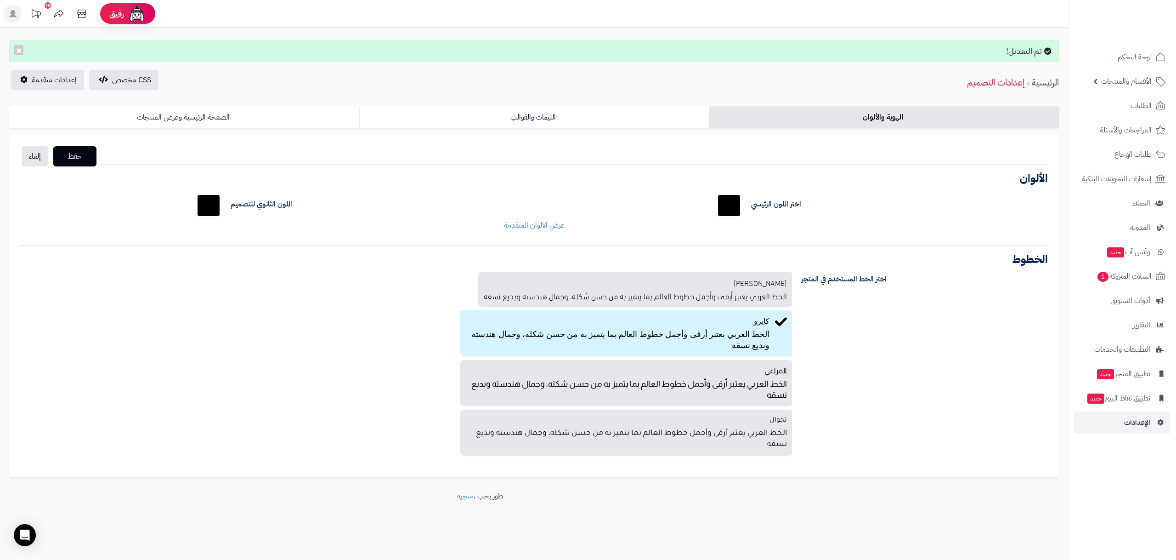
click at [549, 231] on div "اختر اللون الرئيسي ******* اللون الثانوي للتصميم ******* لون خلفية الجزء العلوي…" at bounding box center [533, 211] width 1041 height 54
click at [543, 226] on link "عرض الالوان المتقدمة" at bounding box center [534, 225] width 61 height 11
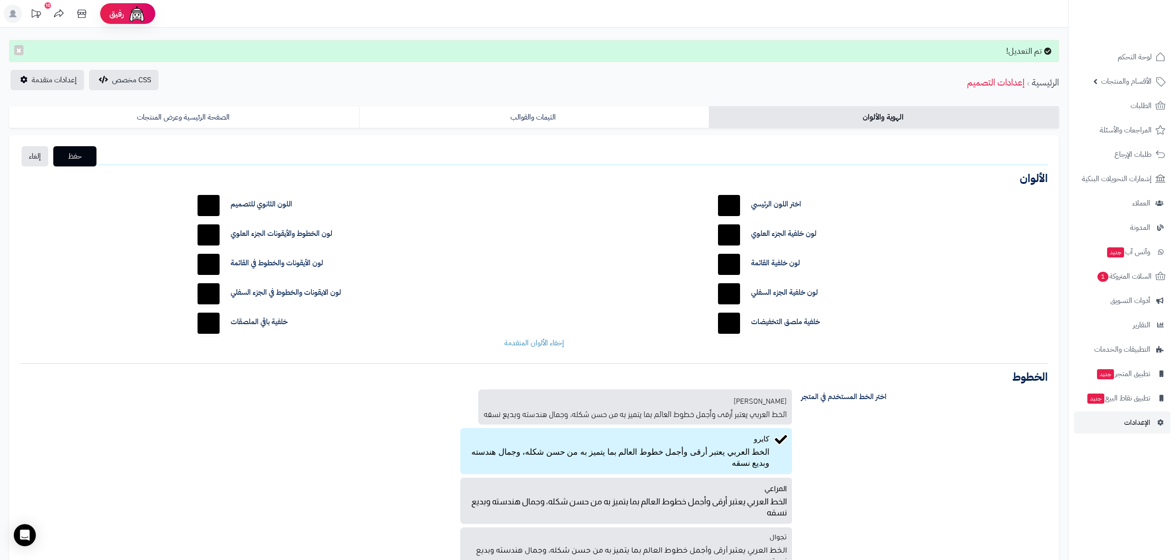
click at [741, 230] on input "*******" at bounding box center [728, 234] width 29 height 29
click at [718, 224] on input "*******" at bounding box center [728, 234] width 29 height 29
click at [730, 232] on input "*******" at bounding box center [728, 234] width 29 height 29
click at [734, 237] on input "*******" at bounding box center [728, 234] width 29 height 29
type input "*******"
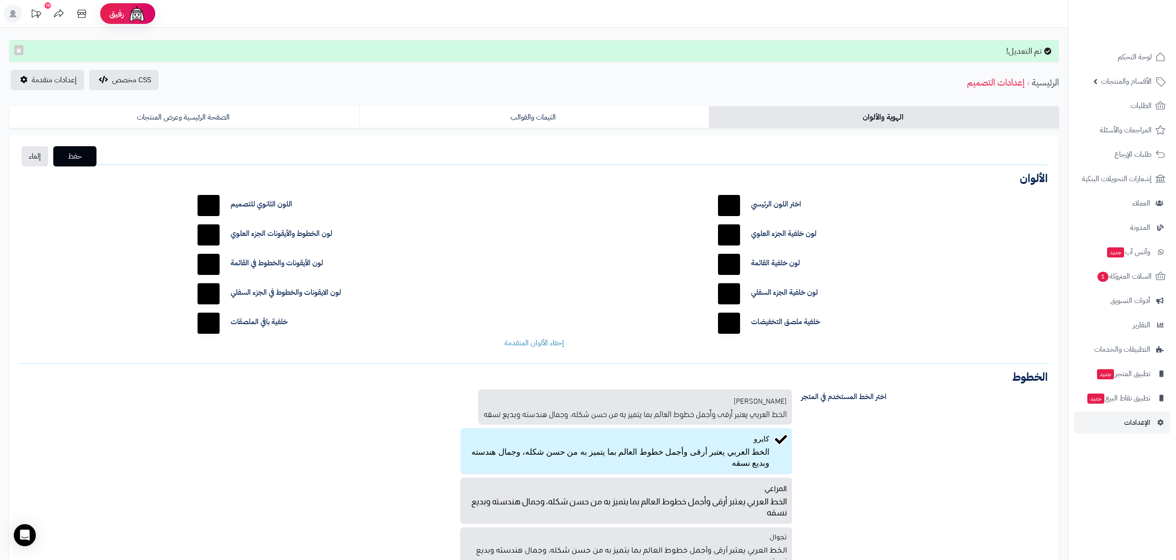
click at [677, 259] on div "اختر اللون الرئيسي ******* اللون الثانوي للتصميم ******* لون خلفية الجزء العلوي…" at bounding box center [533, 269] width 1041 height 171
click at [727, 260] on input "*******" at bounding box center [728, 263] width 29 height 29
type input "*******"
click at [701, 258] on div "اختر اللون الرئيسي ******* اللون الثانوي للتصميم ******* لون خلفية الجزء العلوي…" at bounding box center [533, 269] width 1041 height 171
click at [726, 288] on input "*******" at bounding box center [728, 293] width 29 height 29
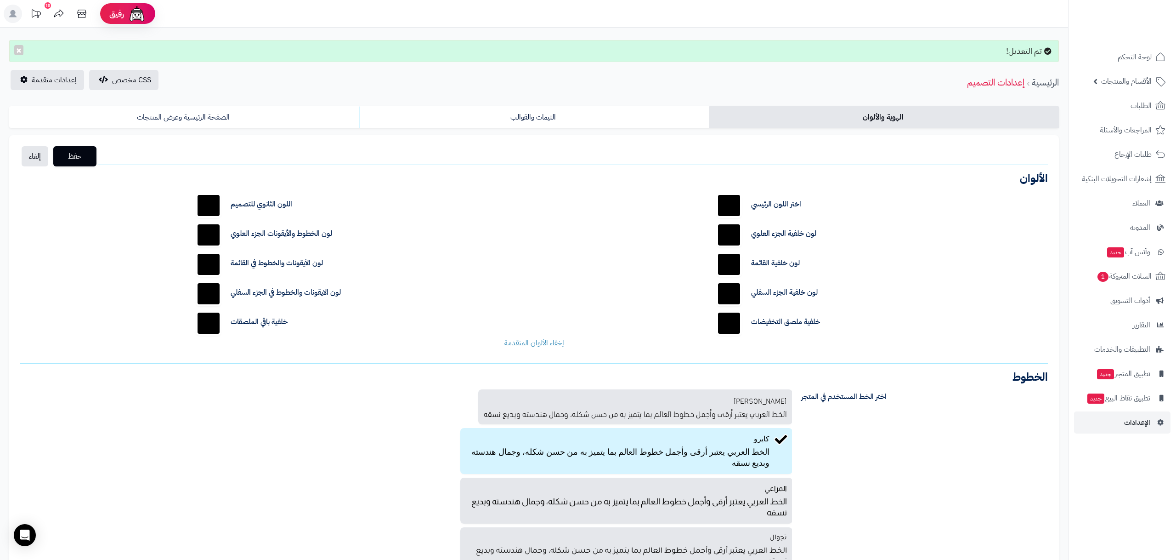
type input "*******"
click at [201, 321] on input "*******" at bounding box center [208, 322] width 29 height 29
type input "*******"
click at [85, 153] on span "حفظ" at bounding box center [75, 155] width 28 height 11
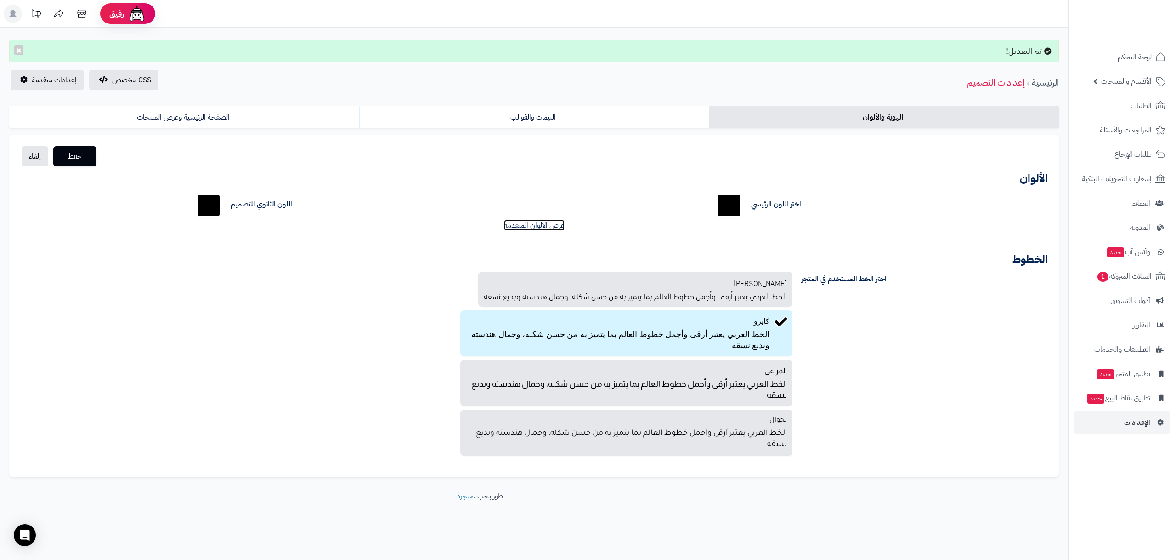
click at [552, 226] on link "عرض الالوان المتقدمة" at bounding box center [534, 225] width 61 height 11
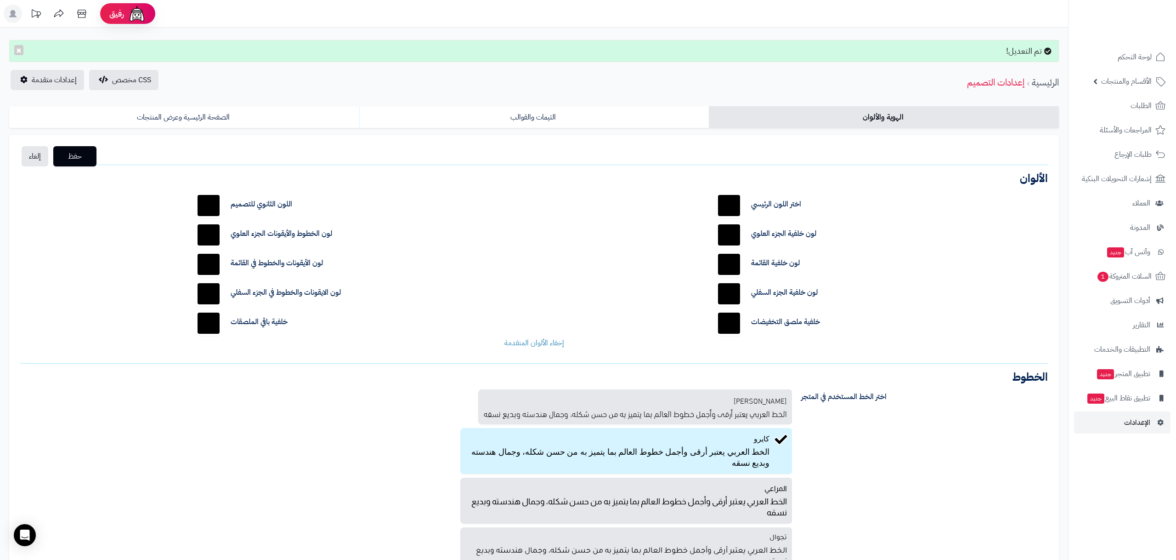
click at [923, 124] on link "الهوية والألوان" at bounding box center [884, 117] width 350 height 22
click at [923, 123] on link "الهوية والألوان" at bounding box center [884, 117] width 350 height 22
click at [1042, 85] on link "الرئيسية" at bounding box center [1045, 82] width 27 height 14
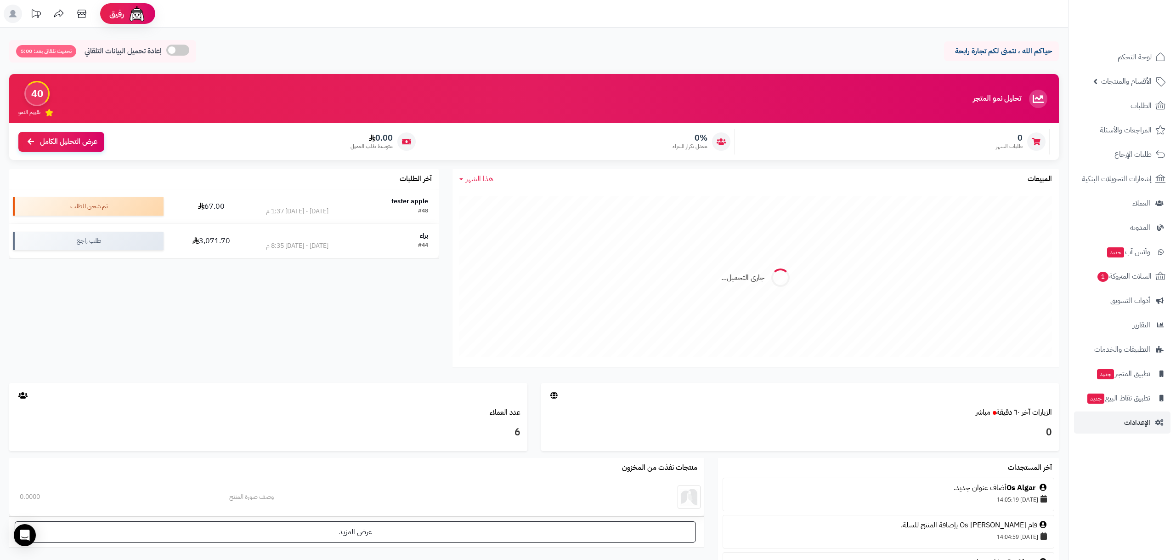
scroll to position [4, 0]
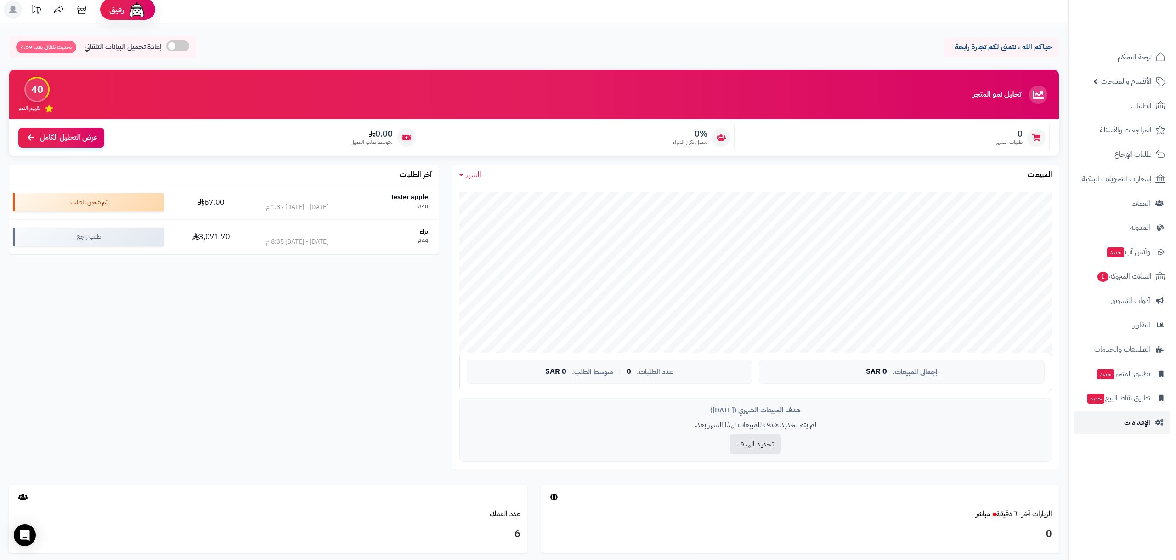
click at [1134, 416] on span "الإعدادات" at bounding box center [1137, 422] width 26 height 13
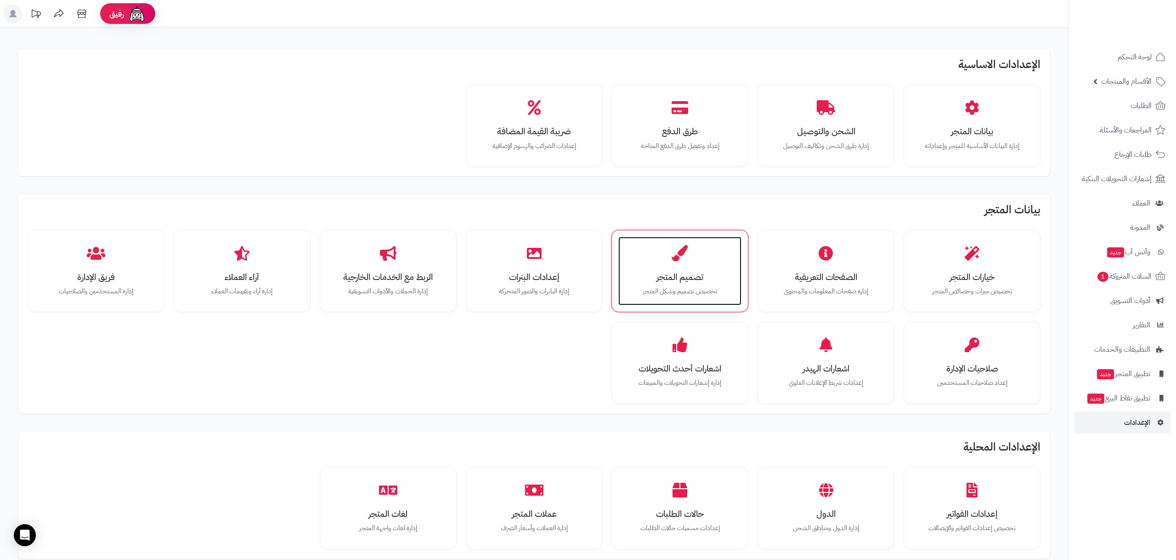
click at [653, 252] on div "تصميم المتجر تخصيص تصميم وشكل المتجر" at bounding box center [679, 271] width 123 height 69
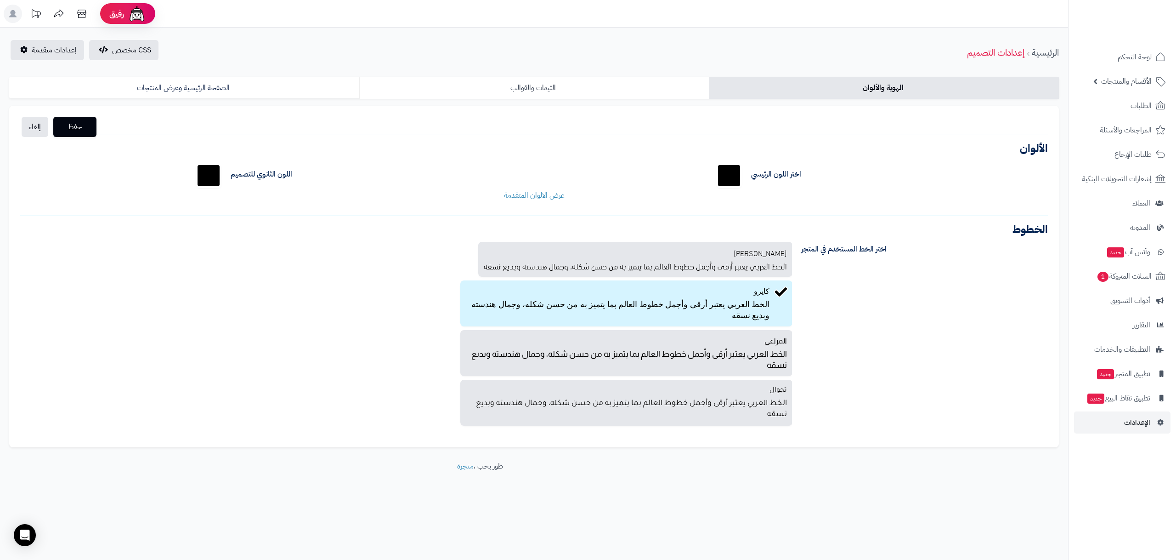
click at [592, 91] on link "الثيمات والقوالب" at bounding box center [534, 88] width 350 height 22
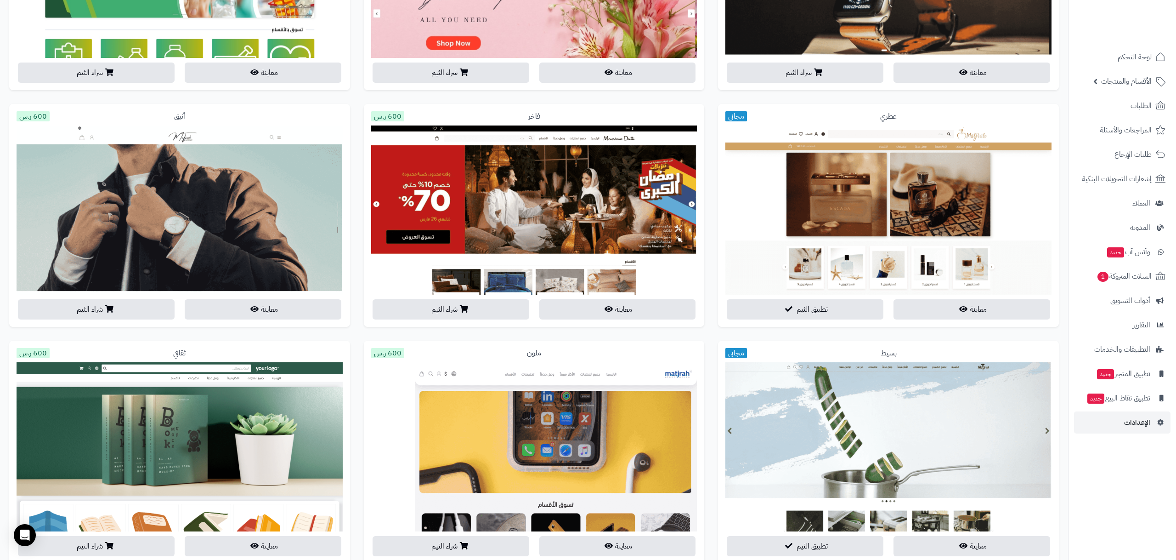
scroll to position [496, 0]
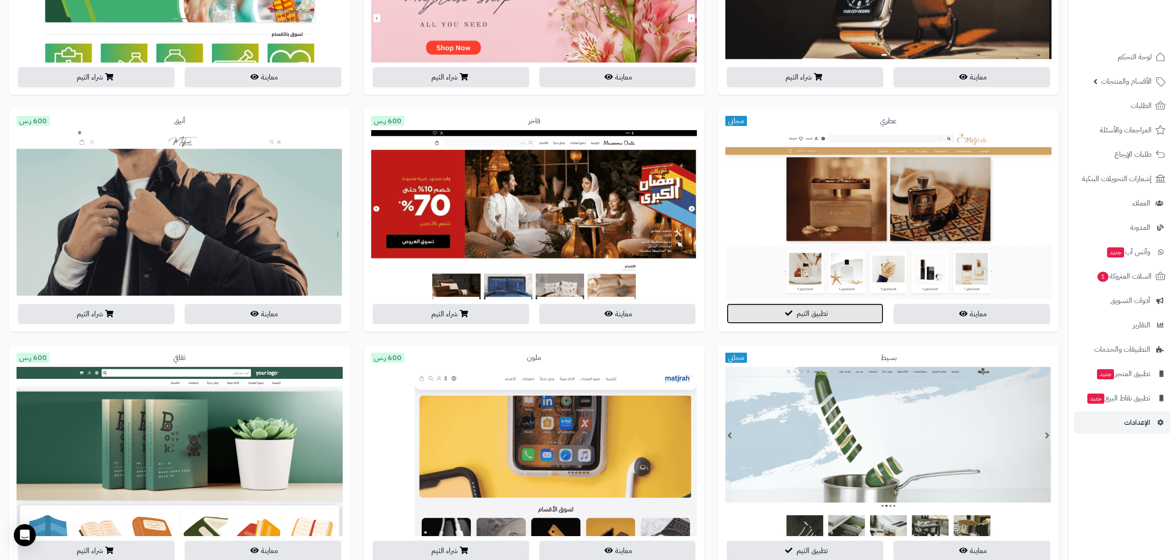
click at [770, 316] on button "تطبيق الثيم" at bounding box center [805, 313] width 157 height 20
click at [790, 311] on icon "button" at bounding box center [788, 312] width 7 height 7
click at [802, 311] on span "تطبيق الثيم" at bounding box center [812, 313] width 31 height 11
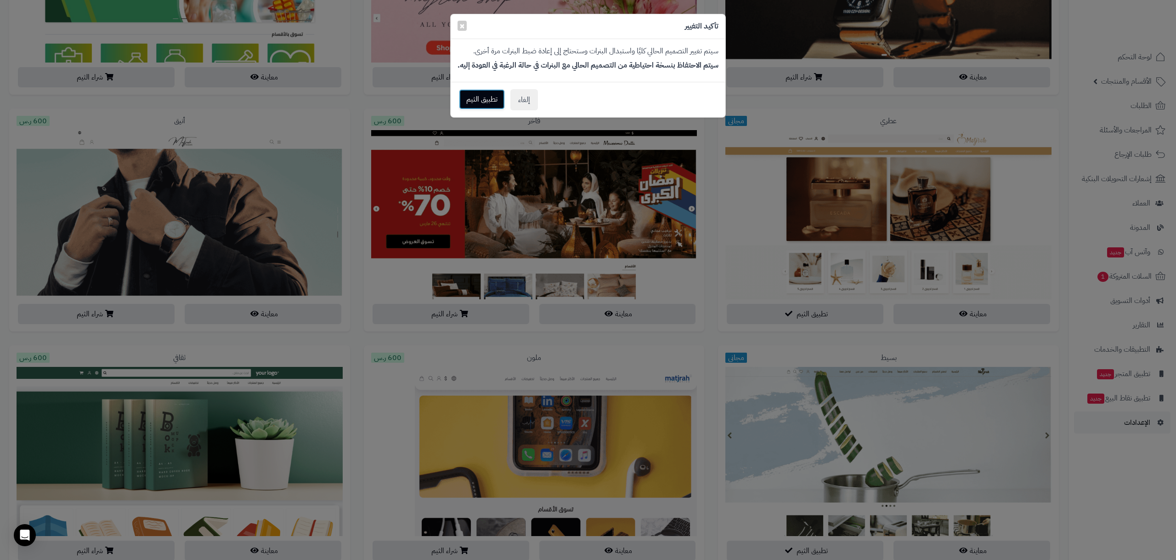
click at [475, 99] on button "تطبيق الثيم" at bounding box center [482, 99] width 46 height 20
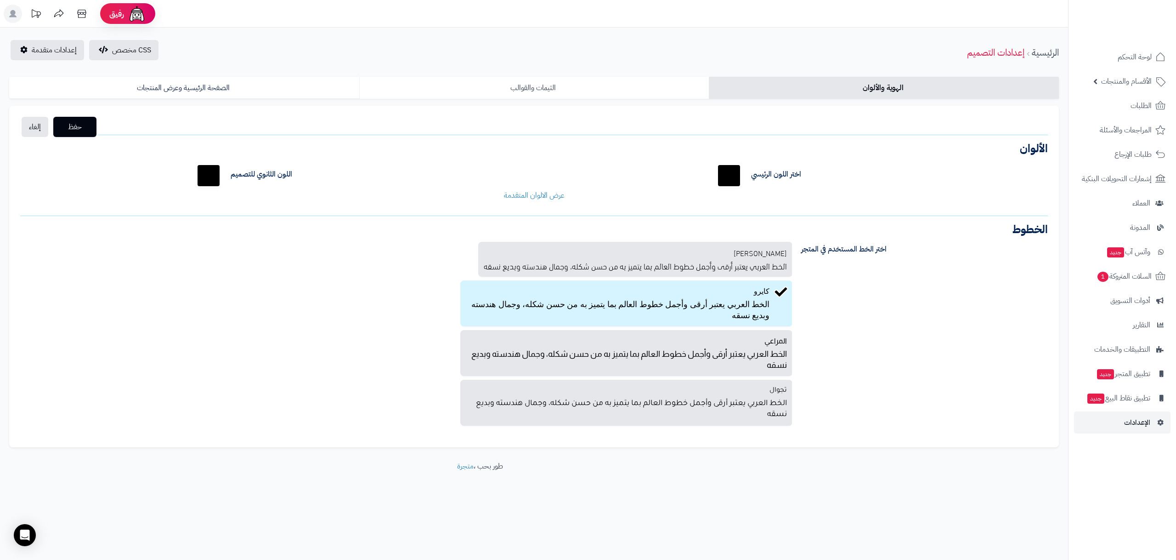
click at [658, 85] on link "الثيمات والقوالب" at bounding box center [534, 88] width 350 height 22
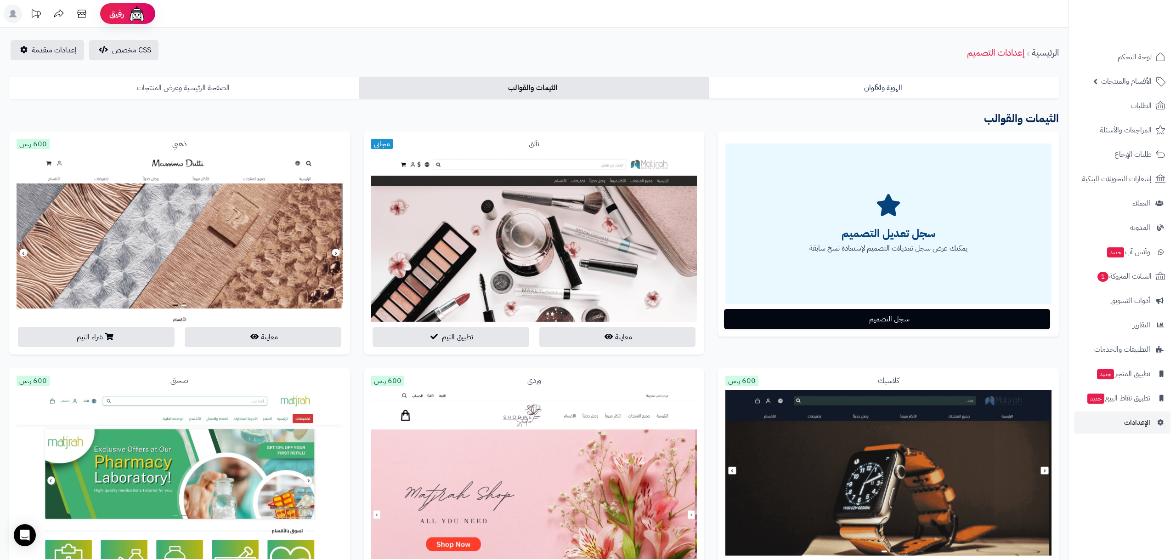
click at [243, 91] on link "الصفحة الرئيسية وعرض المنتجات" at bounding box center [184, 88] width 350 height 22
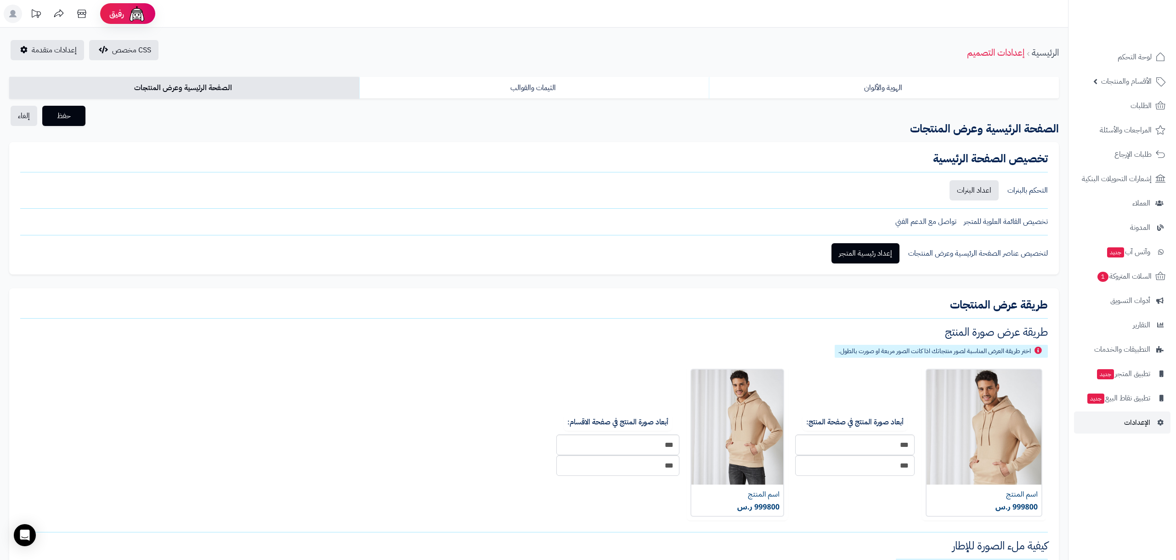
click at [999, 189] on div "التحكم بالبنرات اعداد البنرات" at bounding box center [534, 190] width 1028 height 20
click at [992, 188] on link "اعداد البنرات" at bounding box center [974, 190] width 49 height 20
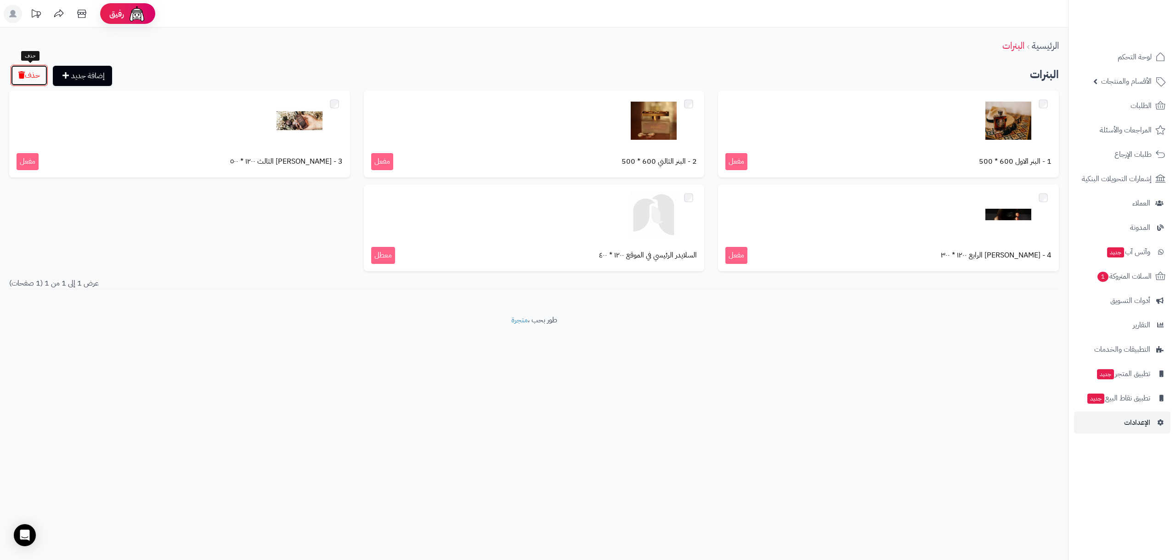
click at [26, 78] on button "حذف" at bounding box center [29, 75] width 37 height 21
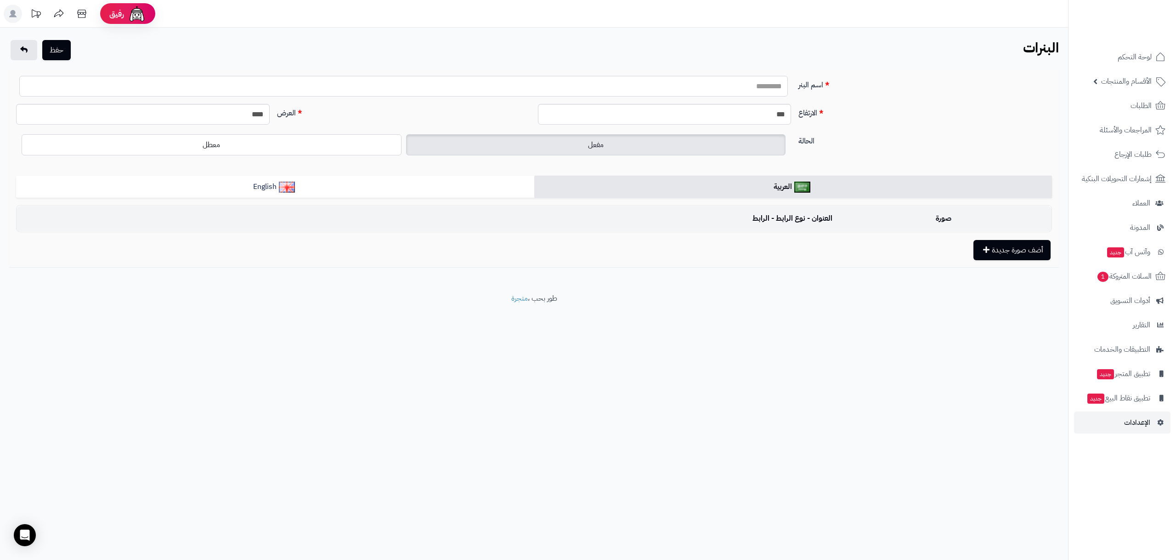
click at [725, 92] on input "اسم البنر" at bounding box center [403, 86] width 769 height 21
type input "*****"
click at [516, 142] on label "مفعل" at bounding box center [596, 144] width 380 height 21
click at [934, 216] on td "صورة" at bounding box center [943, 218] width 215 height 25
click at [968, 243] on div "صورة العنوان - نوع الرابط - الرابط أضف صورة جديدة" at bounding box center [534, 232] width 1036 height 55
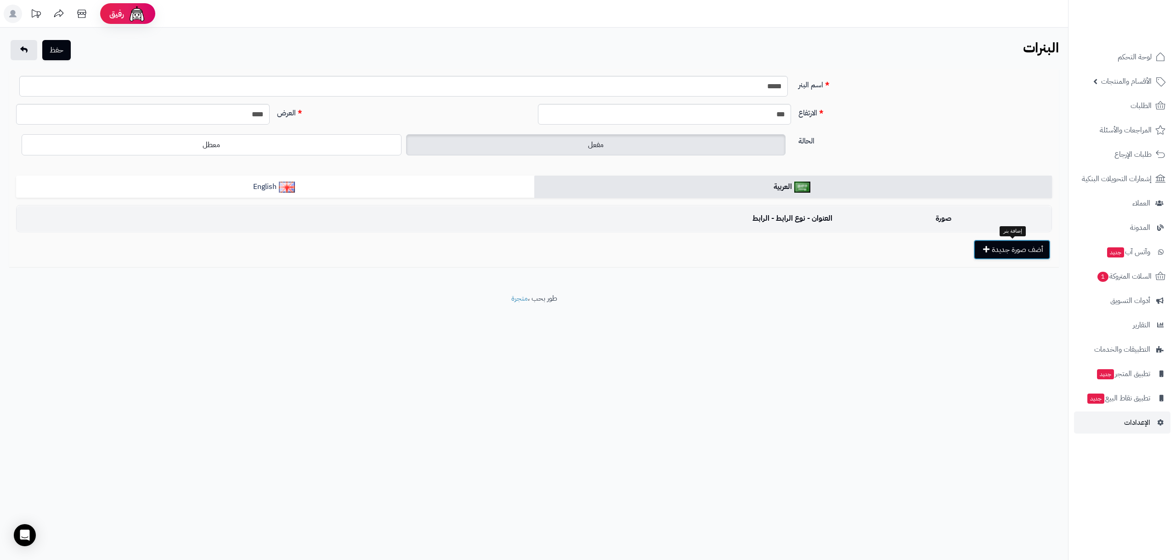
click at [974, 247] on button "أضف صورة جديدة" at bounding box center [1011, 249] width 77 height 20
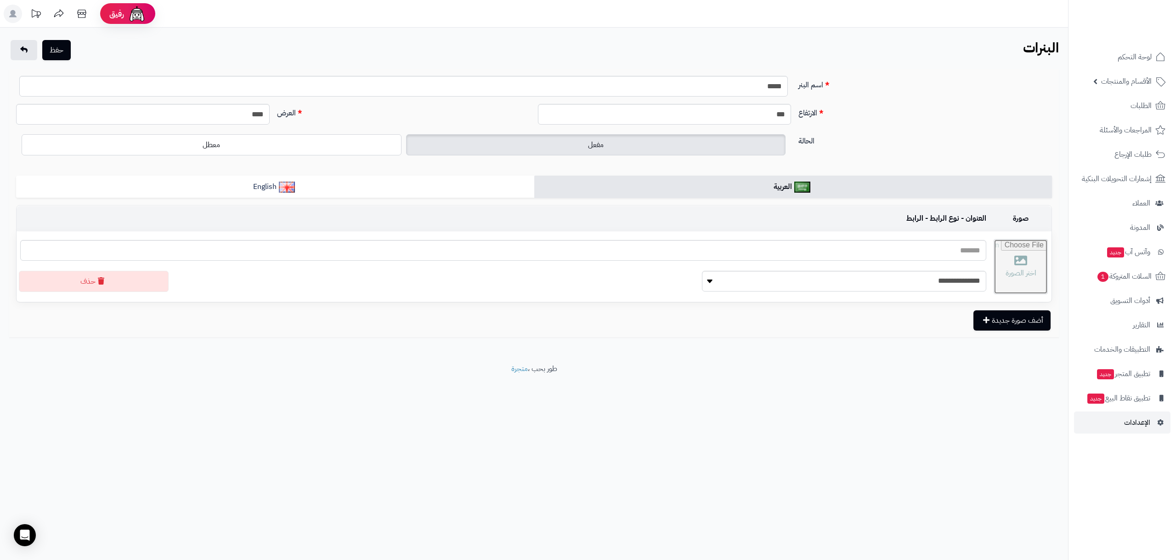
click at [994, 289] on input "file" at bounding box center [1020, 266] width 53 height 54
type input "**********"
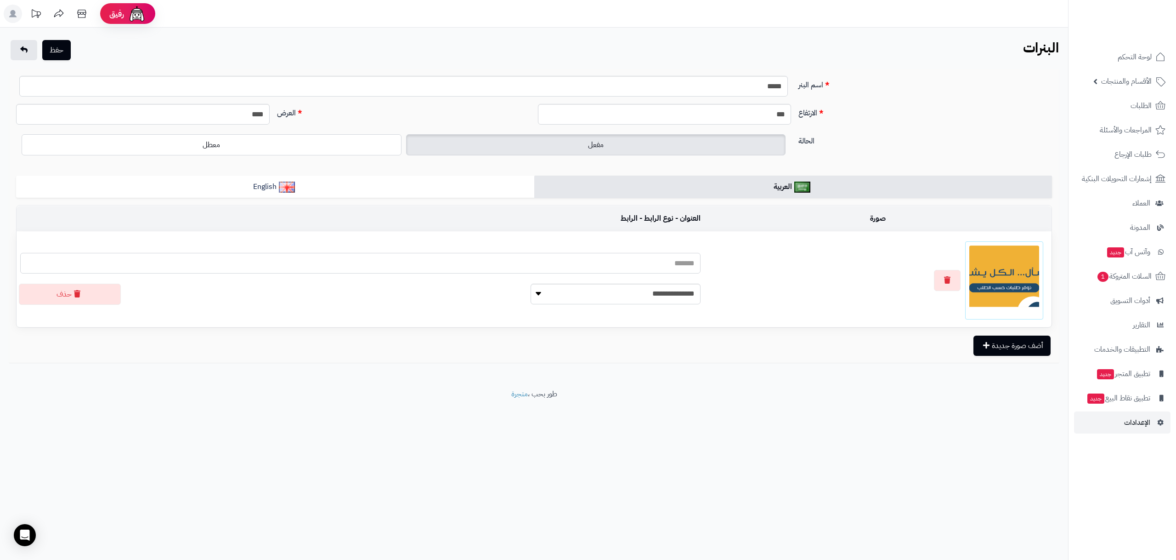
click at [525, 264] on input "text" at bounding box center [360, 263] width 680 height 21
click at [718, 125] on div "الارتفاع *** العرض ****" at bounding box center [533, 118] width 1043 height 28
click at [57, 51] on button "حفظ" at bounding box center [56, 50] width 28 height 20
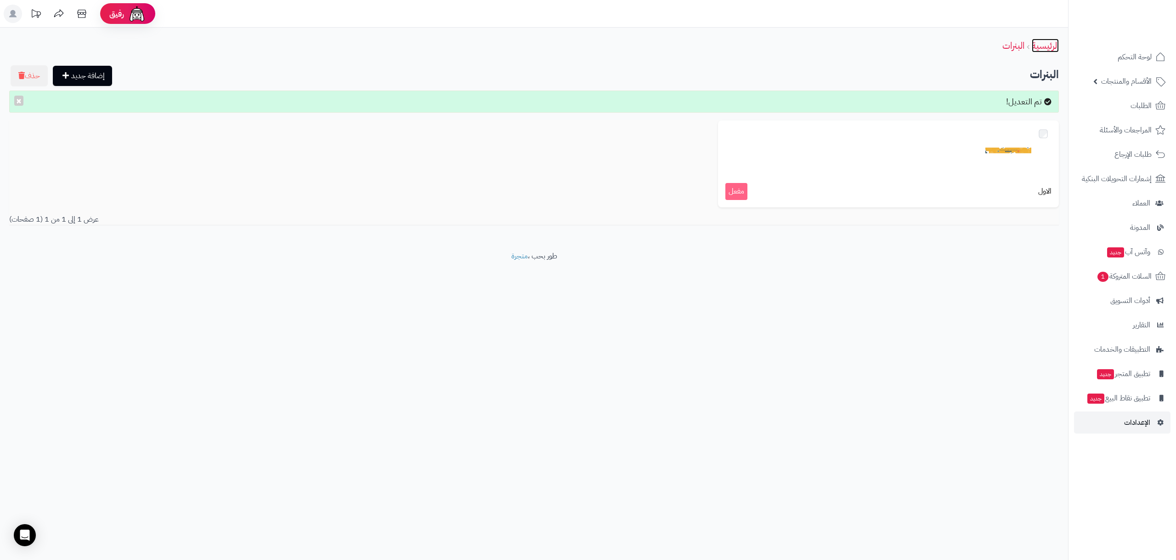
click at [1037, 43] on link "الرئيسية" at bounding box center [1045, 46] width 27 height 14
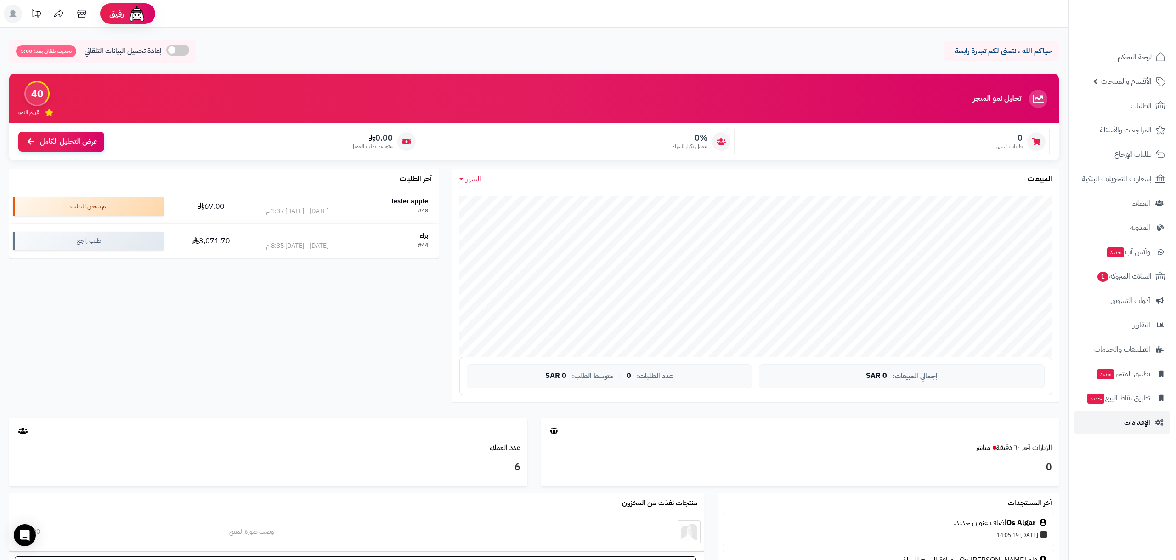
click at [1113, 416] on link "الإعدادات" at bounding box center [1122, 422] width 96 height 22
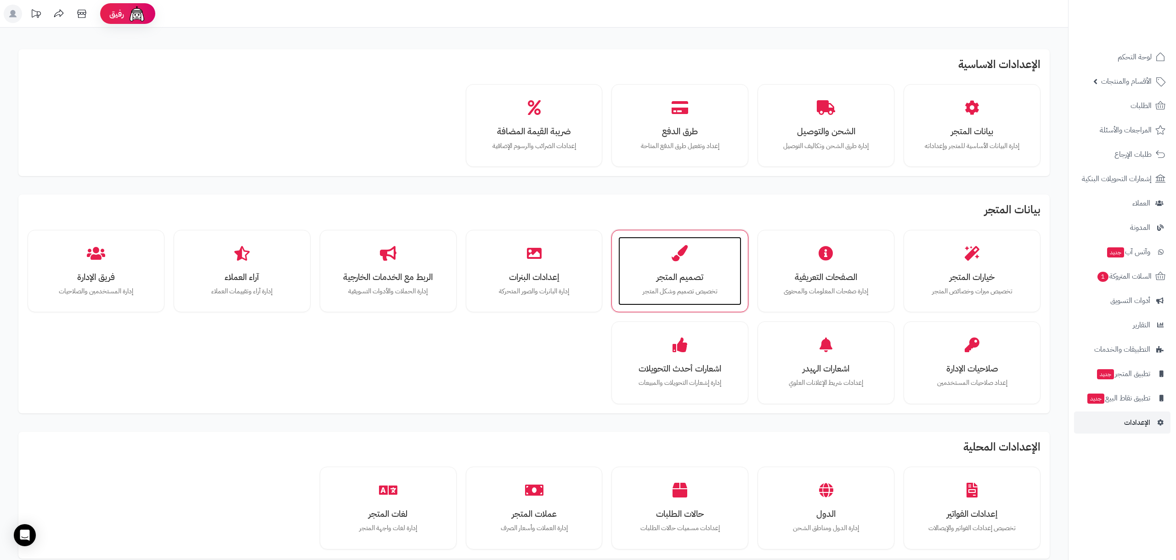
click at [704, 284] on div "تصميم المتجر تخصيص تصميم وشكل المتجر" at bounding box center [679, 271] width 123 height 69
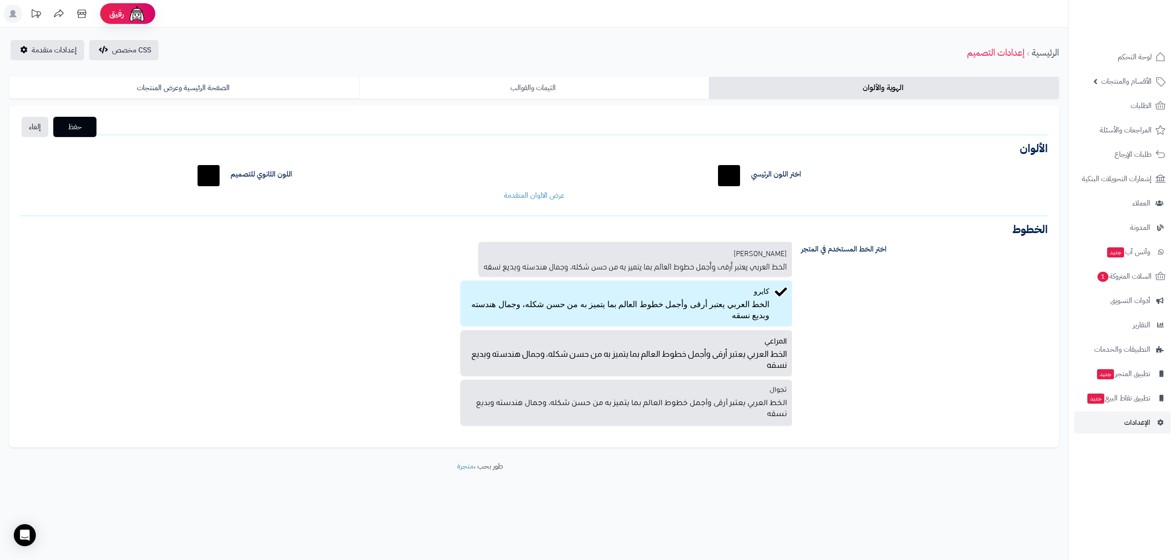
click at [582, 89] on link "الثيمات والقوالب" at bounding box center [534, 88] width 350 height 22
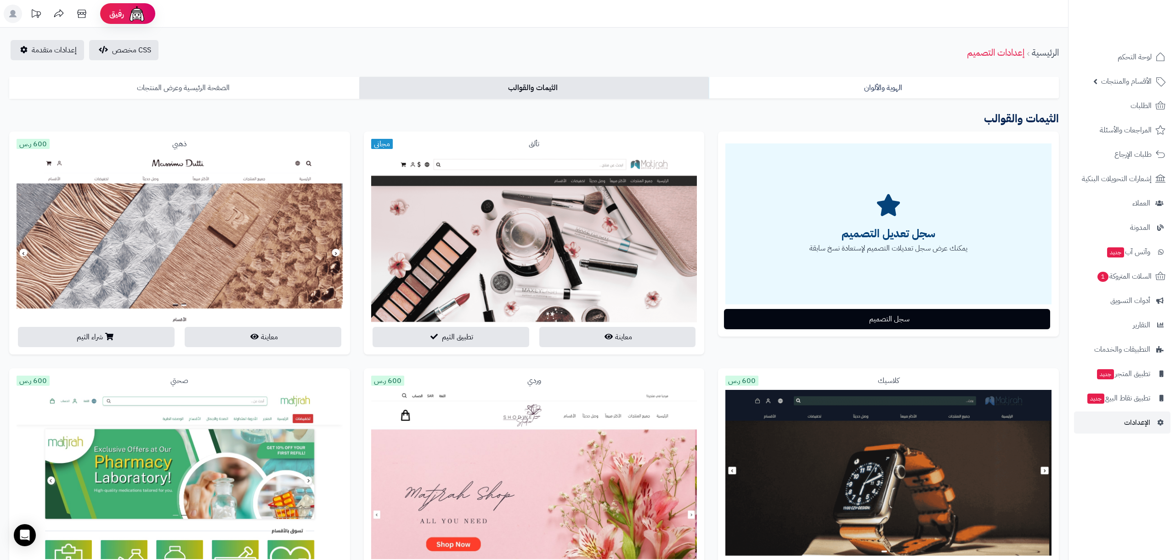
drag, startPoint x: 106, startPoint y: 88, endPoint x: 154, endPoint y: 94, distance: 49.1
click at [106, 88] on link "الصفحة الرئيسية وعرض المنتجات" at bounding box center [184, 88] width 350 height 22
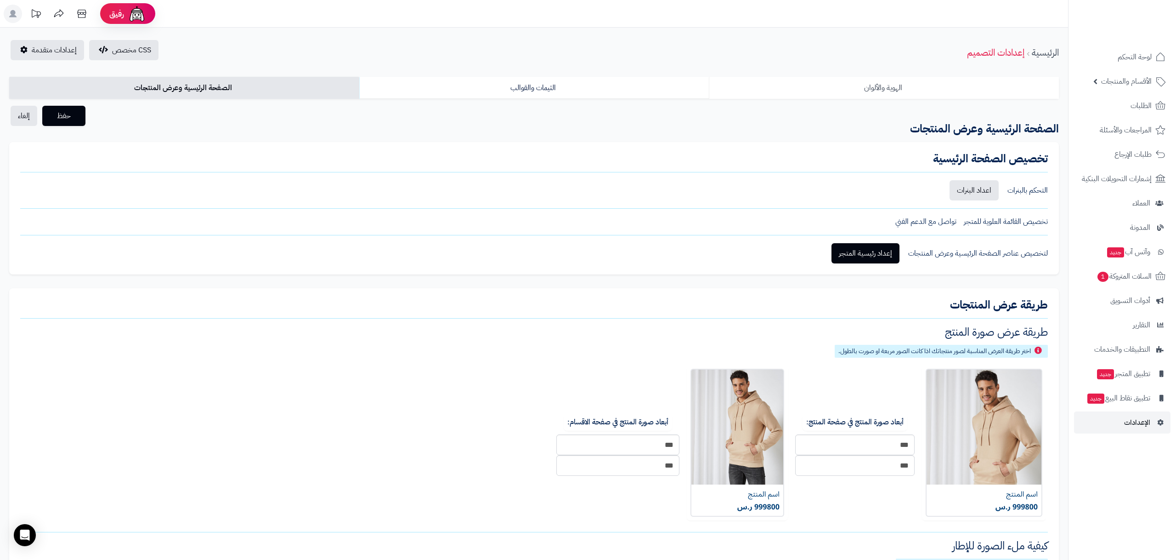
click at [937, 96] on link "الهوية والألوان" at bounding box center [884, 88] width 350 height 22
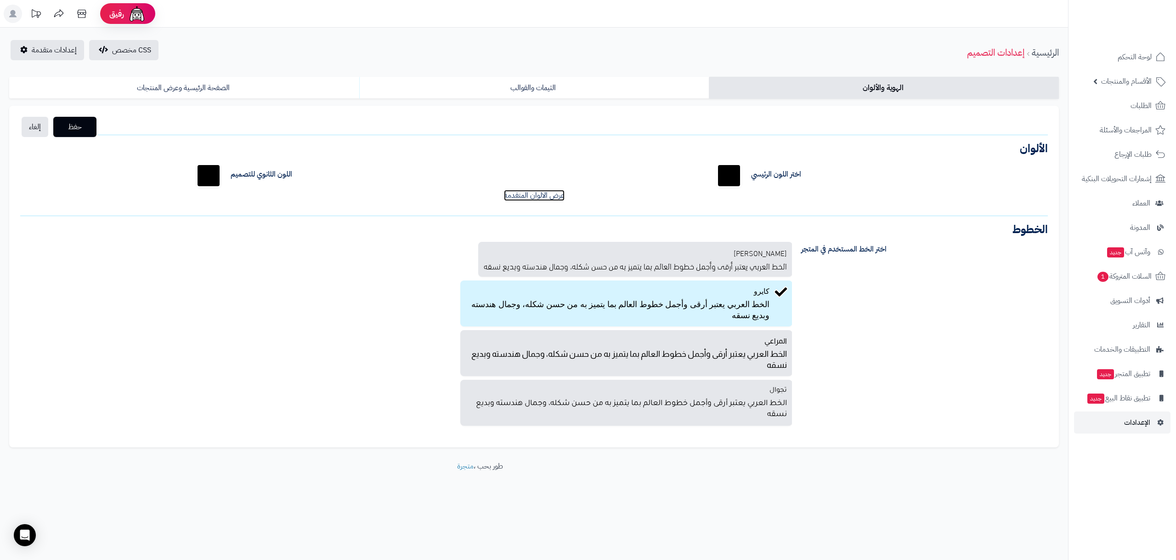
click at [534, 195] on link "عرض الالوان المتقدمة" at bounding box center [534, 195] width 61 height 11
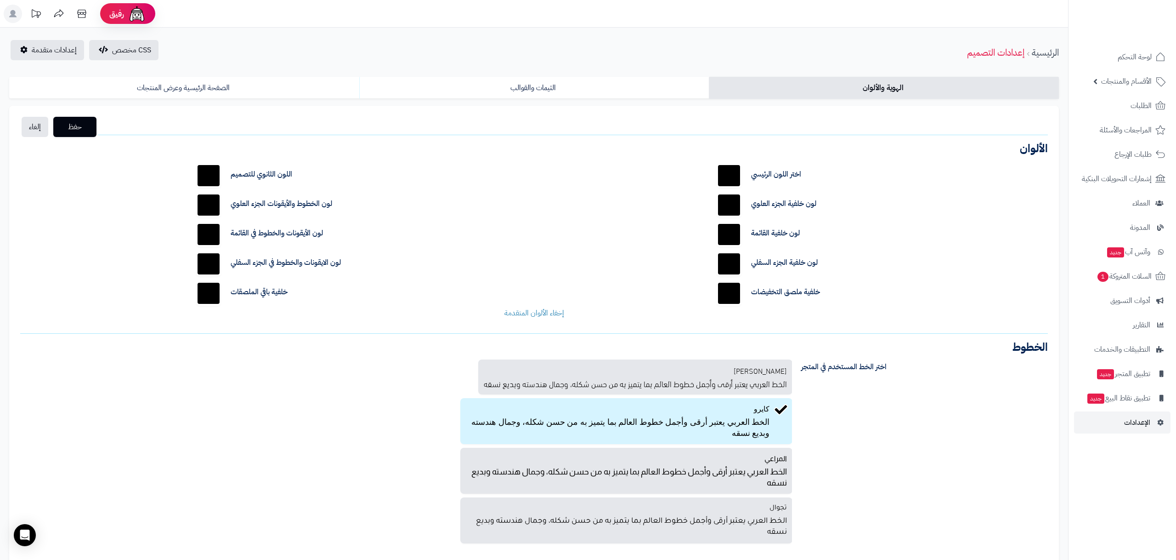
click at [737, 294] on input "*******" at bounding box center [728, 292] width 29 height 29
type input "*******"
click at [310, 381] on div "بالو عربي الخط العربي يعتبر أرقى وأجمل خطوط العالم بما يتميز به من حسن شكله، وج…" at bounding box center [403, 452] width 781 height 187
click at [61, 116] on div "حفظ إلغاء الشعار الصيغ المدعومة: JPG, PNG الحجم: 5 ميجا بحد أقصى الأبعاد: 160 ب…" at bounding box center [534, 335] width 1050 height 459
click at [67, 130] on span "حفظ" at bounding box center [75, 126] width 28 height 11
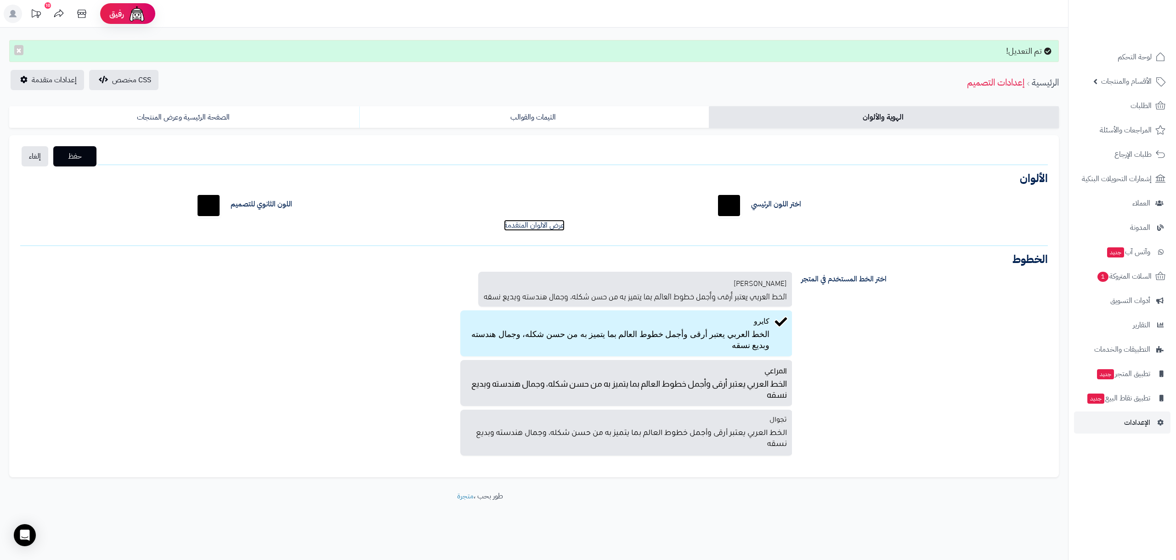
click at [555, 230] on link "عرض الالوان المتقدمة" at bounding box center [534, 225] width 61 height 11
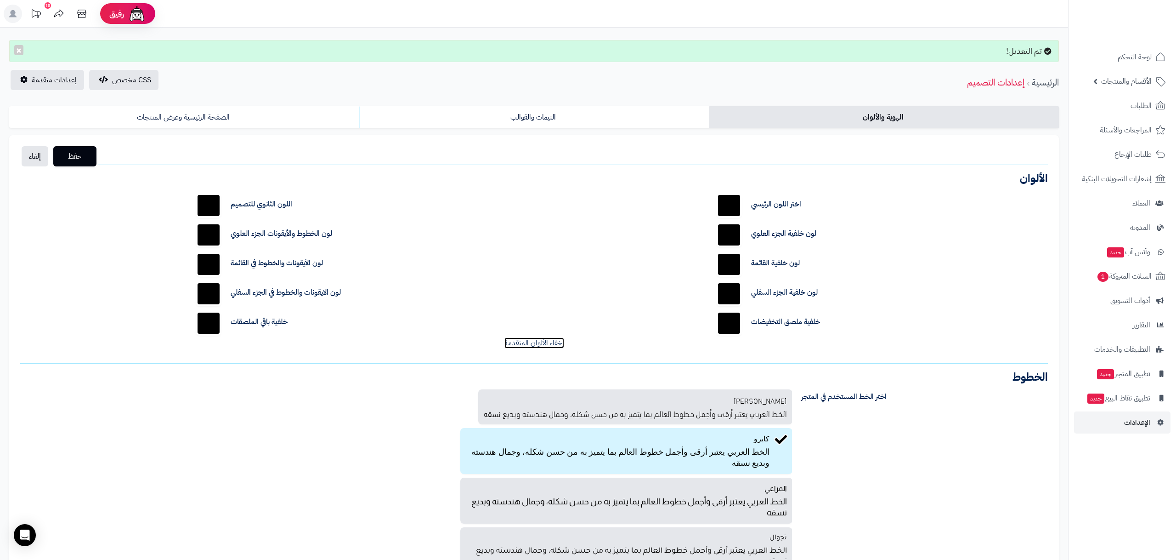
click at [514, 343] on link "إخفاء الألوان المتقدمة" at bounding box center [534, 342] width 60 height 11
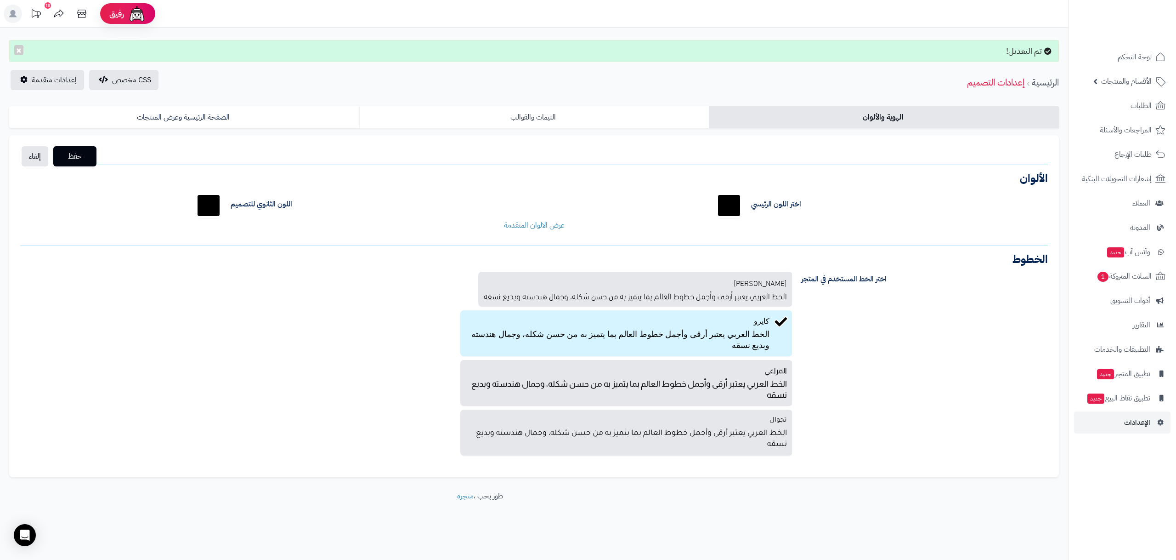
click at [461, 113] on link "الثيمات والقوالب" at bounding box center [534, 117] width 350 height 22
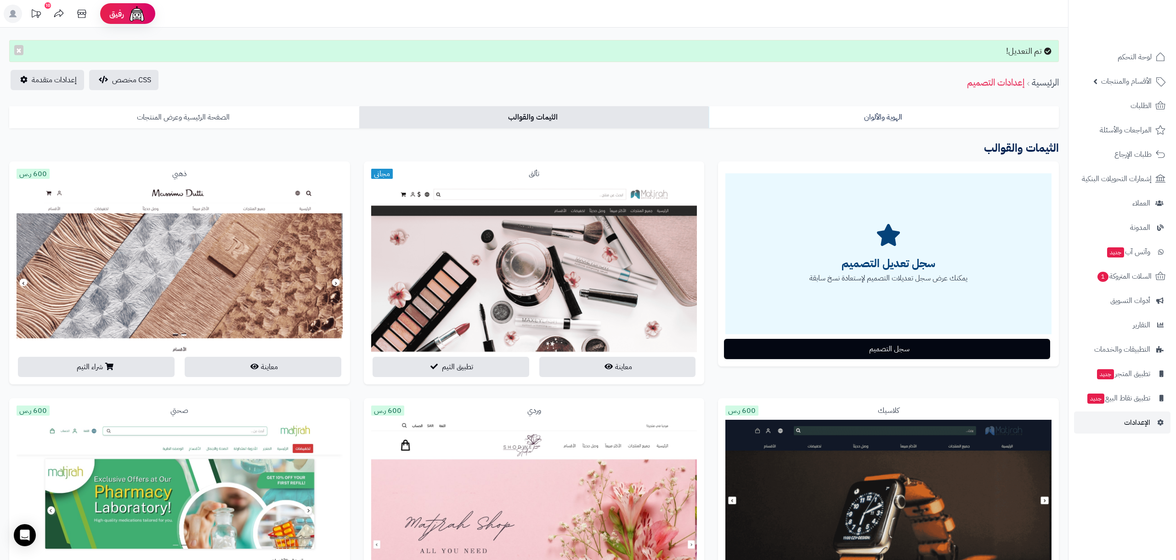
click at [277, 115] on link "الصفحة الرئيسية وعرض المنتجات" at bounding box center [184, 117] width 350 height 22
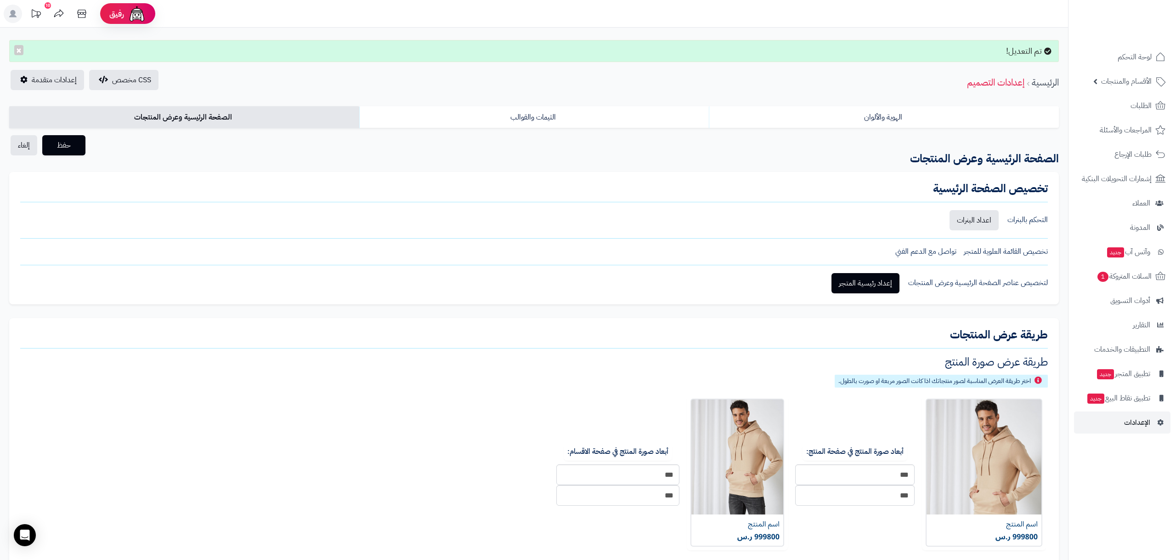
click at [931, 248] on span "تواصل مع الدعم الفني" at bounding box center [925, 251] width 61 height 11
click at [887, 283] on link "إعداد رئيسية المتجر" at bounding box center [865, 283] width 68 height 20
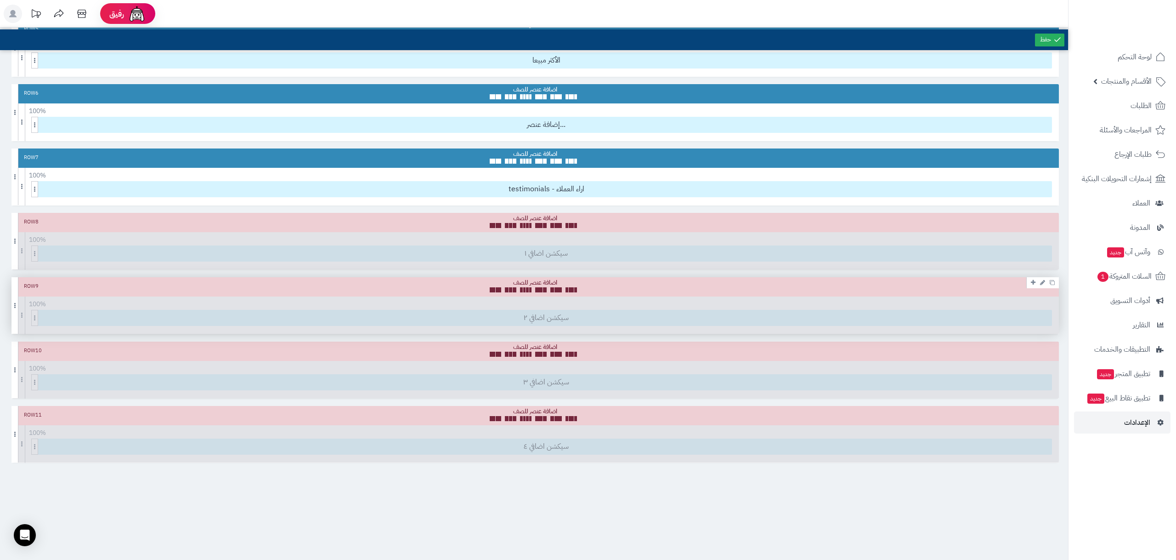
scroll to position [344, 0]
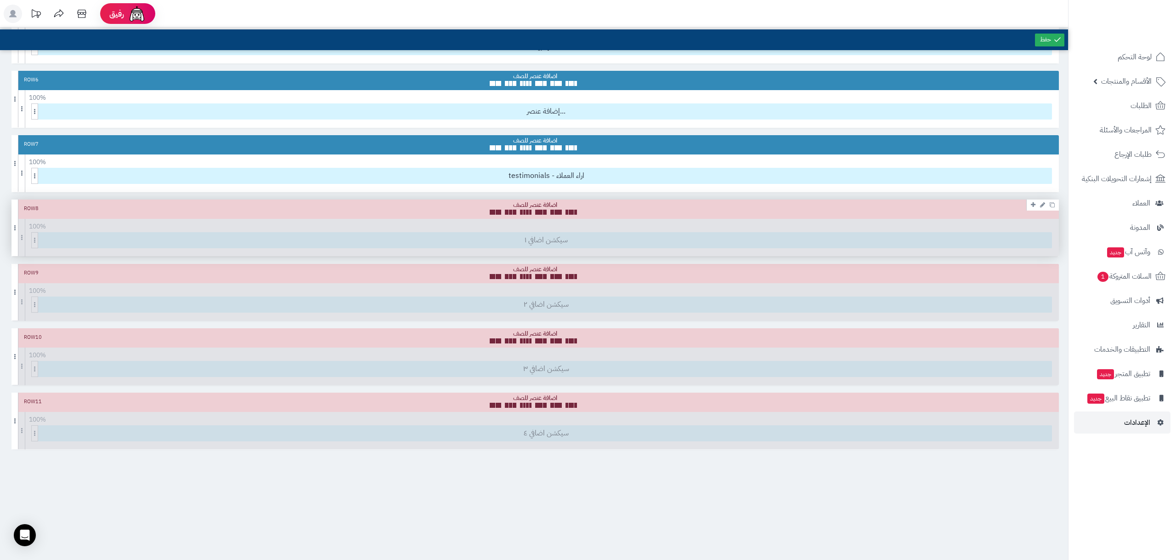
click at [560, 247] on div "Row 8 100 % 100 95 90 85 80 75 70 66 60 55 50 45 40 33 30 25 20 15 10 5 سيكشن ا…" at bounding box center [534, 227] width 1047 height 57
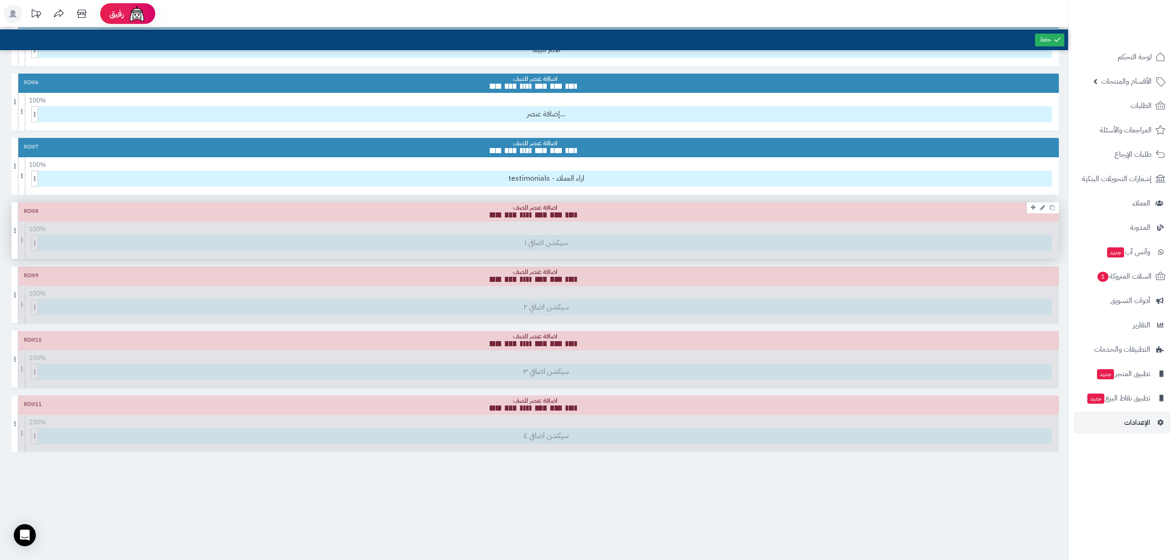
scroll to position [339, 0]
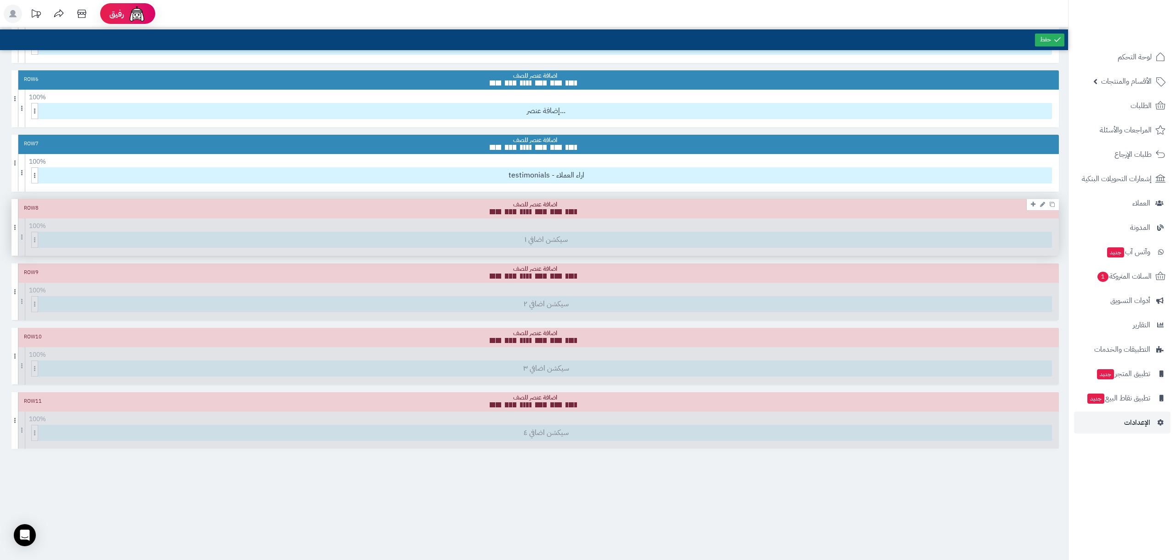
click at [37, 241] on div "Row 8 100 % 100 95 90 85 80 75 70 66 60 55 50 45 40 33 30 25 20 15 10 5 سيكشن ا…" at bounding box center [534, 227] width 1047 height 57
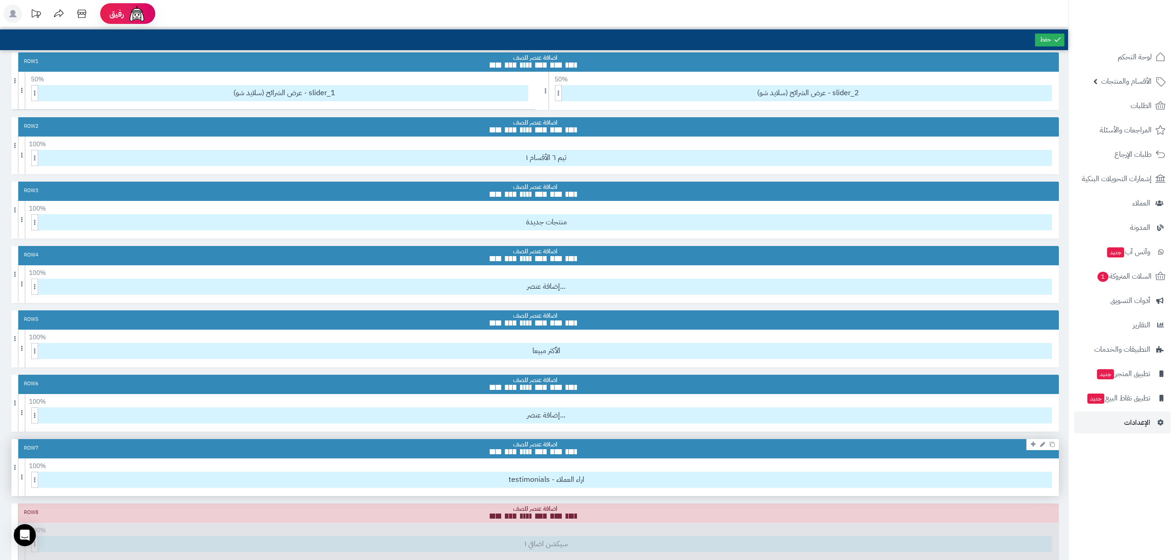
scroll to position [0, 0]
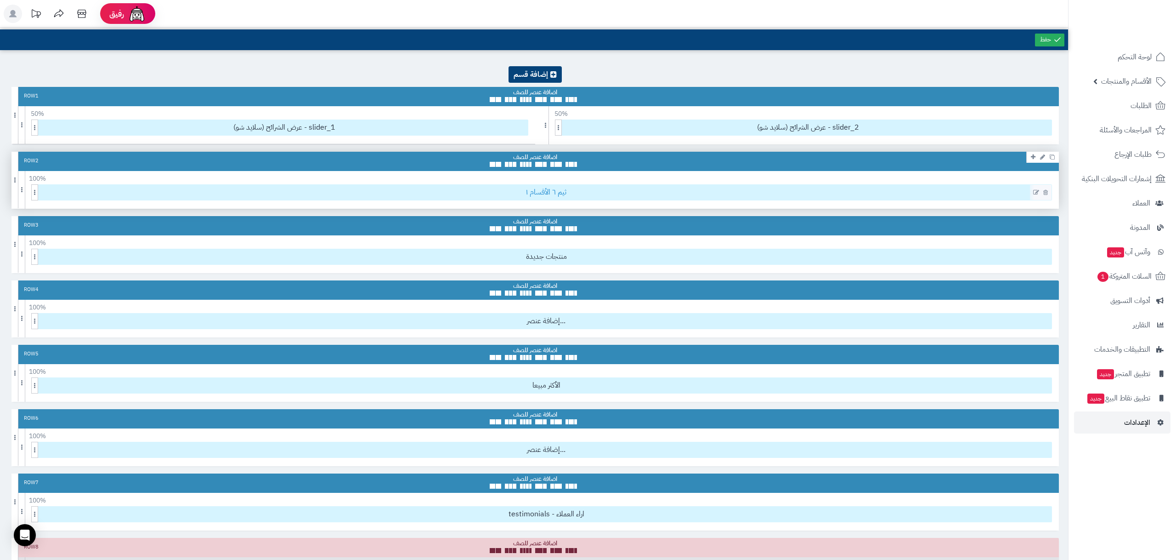
click at [557, 191] on span "ثيم ٦ الأقسام ١" at bounding box center [546, 192] width 1011 height 15
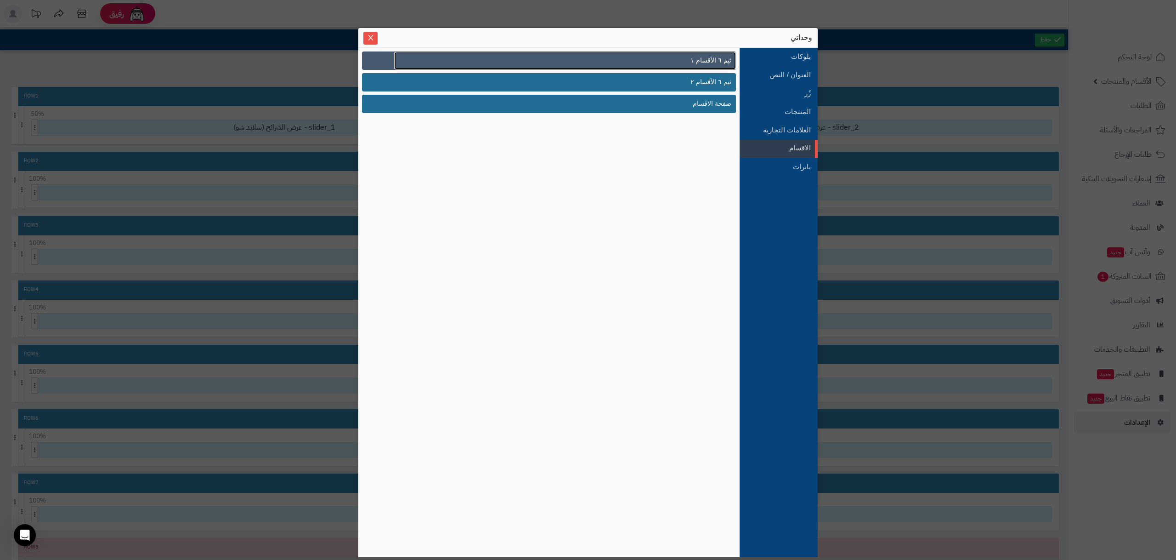
click at [676, 63] on link "ثيم ٦ الأقسام ١" at bounding box center [565, 60] width 342 height 17
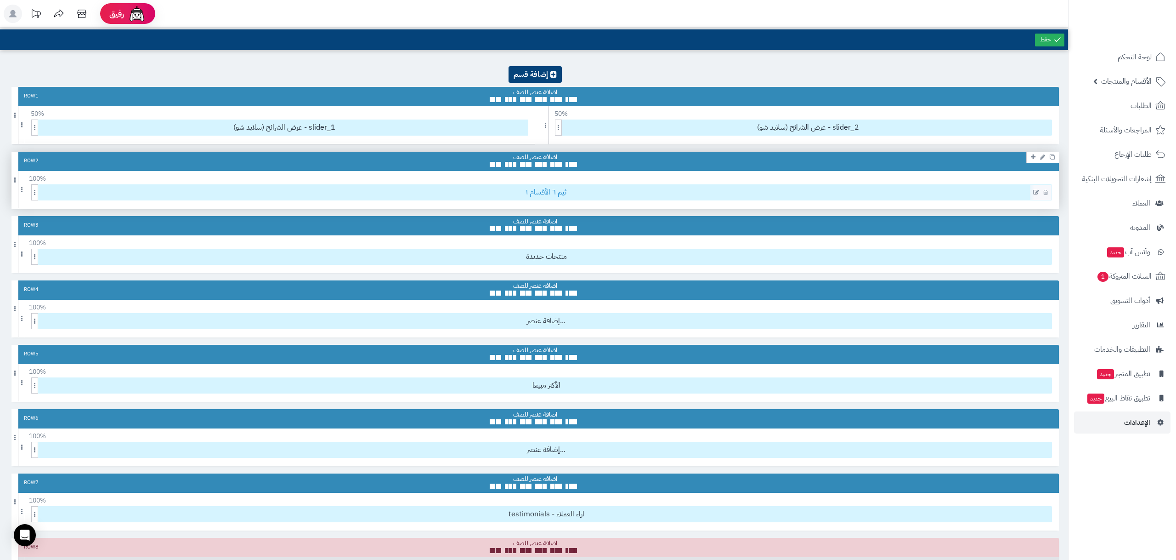
click at [578, 187] on span "ثيم ٦ الأقسام ١" at bounding box center [546, 192] width 1011 height 15
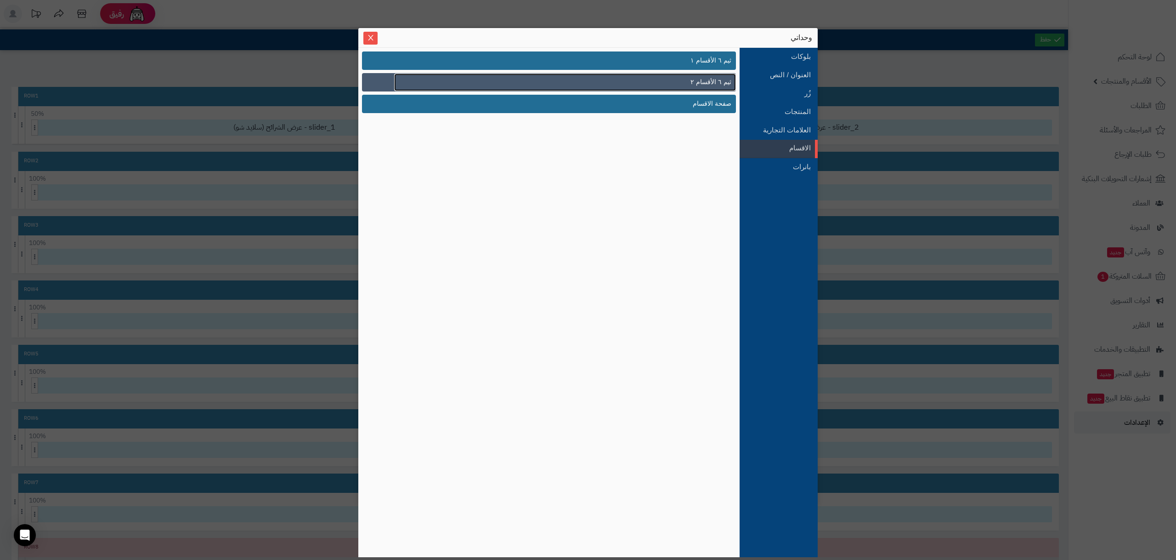
click at [700, 83] on span "ثيم ٦ الأقسام ٢" at bounding box center [710, 82] width 41 height 10
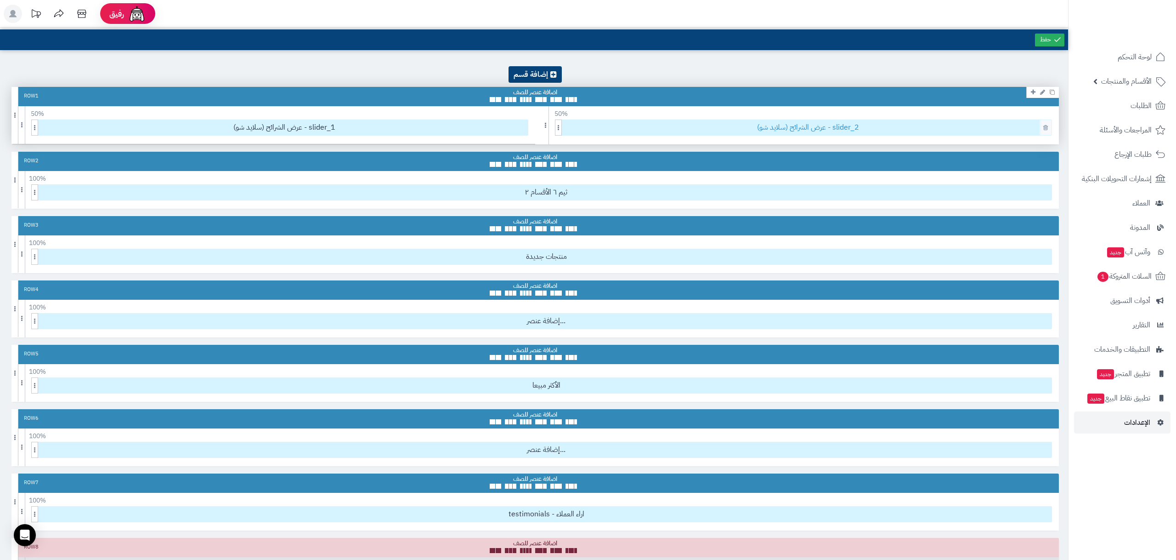
click at [672, 130] on span "عرض الشرائح (سلايد شو) - slider_2" at bounding box center [808, 127] width 487 height 15
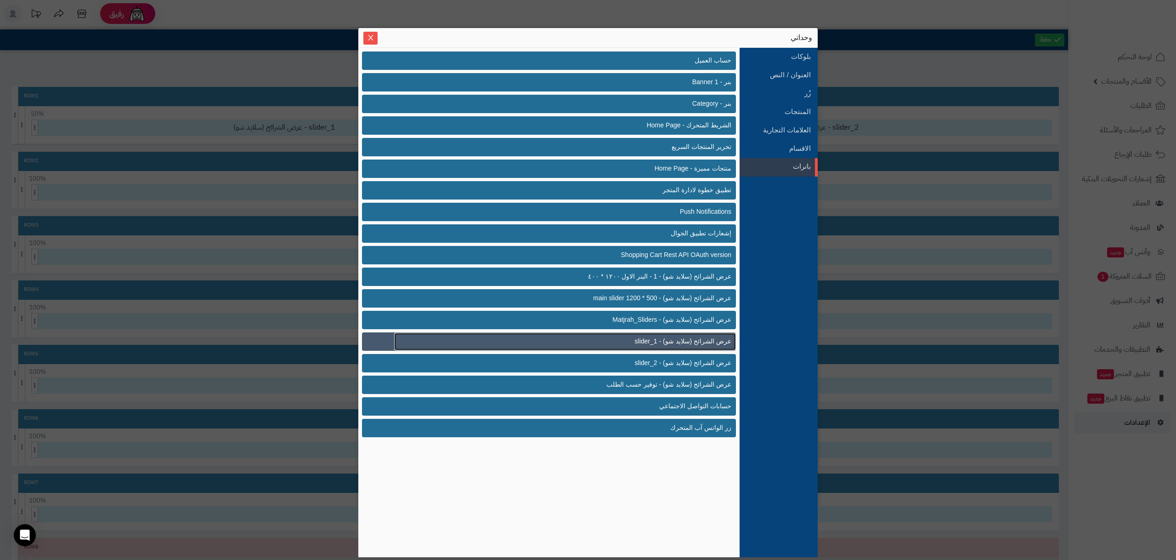
click at [638, 339] on link "عرض الشرائح (سلايد شو) - slider_1" at bounding box center [565, 341] width 342 height 17
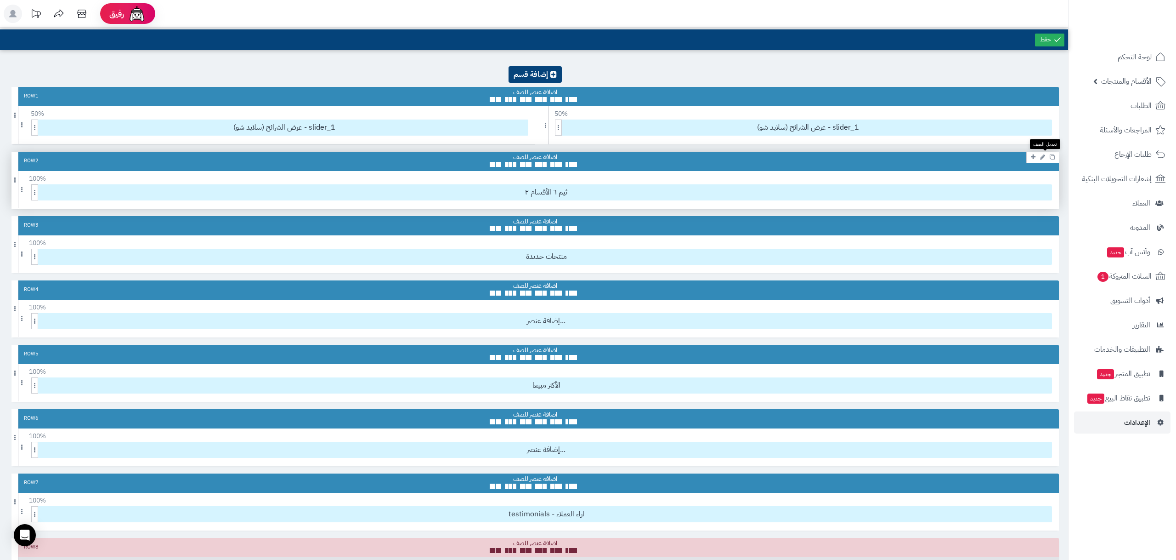
click at [1042, 158] on icon at bounding box center [1042, 157] width 5 height 6
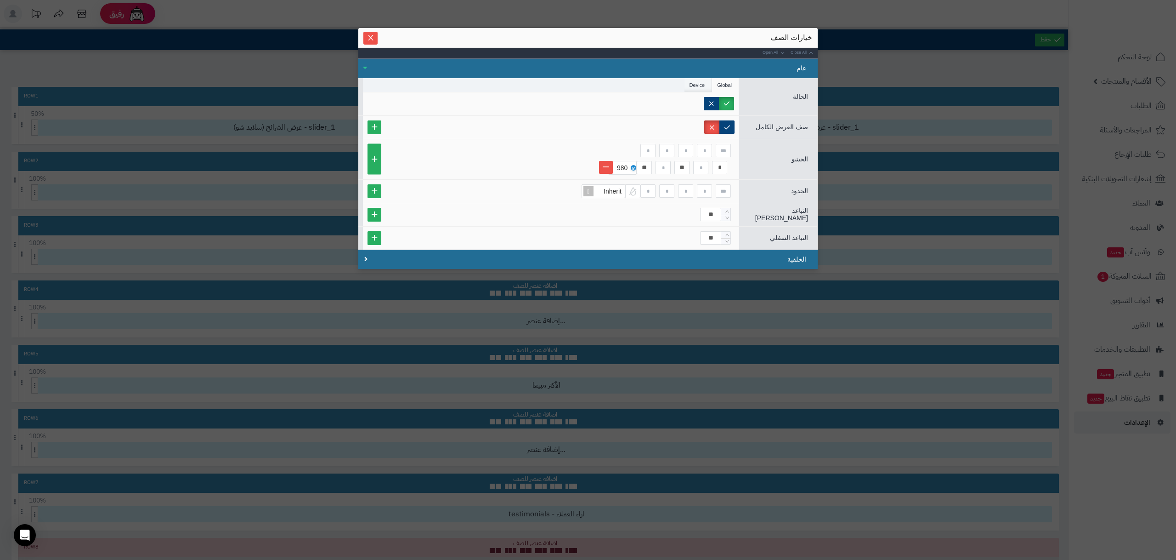
click at [690, 85] on li "Device" at bounding box center [698, 85] width 28 height 14
click at [722, 84] on li "Global" at bounding box center [725, 85] width 27 height 14
click at [372, 43] on button "Close" at bounding box center [370, 37] width 14 height 13
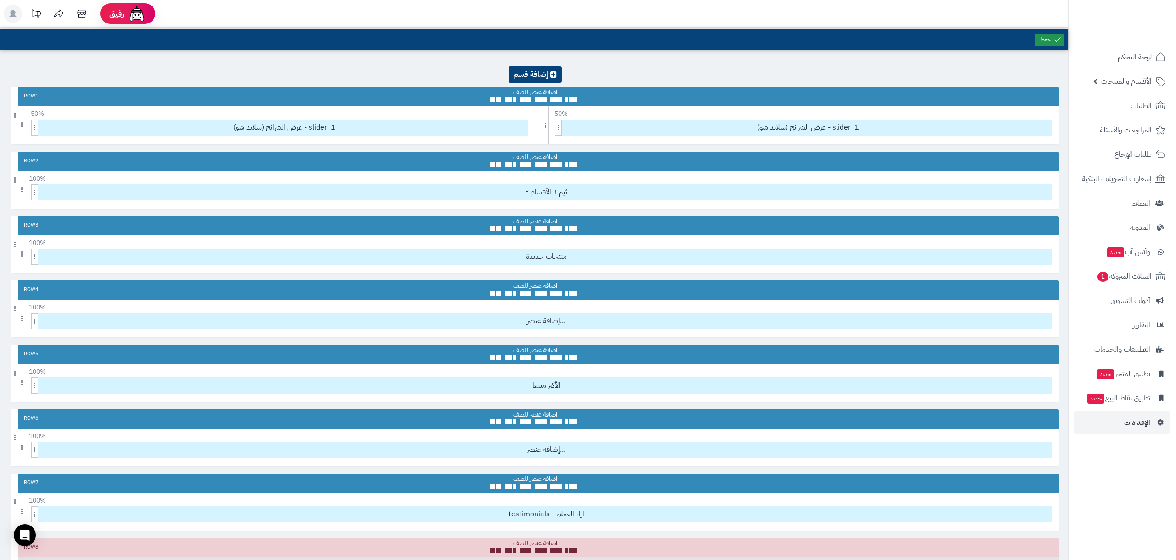
click at [1059, 43] on icon at bounding box center [1057, 39] width 8 height 8
click at [697, 124] on span "عرض الشرائح (سلايد شو) - slider_1" at bounding box center [808, 127] width 487 height 15
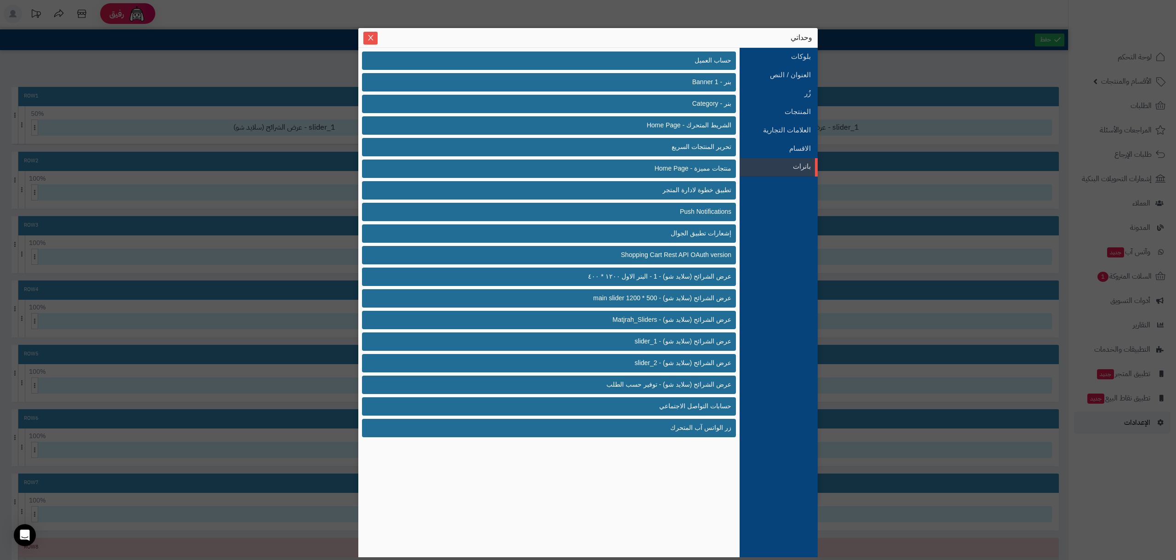
click at [372, 39] on icon "Close" at bounding box center [370, 37] width 7 height 7
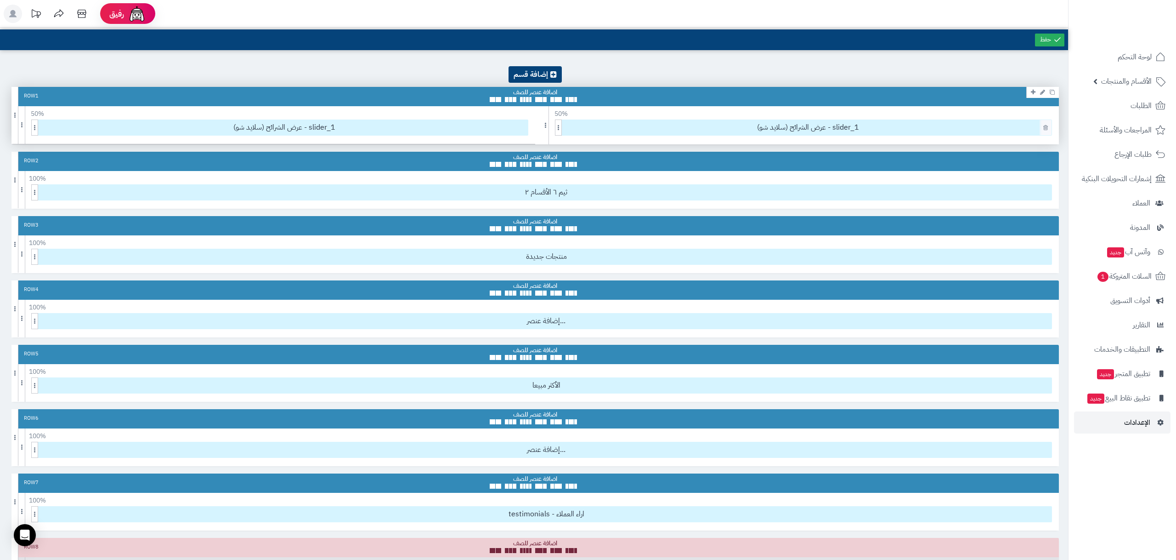
click at [1048, 128] on link at bounding box center [1045, 127] width 9 height 11
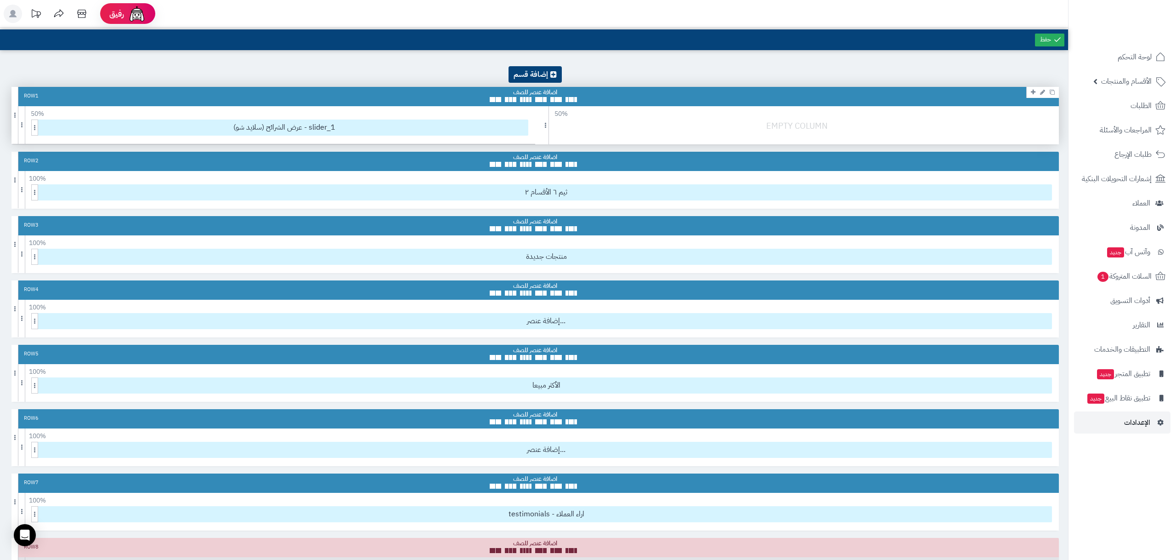
drag, startPoint x: 969, startPoint y: 125, endPoint x: 885, endPoint y: 138, distance: 85.5
click at [893, 140] on div at bounding box center [799, 130] width 528 height 22
click at [554, 113] on span "50 %" at bounding box center [561, 114] width 18 height 12
click at [600, 166] on li "5" at bounding box center [600, 168] width 14 height 10
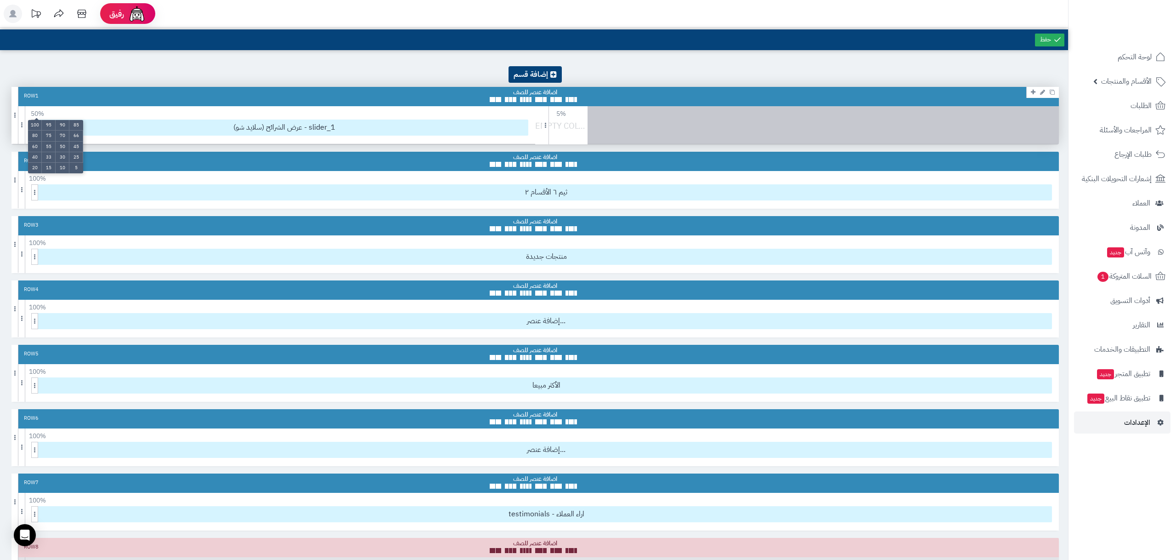
click at [32, 120] on ul "100 95 90 85 80 75 70 66 60 55 50 45 40 33 30 25 20 15 10 5" at bounding box center [55, 146] width 55 height 53
click at [48, 126] on li "95" at bounding box center [49, 125] width 14 height 11
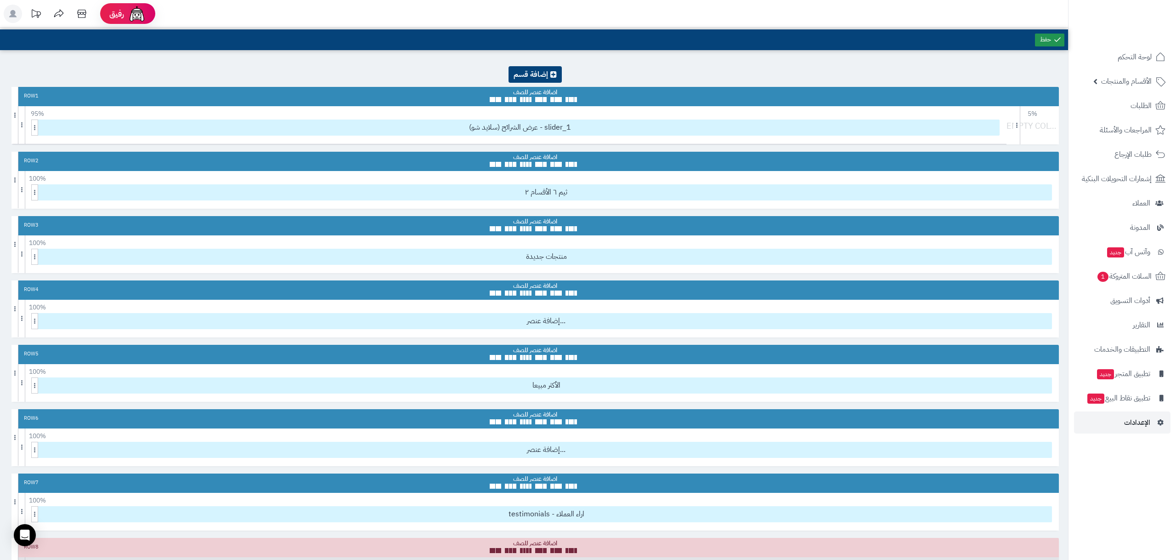
click at [1040, 40] on link at bounding box center [1049, 40] width 29 height 13
drag, startPoint x: 1034, startPoint y: 115, endPoint x: 998, endPoint y: 98, distance: 39.2
click at [1035, 112] on div "5 % 100 95 90 85 80 75 70 66 60 55 50 45 40 33 30 25 20 15 10 5" at bounding box center [1034, 114] width 23 height 12
drag, startPoint x: 979, startPoint y: 76, endPoint x: 993, endPoint y: 85, distance: 16.7
click at [979, 76] on div "Top Row 1 95 % 100 95 90 85 80 75 70 66 60 55 50 45 40 33 30 25 20 15 10 5 عرض …" at bounding box center [534, 506] width 1068 height 955
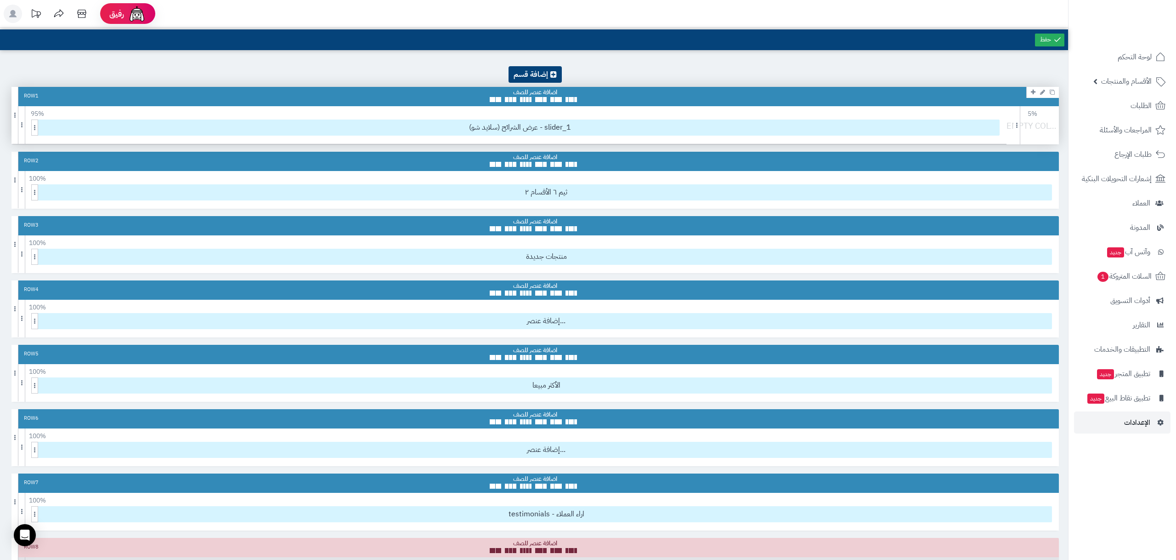
drag, startPoint x: 1022, startPoint y: 125, endPoint x: 1040, endPoint y: 123, distance: 18.5
click at [1040, 123] on div at bounding box center [1035, 130] width 57 height 22
drag, startPoint x: 1048, startPoint y: 123, endPoint x: 1053, endPoint y: 125, distance: 5.8
click at [1049, 124] on div at bounding box center [1035, 130] width 57 height 22
drag, startPoint x: 1049, startPoint y: 125, endPoint x: 1036, endPoint y: 125, distance: 12.9
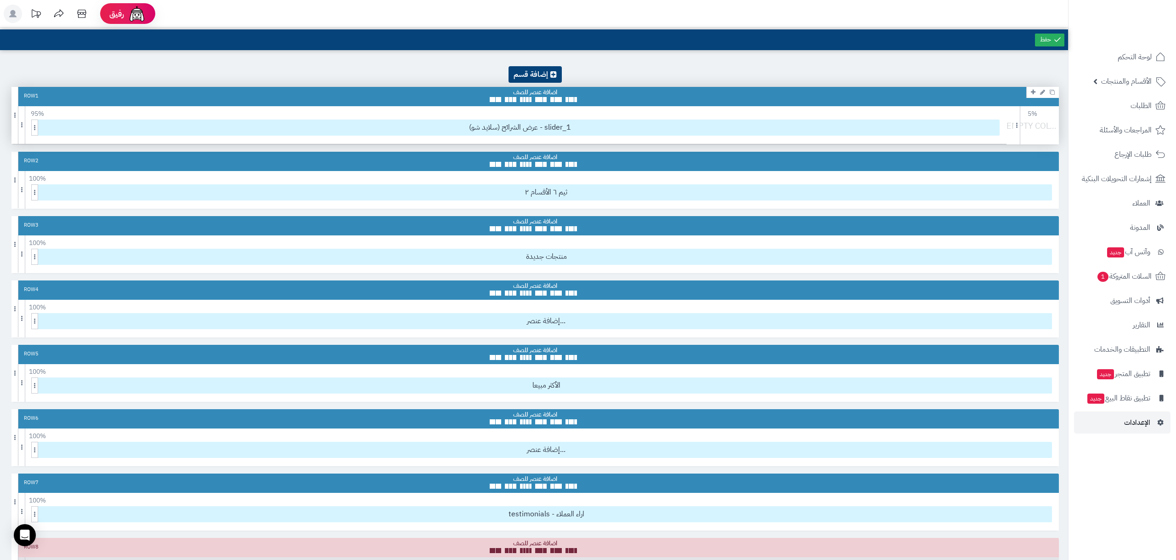
click at [1036, 125] on div at bounding box center [1035, 130] width 57 height 22
click at [1029, 124] on div at bounding box center [1035, 130] width 57 height 22
click at [1027, 122] on div at bounding box center [1035, 130] width 57 height 22
click at [1017, 125] on span at bounding box center [1016, 125] width 7 height 38
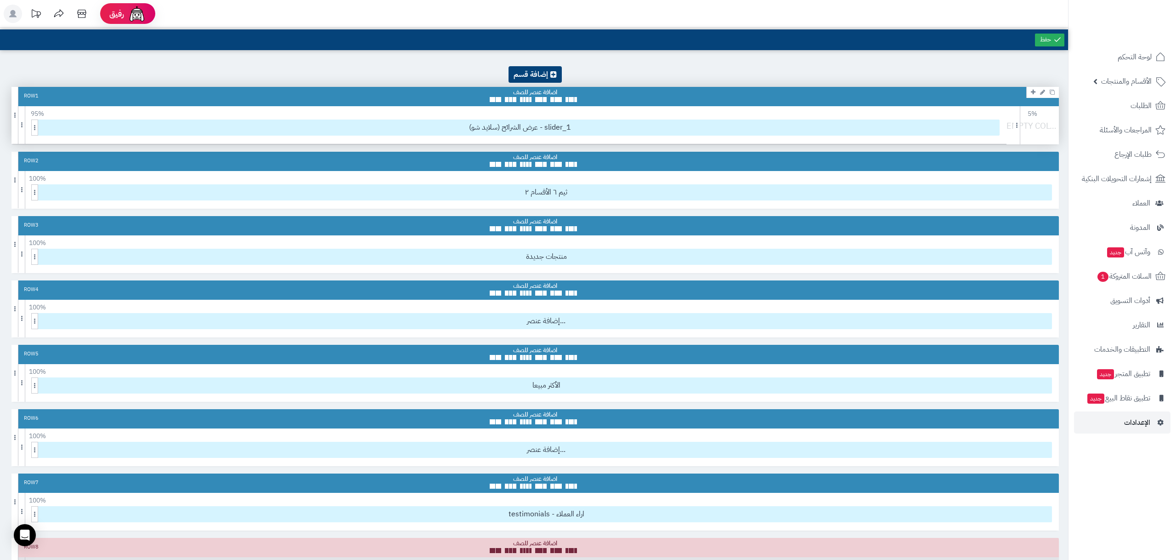
drag, startPoint x: 1017, startPoint y: 125, endPoint x: 1023, endPoint y: 127, distance: 6.2
click at [1024, 127] on div "5 % 100 95 90 85 80 75 70 66 60 55 50 45 40 33 30 25 20 15 10 5" at bounding box center [1033, 125] width 52 height 38
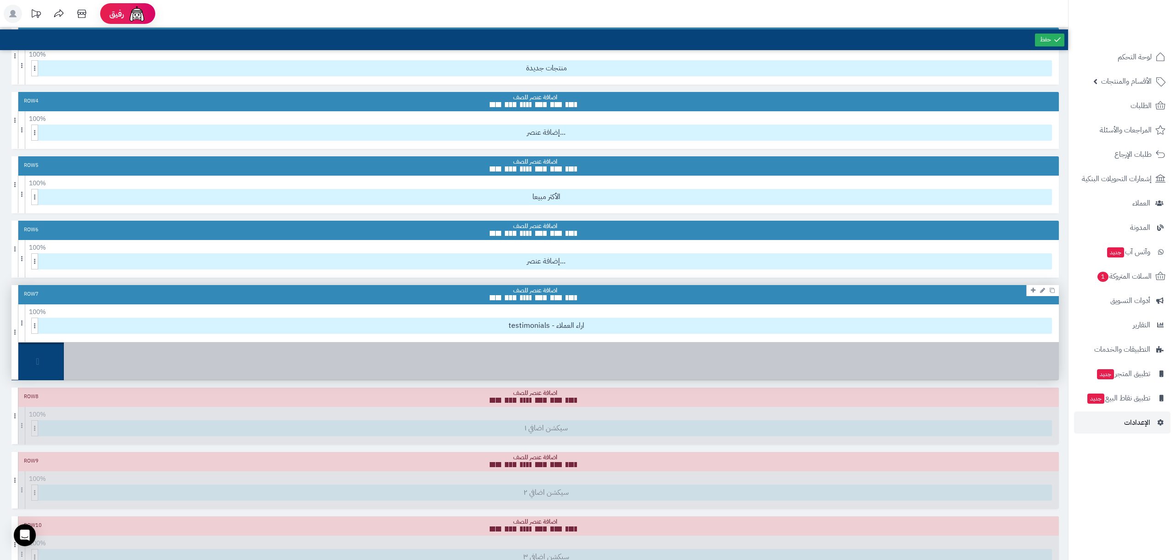
scroll to position [187, 0]
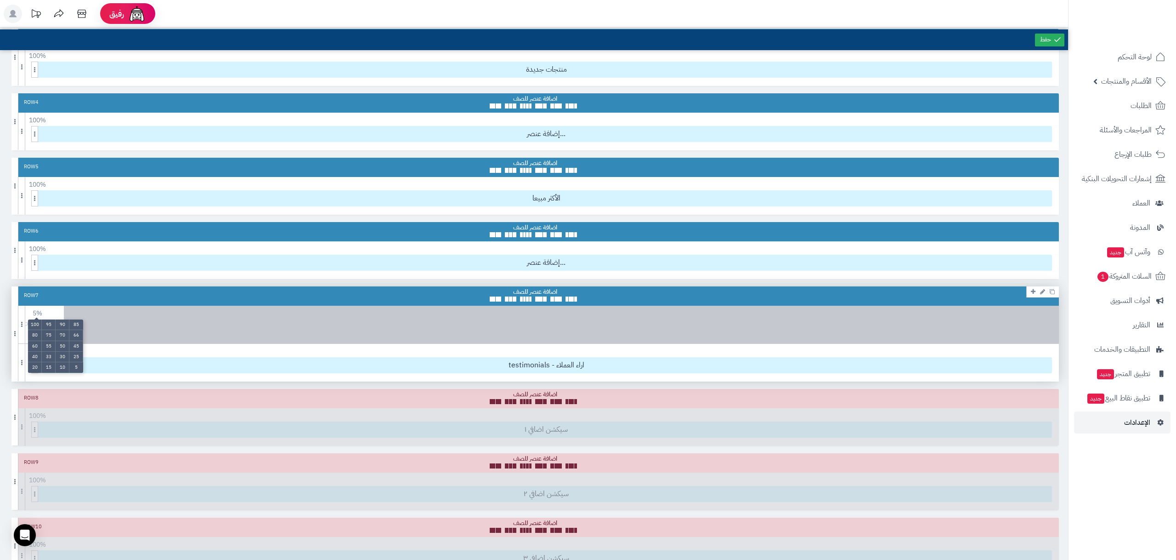
click at [38, 319] on ul "100 95 90 85 80 75 70 66 60 55 50 45 40 33 30 25 20 15 10 5" at bounding box center [55, 345] width 55 height 53
click at [37, 326] on li "100" at bounding box center [35, 324] width 14 height 11
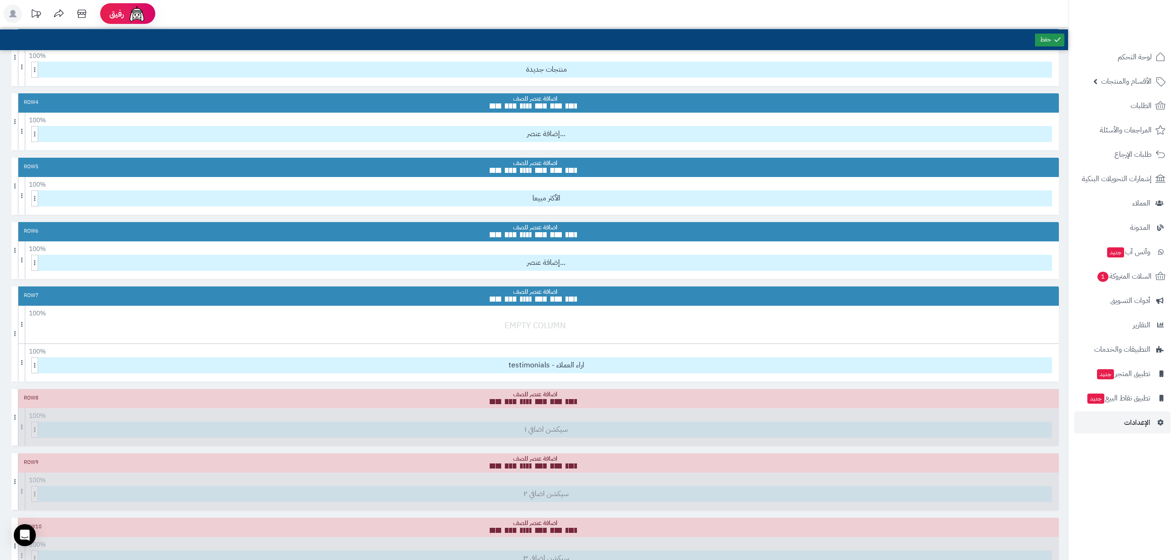
click at [1042, 42] on link at bounding box center [1049, 40] width 29 height 13
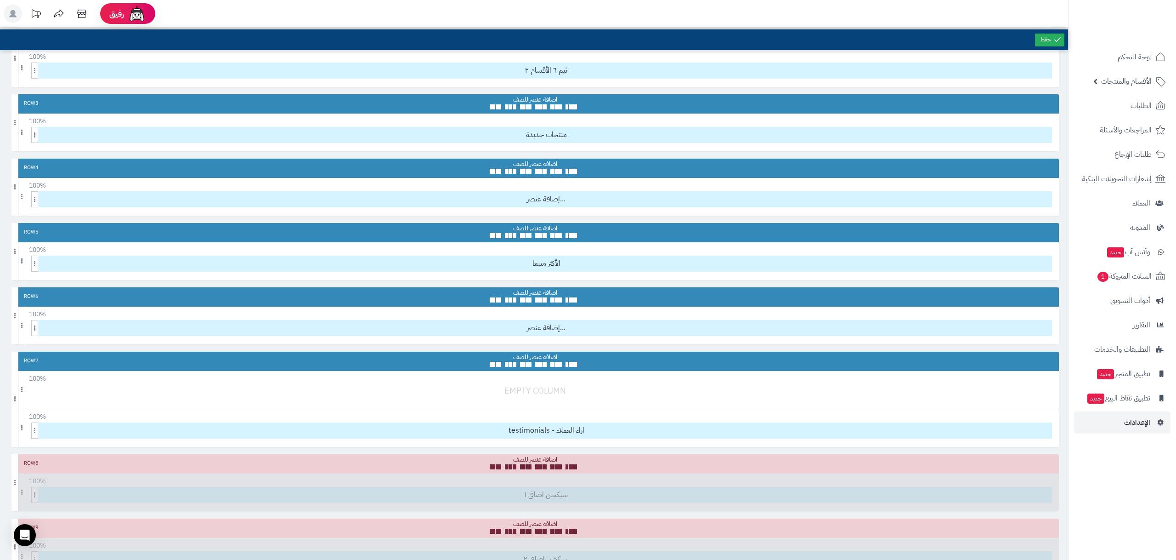
scroll to position [0, 0]
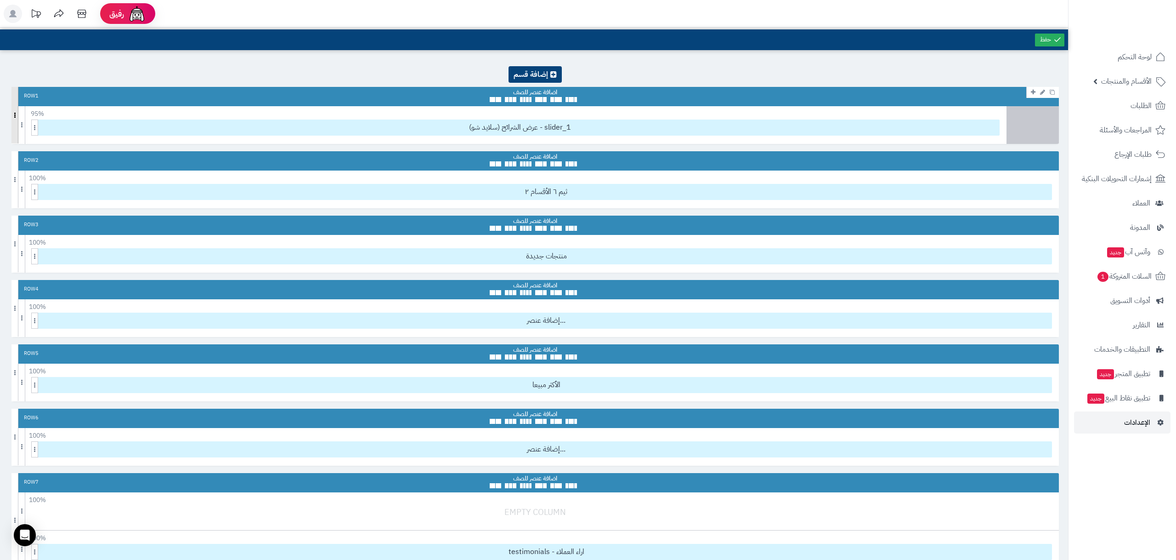
click at [14, 112] on span at bounding box center [14, 115] width 7 height 57
click at [31, 112] on span "95 %" at bounding box center [37, 114] width 18 height 12
click at [32, 124] on li "100" at bounding box center [35, 125] width 14 height 11
click at [538, 128] on span "عرض الشرائح (سلايد شو) - slider_1" at bounding box center [546, 127] width 1011 height 15
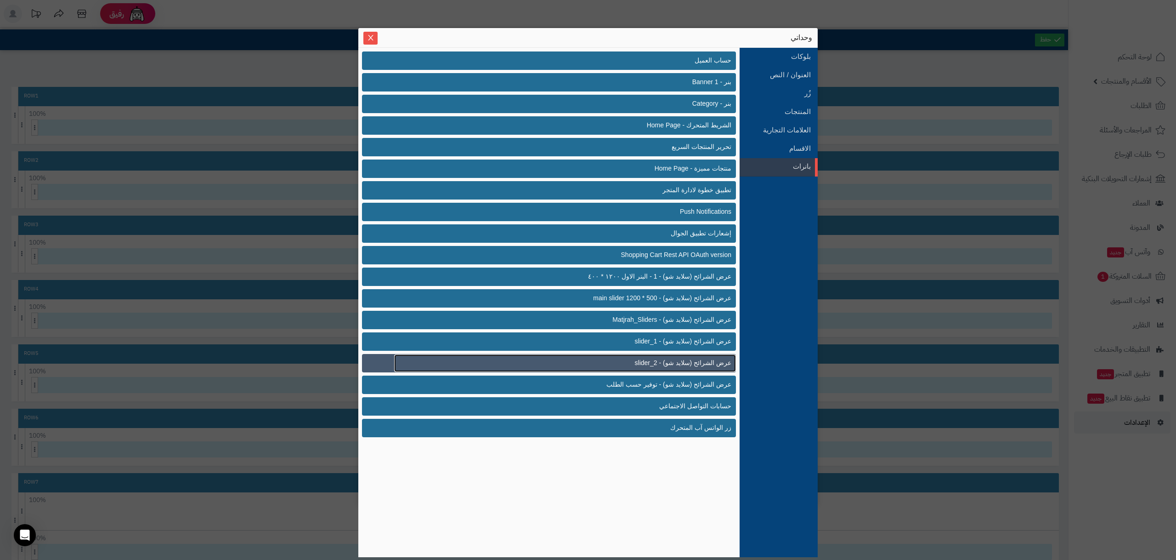
click at [644, 358] on link "عرض الشرائح (سلايد شو) - slider_2" at bounding box center [565, 362] width 342 height 17
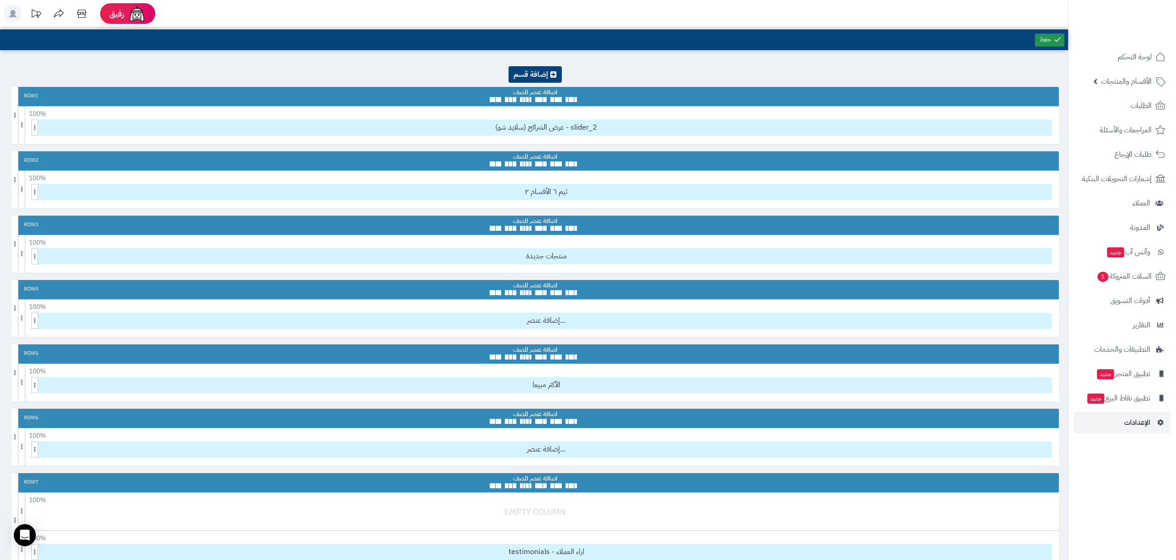
click at [1042, 40] on link at bounding box center [1049, 40] width 29 height 13
click at [246, 132] on span "عرض الشرائح (سلايد شو) - slider_2" at bounding box center [546, 127] width 1011 height 15
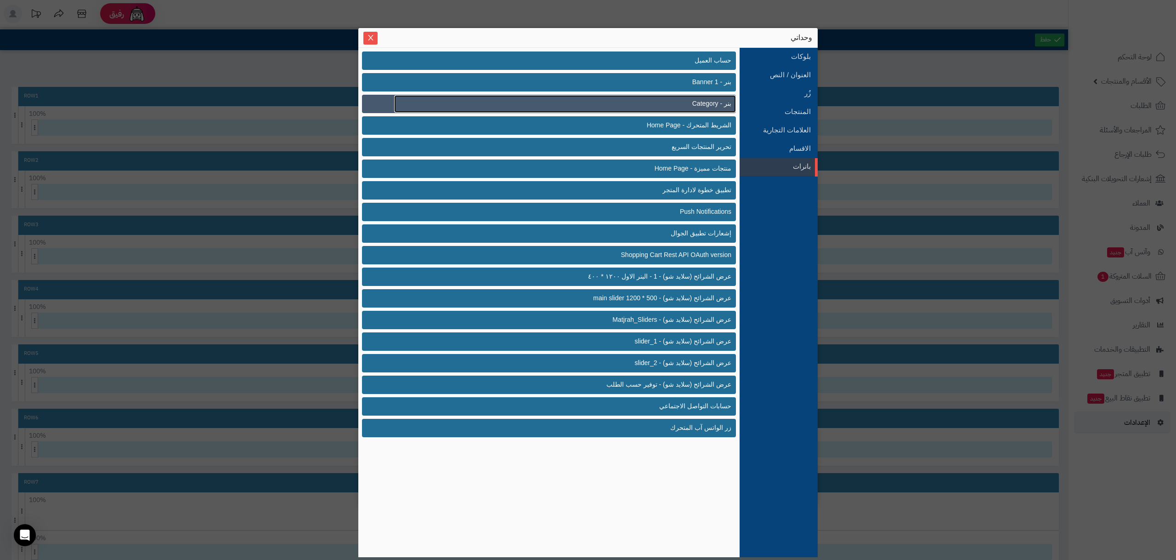
click at [681, 104] on link "بنر - Category" at bounding box center [565, 103] width 342 height 17
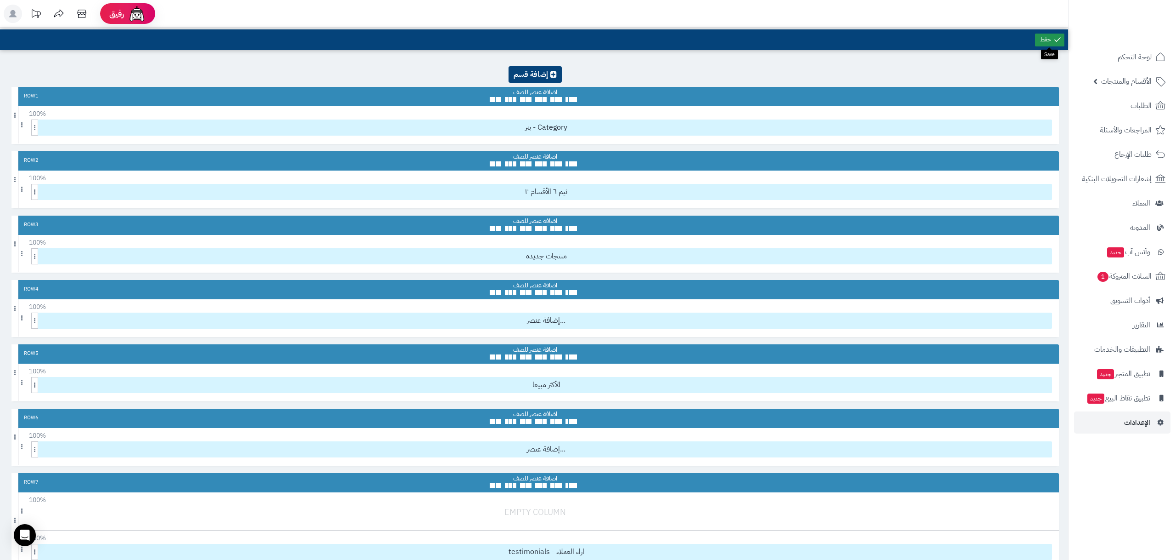
click at [1044, 42] on link at bounding box center [1049, 40] width 29 height 13
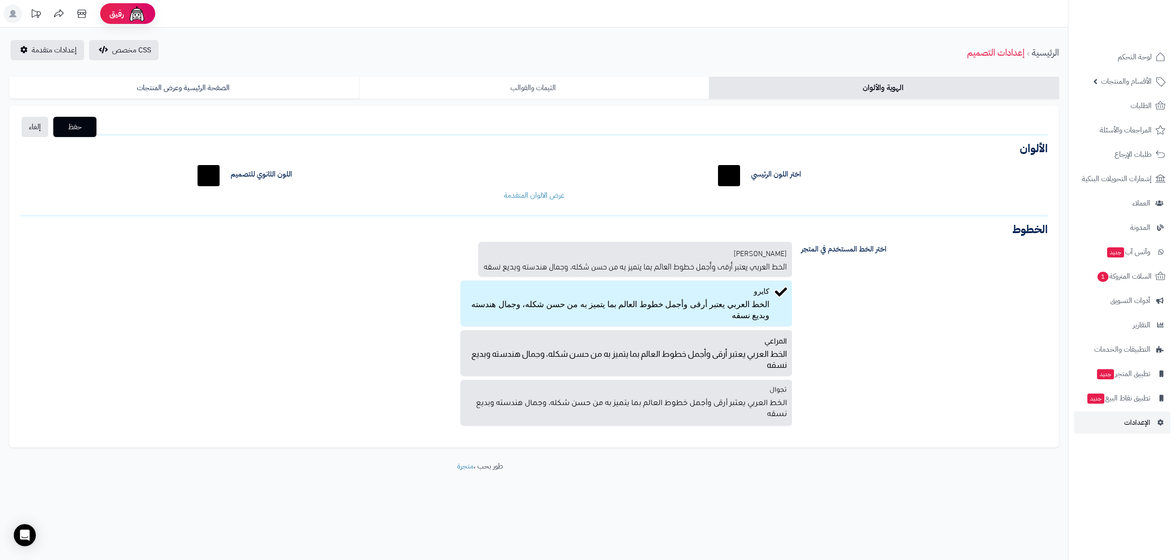
click at [427, 86] on link "الثيمات والقوالب" at bounding box center [534, 88] width 350 height 22
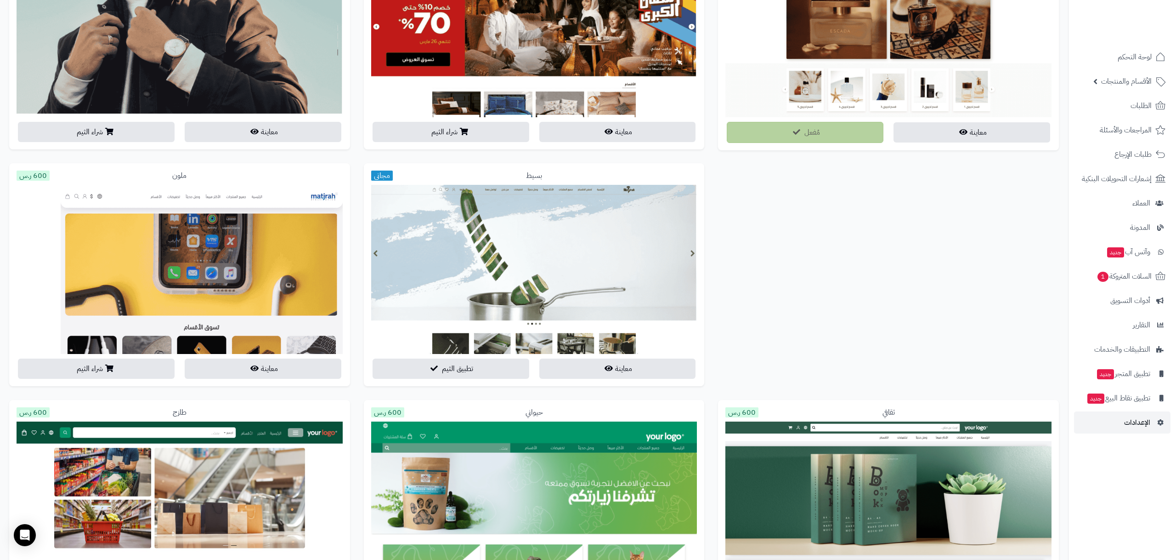
scroll to position [692, 0]
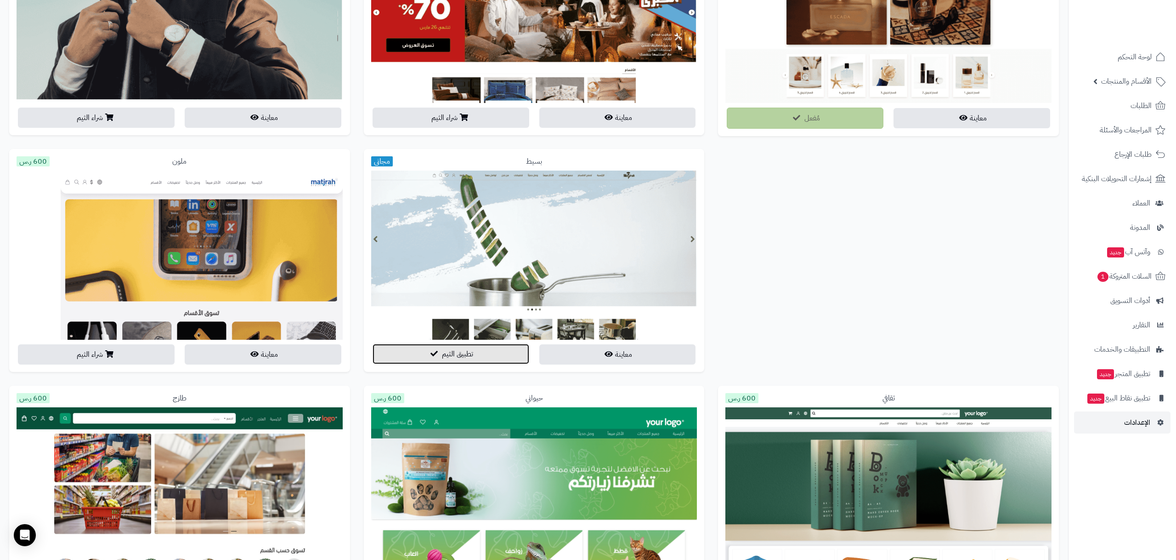
click at [484, 356] on button "تطبيق الثيم" at bounding box center [451, 354] width 157 height 20
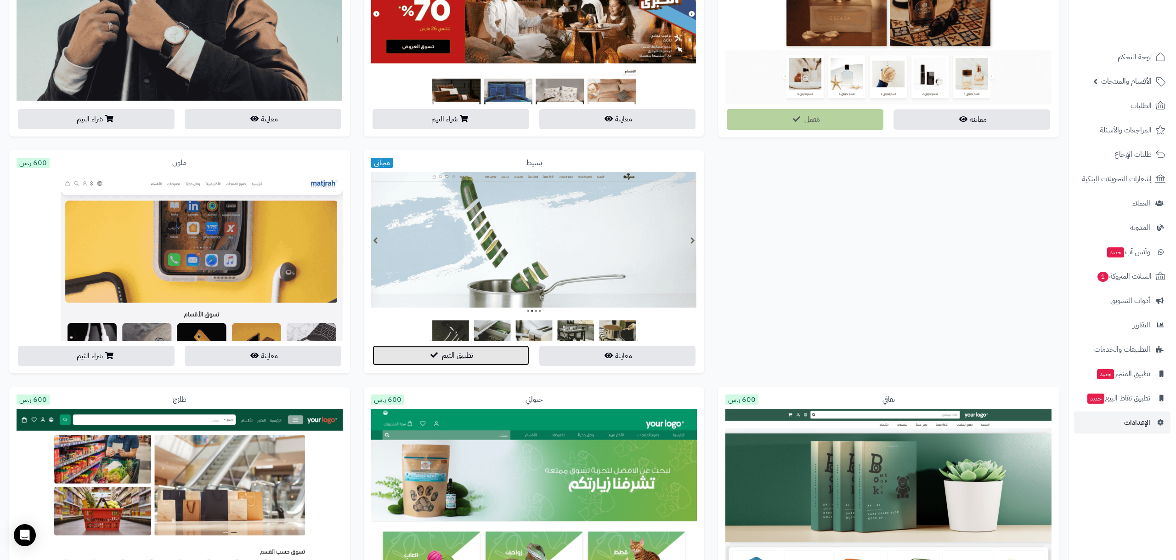
click at [484, 356] on button "تطبيق الثيم" at bounding box center [451, 355] width 157 height 20
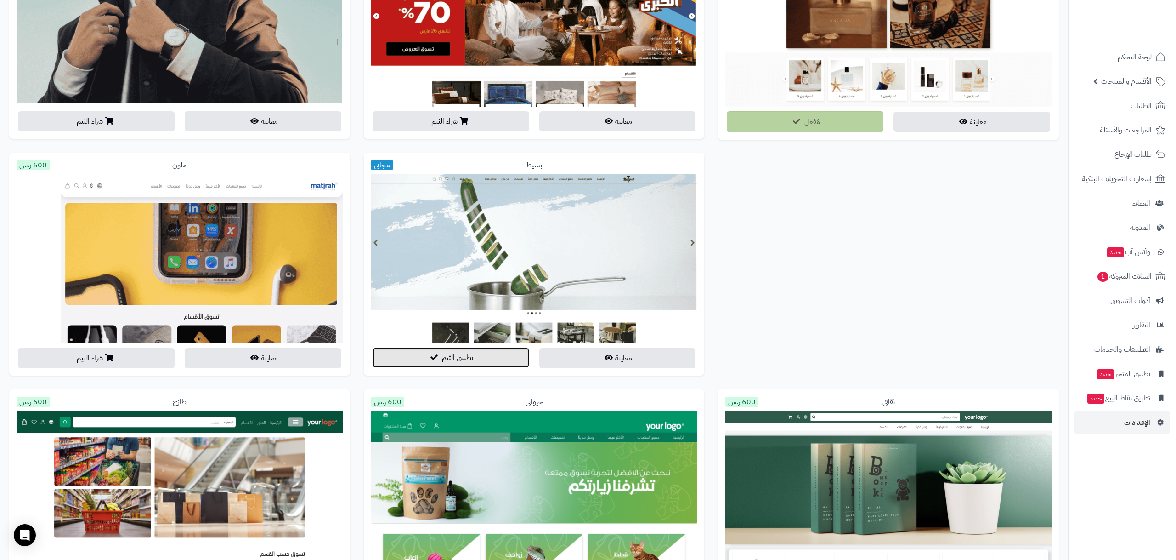
scroll to position [688, 0]
click at [484, 356] on button "تطبيق الثيم" at bounding box center [451, 358] width 157 height 20
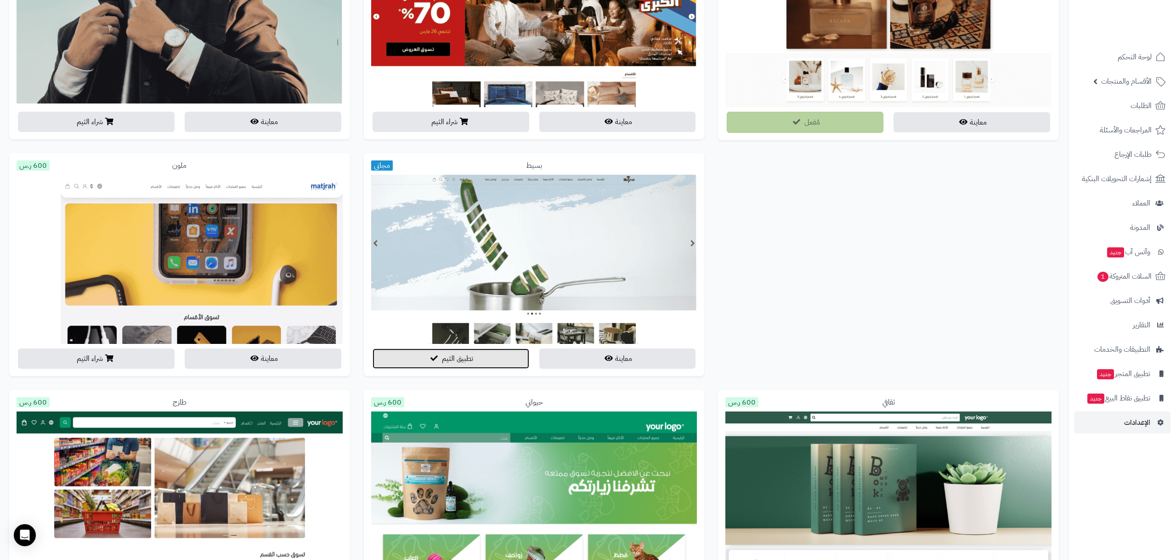
scroll to position [689, 0]
click at [465, 359] on span "تطبيق الثيم" at bounding box center [457, 357] width 31 height 11
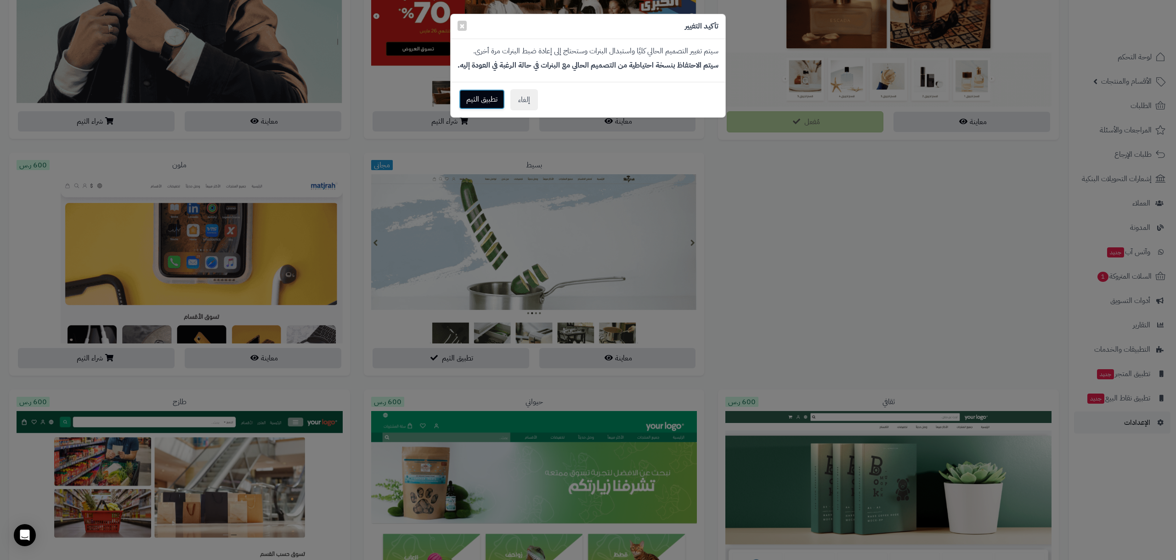
click at [495, 96] on button "تطبيق الثيم" at bounding box center [482, 99] width 46 height 20
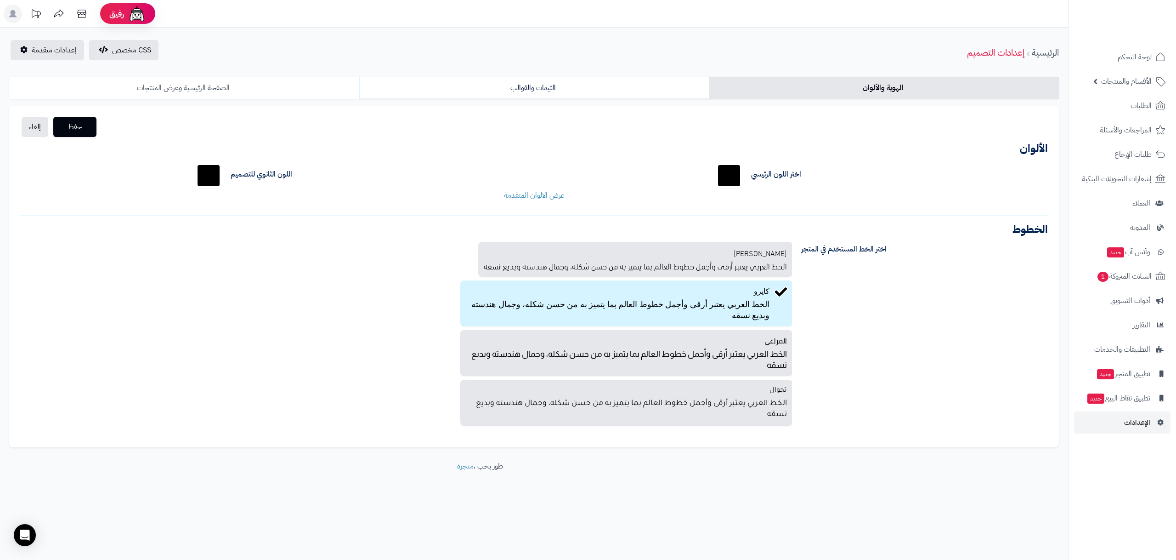
click at [279, 84] on link "الصفحة الرئيسية وعرض المنتجات" at bounding box center [184, 88] width 350 height 22
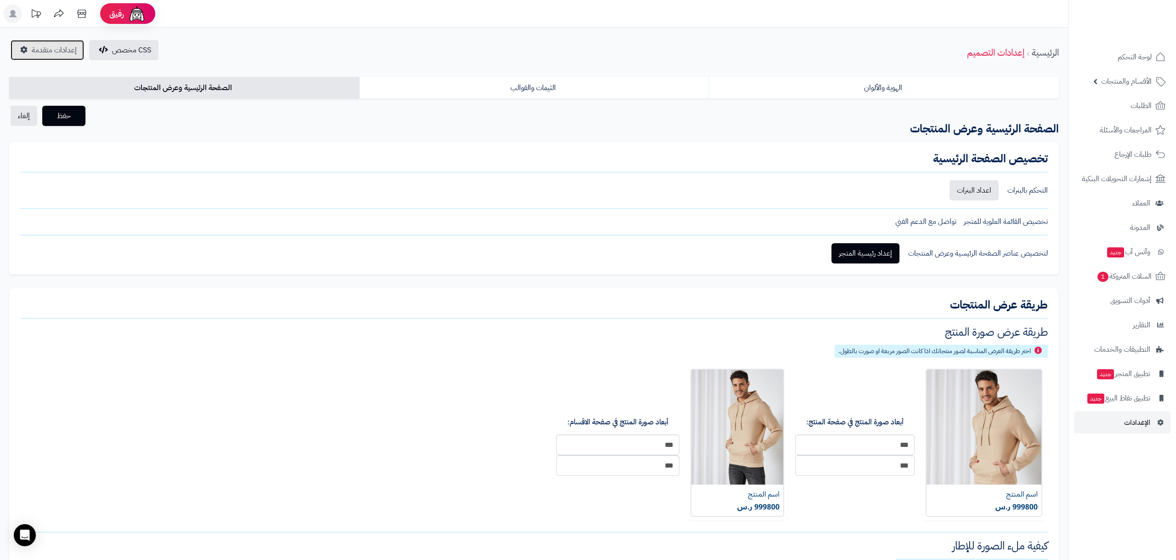
click at [39, 50] on span "إعدادات متقدمة" at bounding box center [54, 50] width 45 height 11
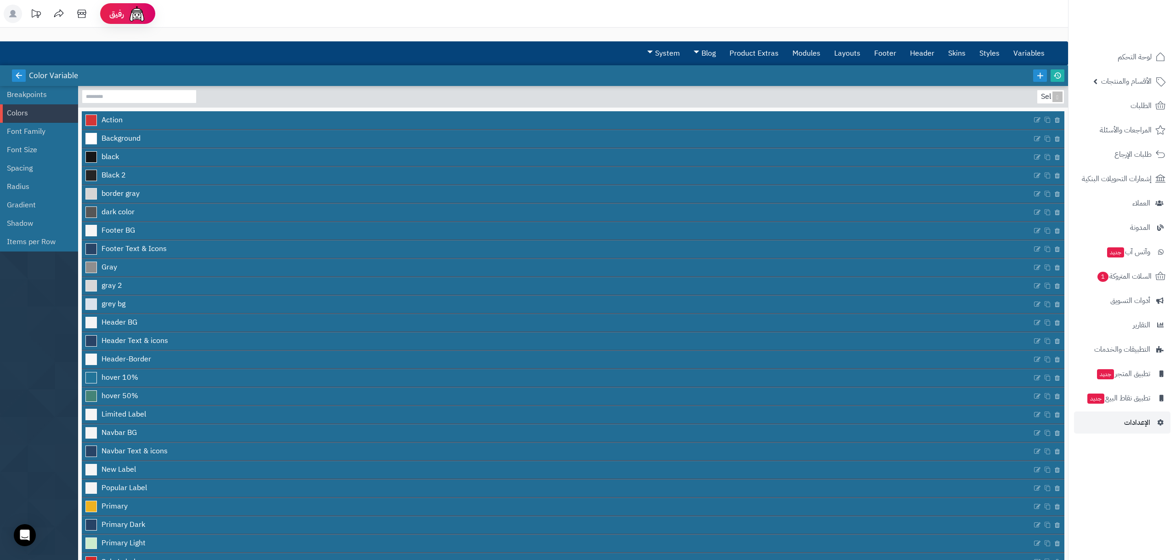
click at [24, 75] on link at bounding box center [19, 75] width 14 height 12
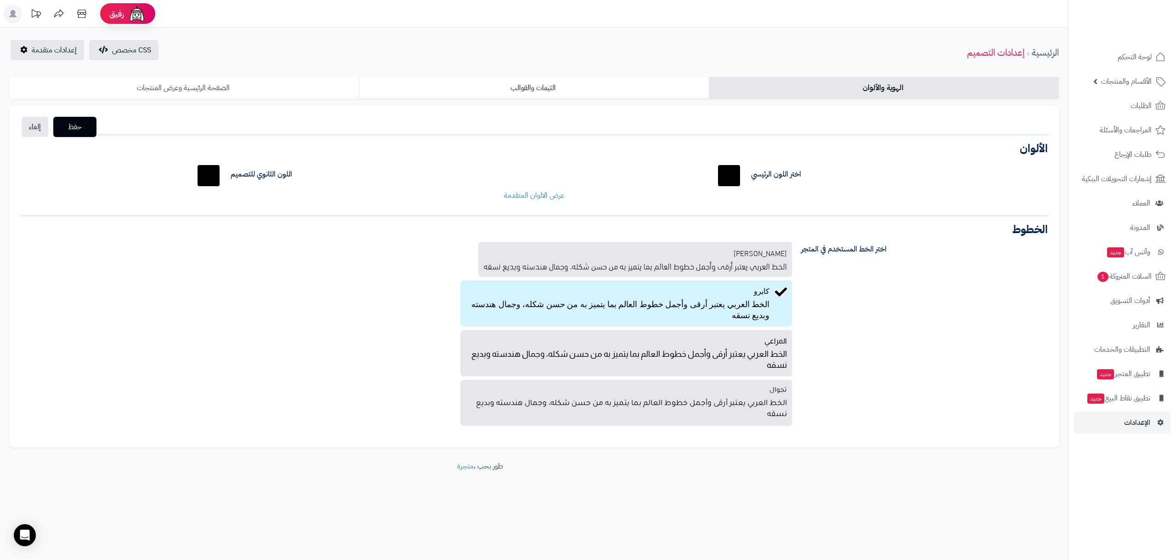
click at [223, 97] on link "الصفحة الرئيسية وعرض المنتجات" at bounding box center [184, 88] width 350 height 22
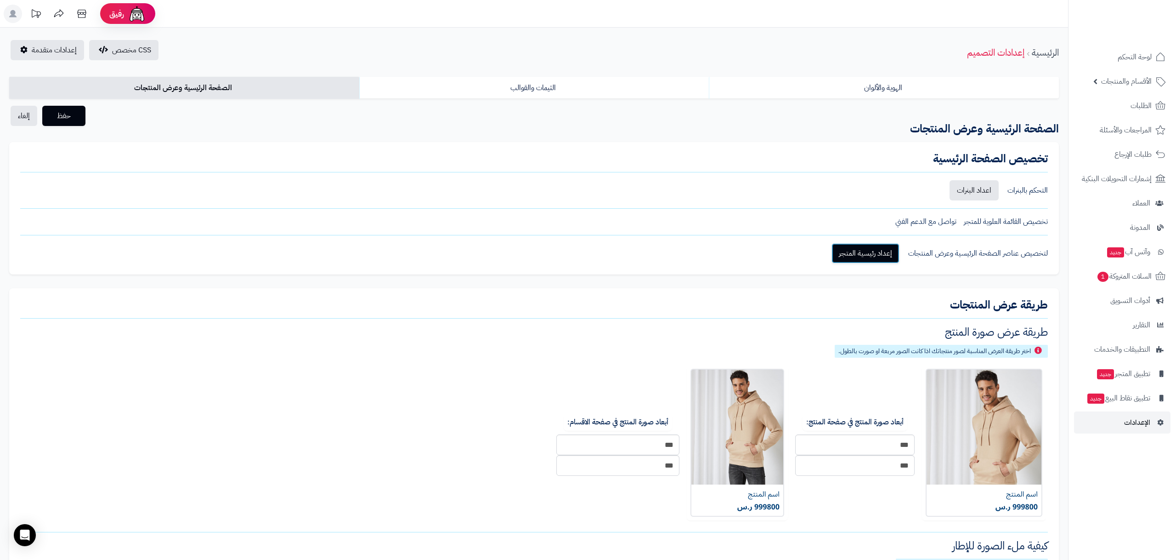
click at [880, 255] on link "إعداد رئيسية المتجر" at bounding box center [865, 253] width 68 height 20
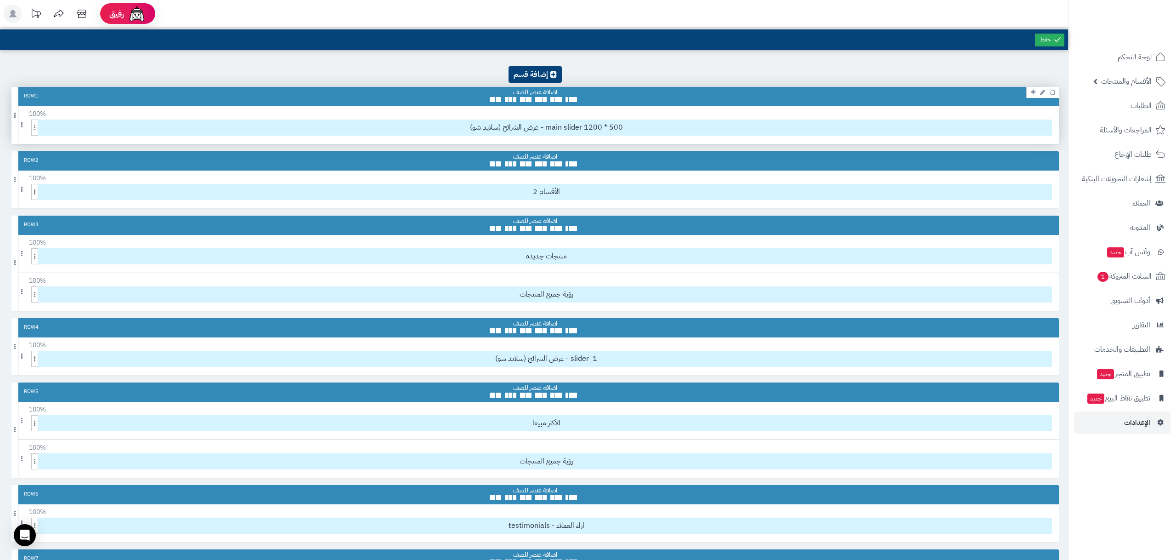
drag, startPoint x: 524, startPoint y: 96, endPoint x: 550, endPoint y: 102, distance: 26.5
click at [550, 102] on div "Row 1" at bounding box center [534, 96] width 1047 height 19
click at [1046, 127] on icon at bounding box center [1045, 127] width 5 height 6
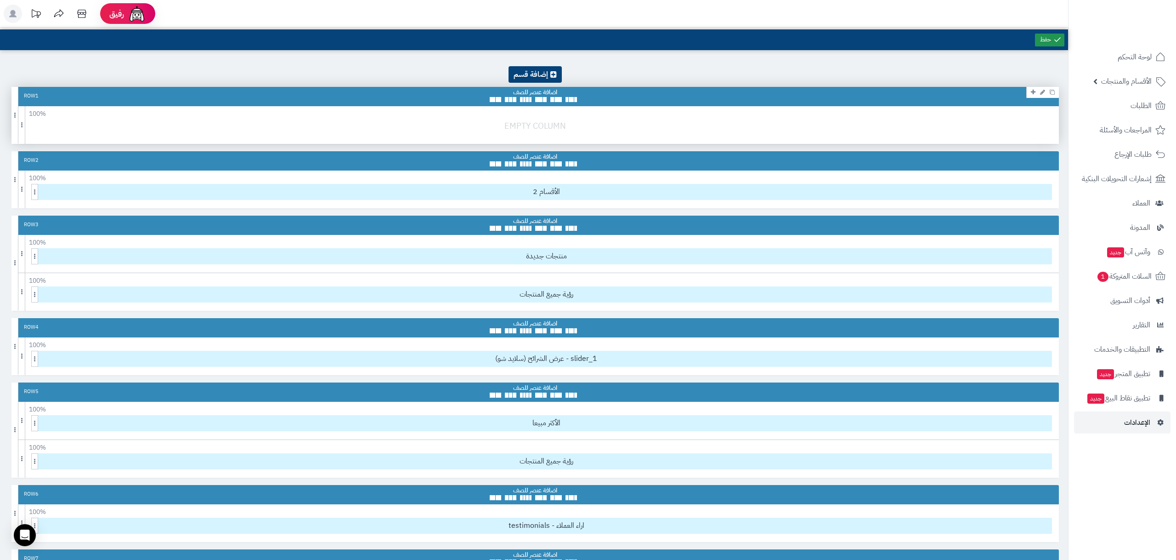
click at [1035, 40] on link at bounding box center [1049, 40] width 29 height 13
click at [604, 97] on div "Row 1" at bounding box center [534, 96] width 1047 height 19
drag, startPoint x: 25, startPoint y: 96, endPoint x: 64, endPoint y: 96, distance: 39.0
click at [49, 97] on div "Row 1" at bounding box center [534, 96] width 1047 height 19
click at [532, 92] on div at bounding box center [535, 95] width 91 height 14
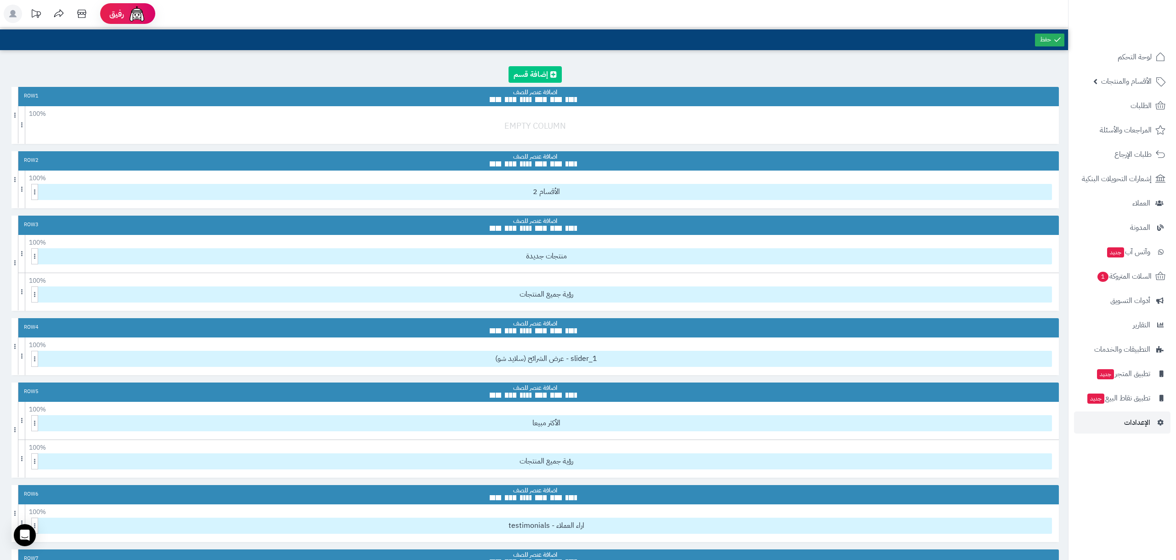
click at [540, 73] on link at bounding box center [535, 74] width 53 height 17
click at [1036, 94] on link at bounding box center [1033, 91] width 9 height 11
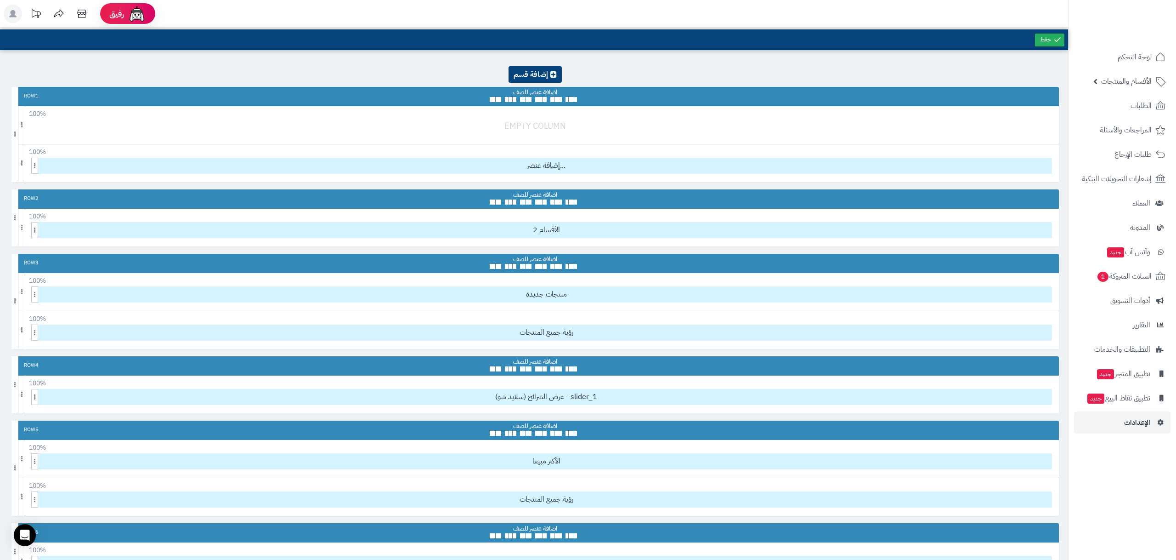
click at [543, 154] on div "100 % 100 95 90 85 80 75 70 66 60 55 50 45 40 33 30 25 20 15 10 5" at bounding box center [534, 149] width 1047 height 11
click at [528, 136] on div at bounding box center [537, 130] width 1052 height 22
click at [236, 172] on span "إضافة عنصر..." at bounding box center [546, 165] width 1011 height 15
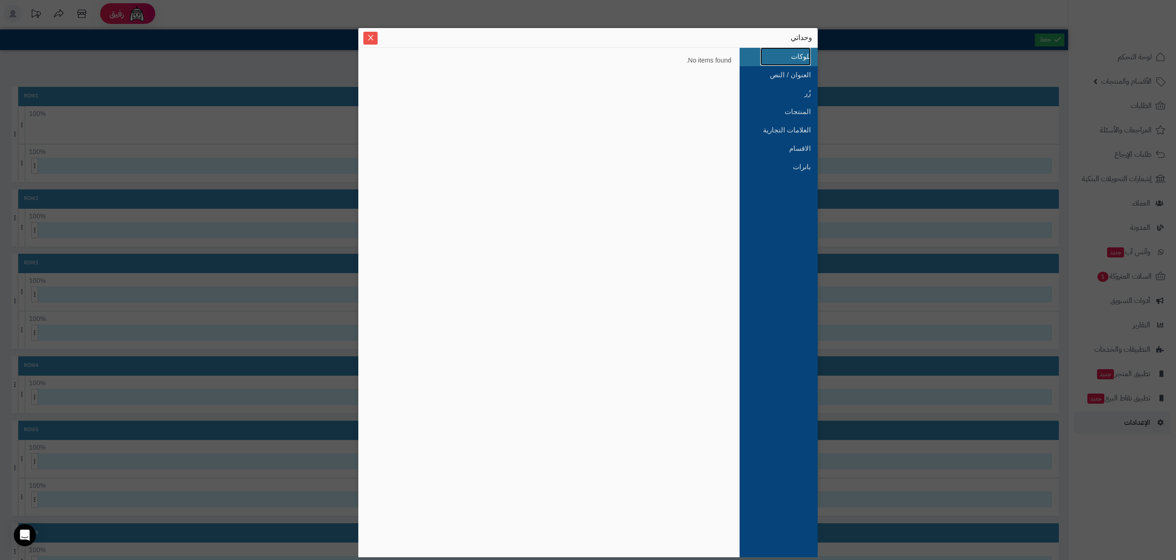
click at [794, 54] on link "بلوكات" at bounding box center [785, 56] width 51 height 18
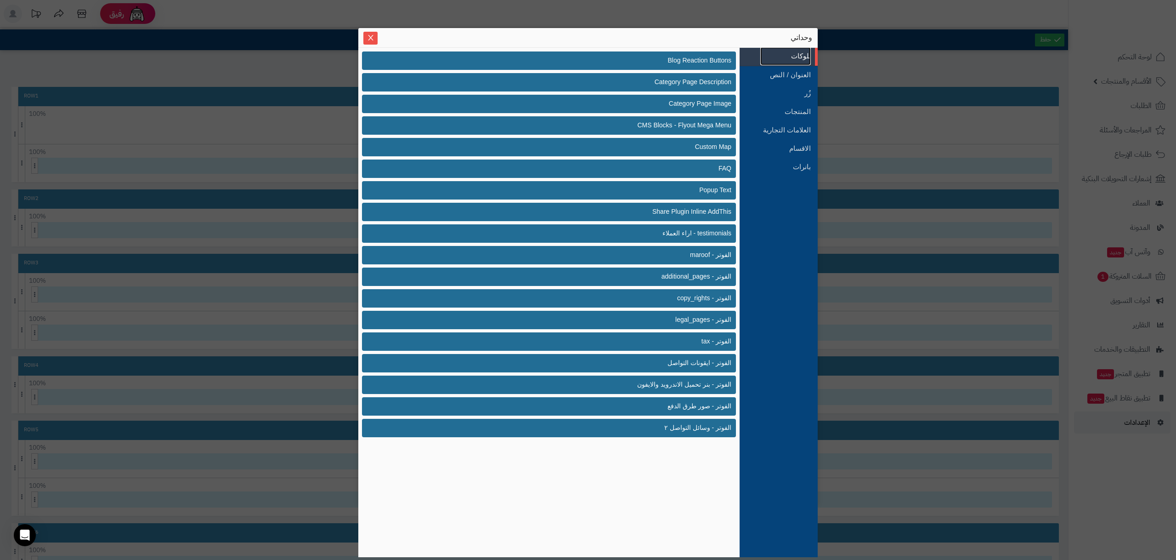
click at [792, 65] on link "بلوكات" at bounding box center [785, 56] width 51 height 18
click at [793, 71] on link "العنوان / النص" at bounding box center [785, 75] width 51 height 18
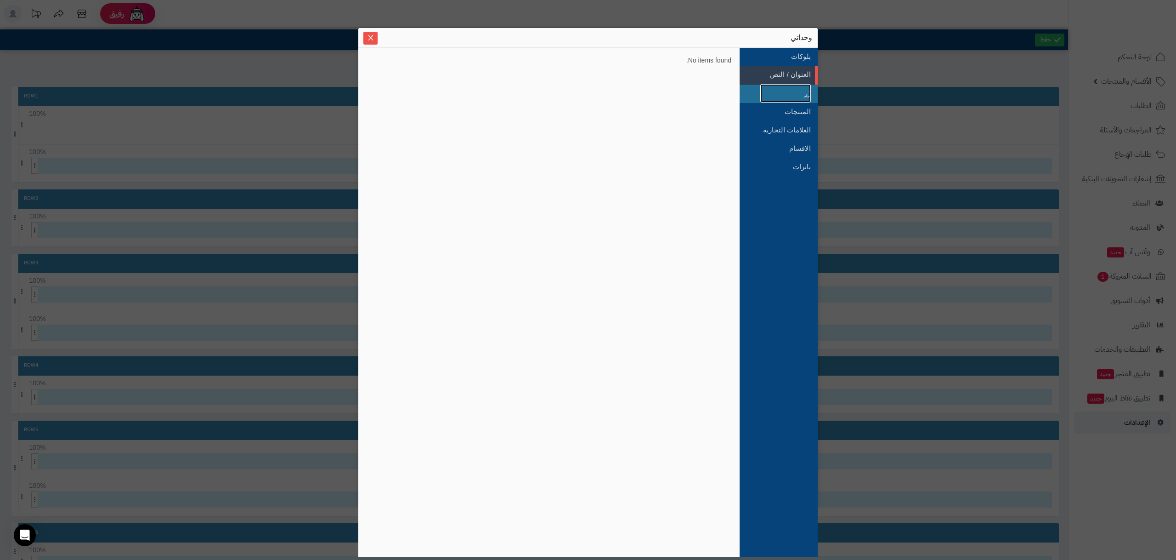
click at [793, 89] on link "زُر" at bounding box center [785, 93] width 51 height 18
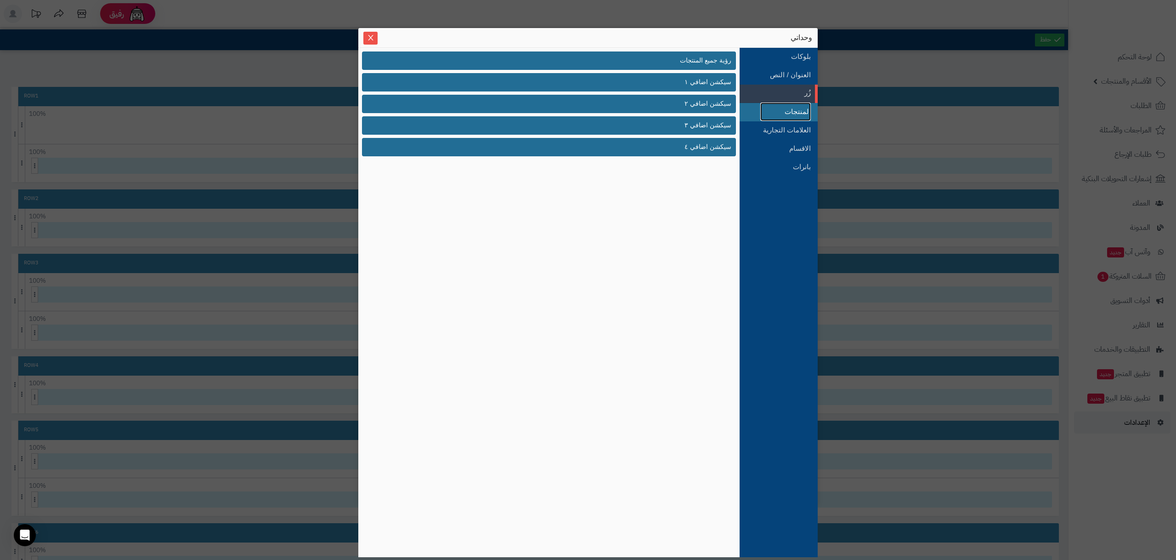
click at [783, 113] on link "المنتجات" at bounding box center [785, 111] width 51 height 18
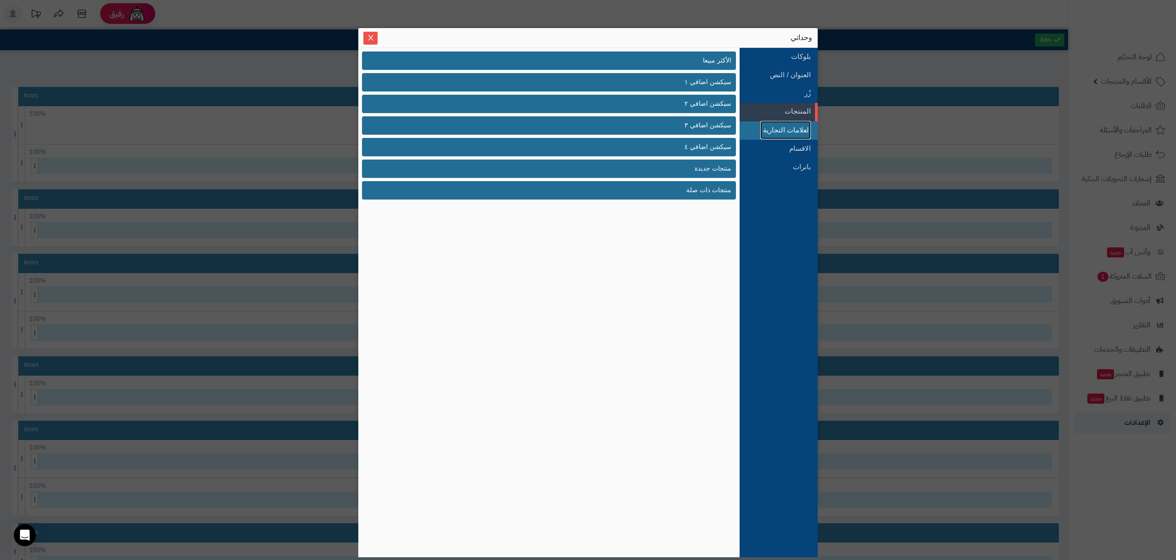
click at [781, 129] on link "العلامات التجارية" at bounding box center [785, 130] width 51 height 18
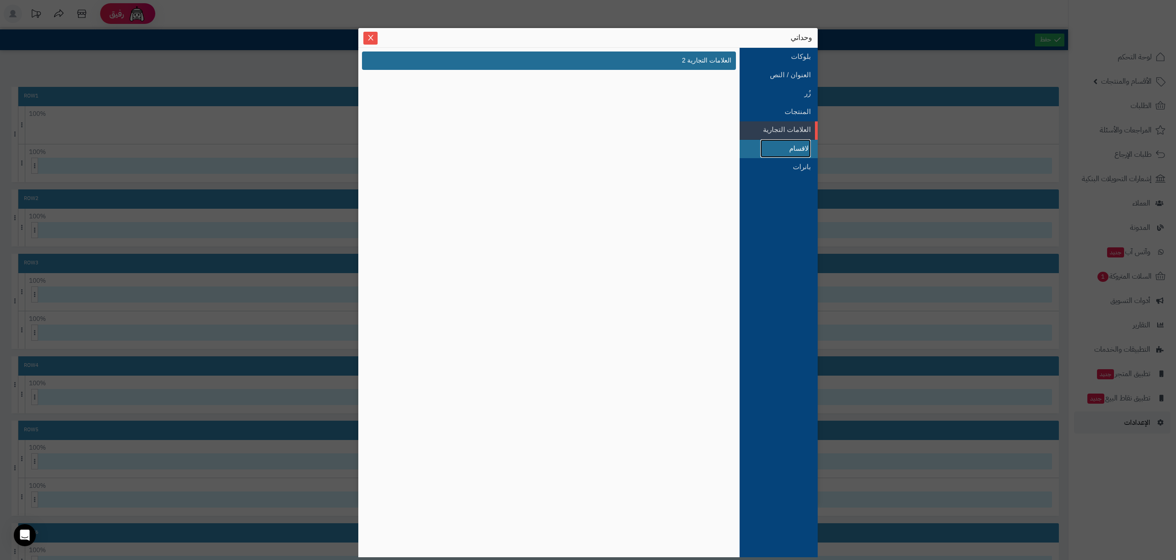
click at [780, 144] on link "الاقسام" at bounding box center [785, 148] width 51 height 18
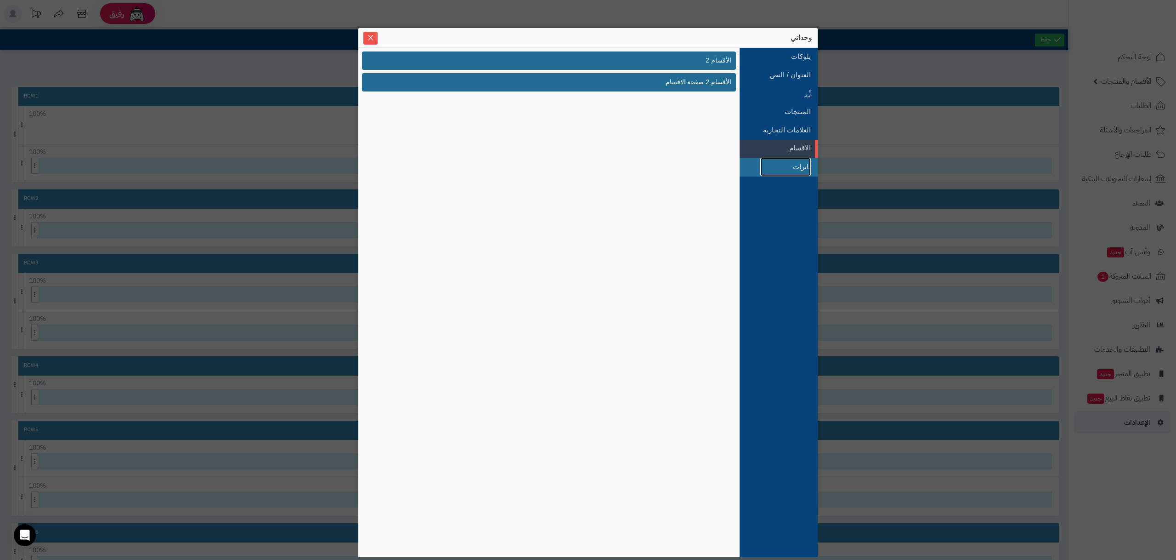
click at [775, 164] on link "بانرات" at bounding box center [785, 167] width 51 height 18
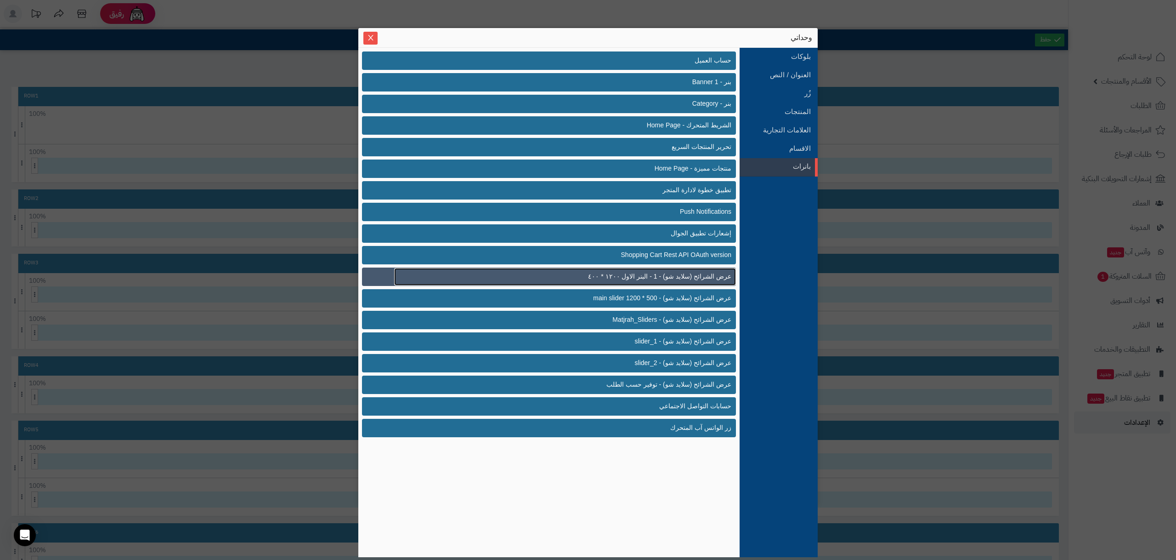
click at [690, 279] on span "عرض الشرائح (سلايد شو) - 1 - البنر الاول ١٢٠٠ * ٤٠٠" at bounding box center [659, 276] width 143 height 10
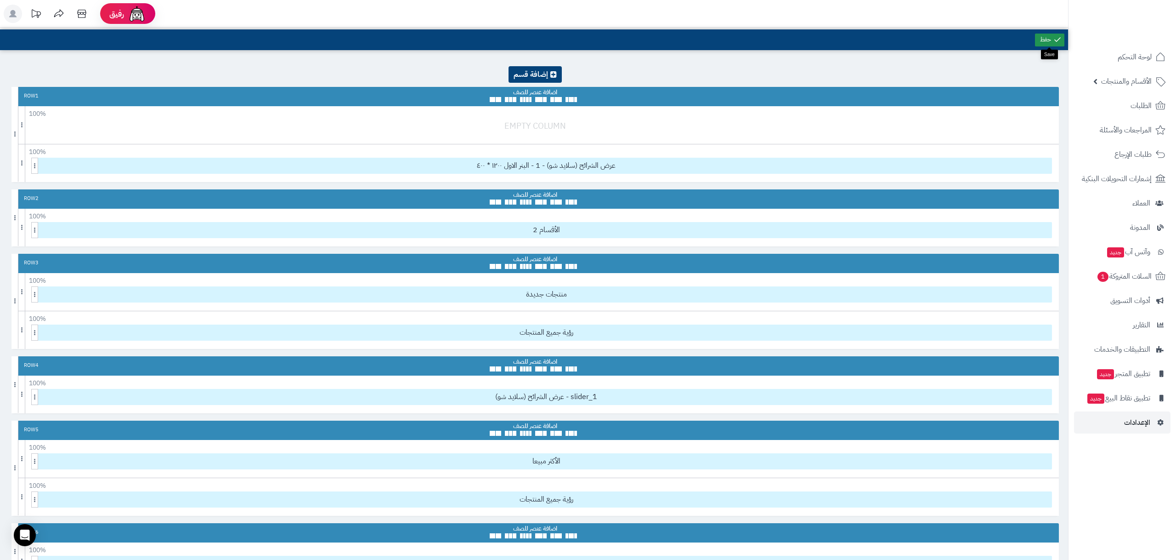
click at [1060, 39] on icon at bounding box center [1057, 39] width 8 height 8
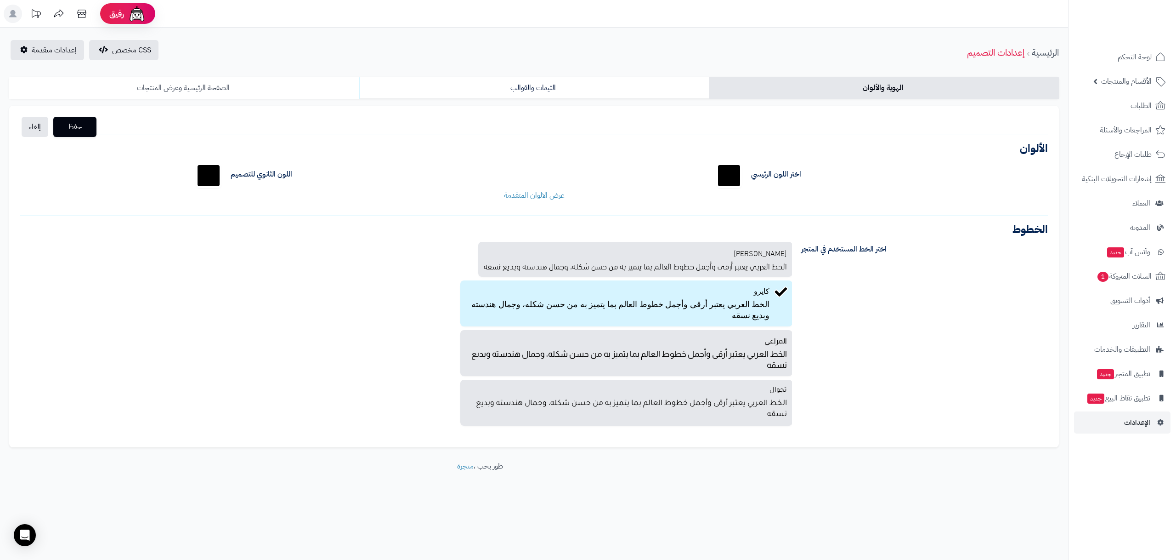
click at [272, 78] on link "الصفحة الرئيسية وعرض المنتجات" at bounding box center [184, 88] width 350 height 22
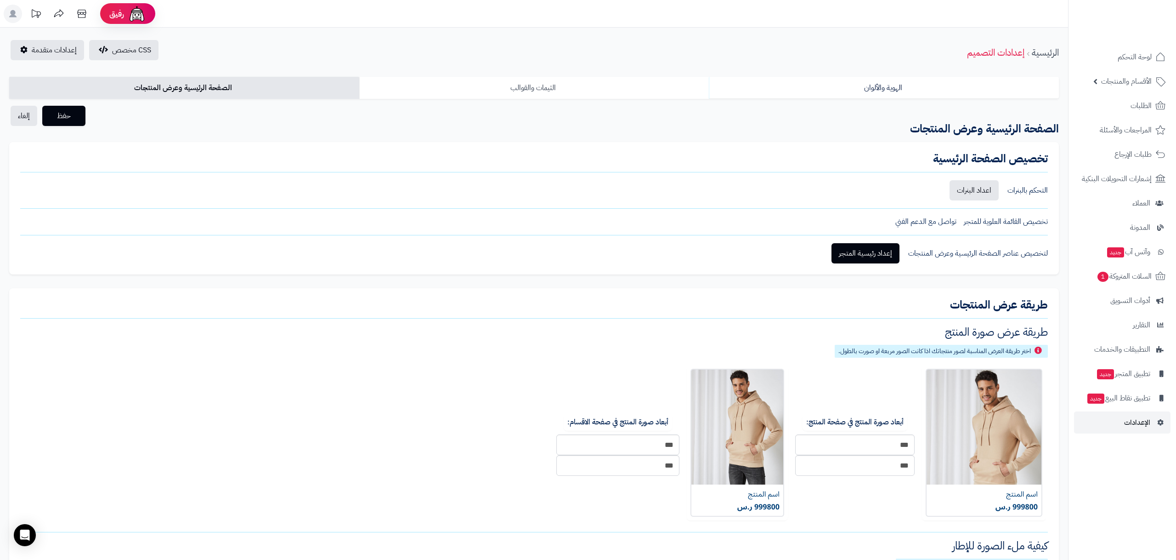
click at [443, 83] on link "الثيمات والقوالب" at bounding box center [534, 88] width 350 height 22
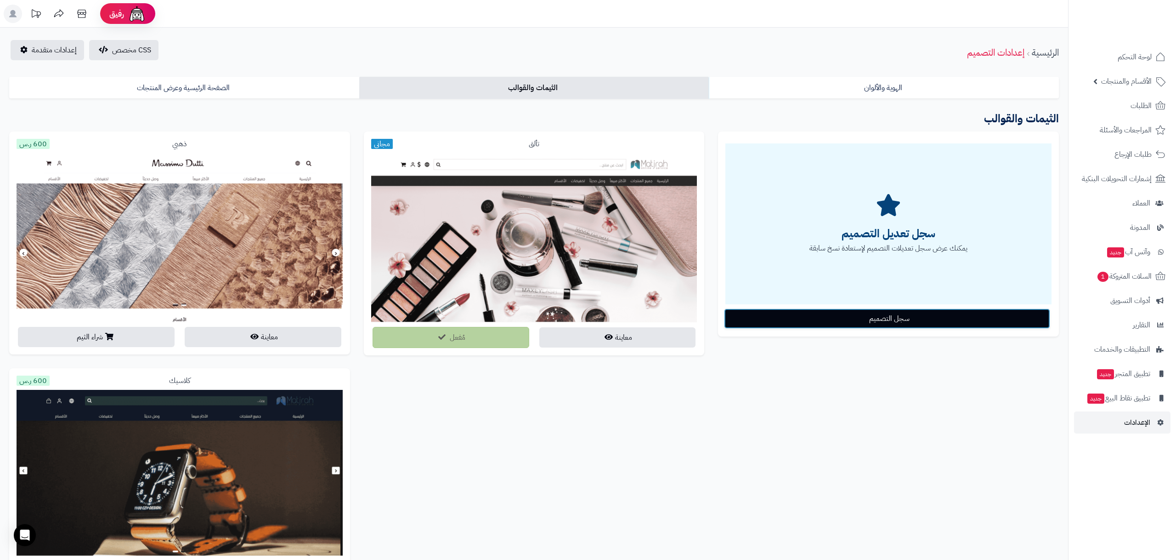
click at [759, 318] on button "سجل التصميم" at bounding box center [887, 318] width 326 height 20
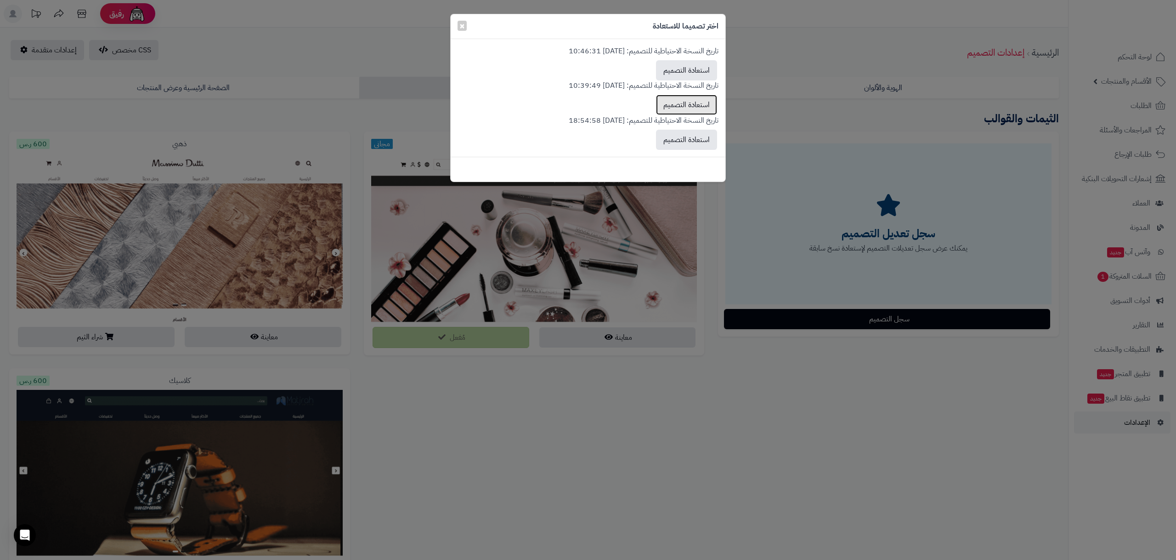
click at [684, 96] on button "استعادة التصميم" at bounding box center [686, 105] width 61 height 20
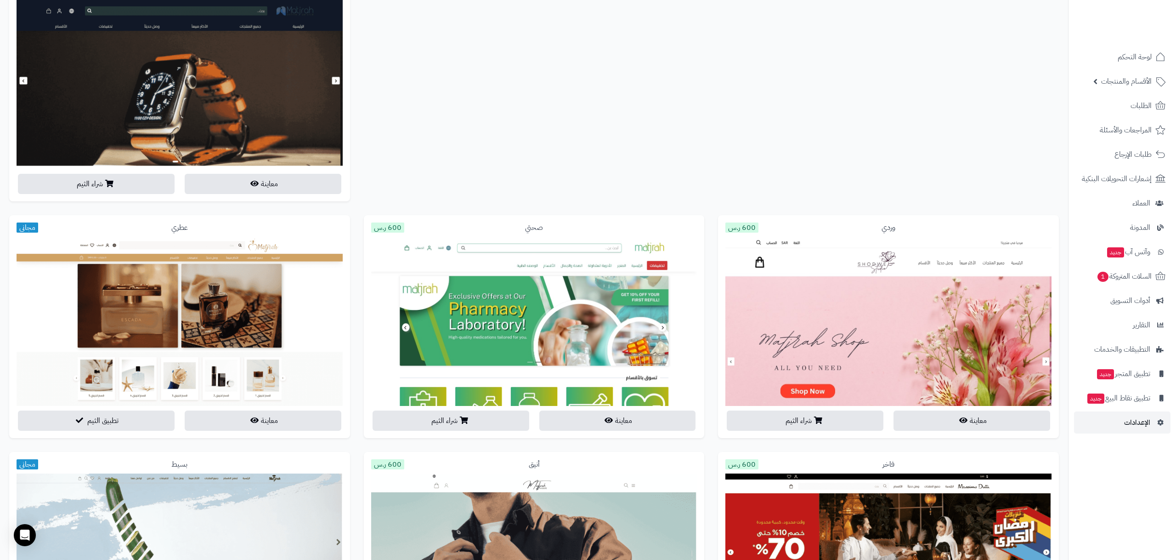
scroll to position [402, 0]
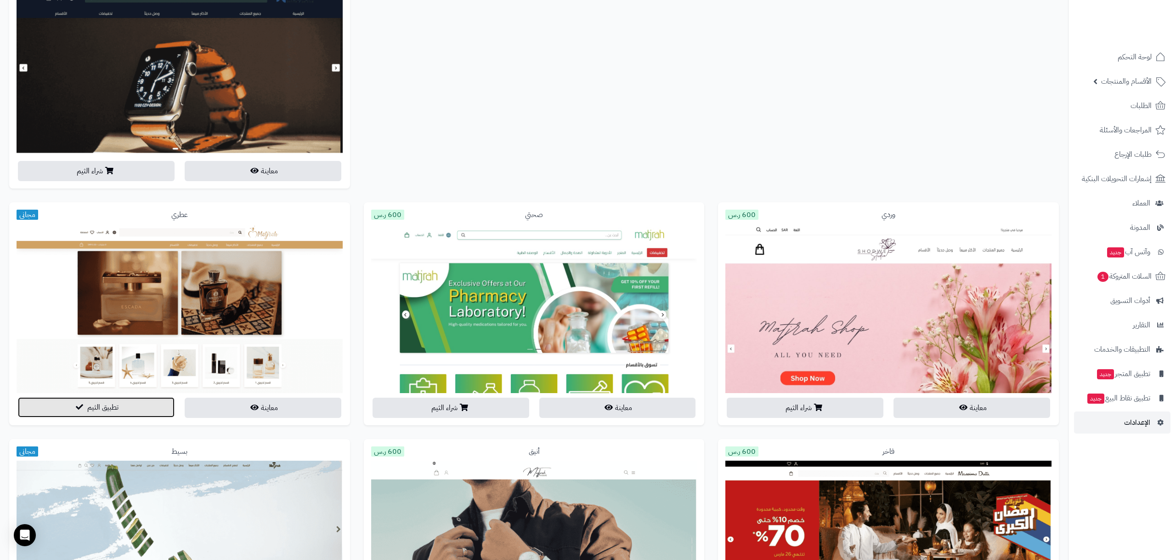
click at [137, 408] on button "تطبيق الثيم" at bounding box center [96, 407] width 157 height 20
click at [129, 404] on button "تطبيق الثيم" at bounding box center [96, 407] width 157 height 20
click at [132, 404] on button "تطبيق الثيم" at bounding box center [96, 407] width 157 height 20
